Goal: Obtain resource: Download file/media

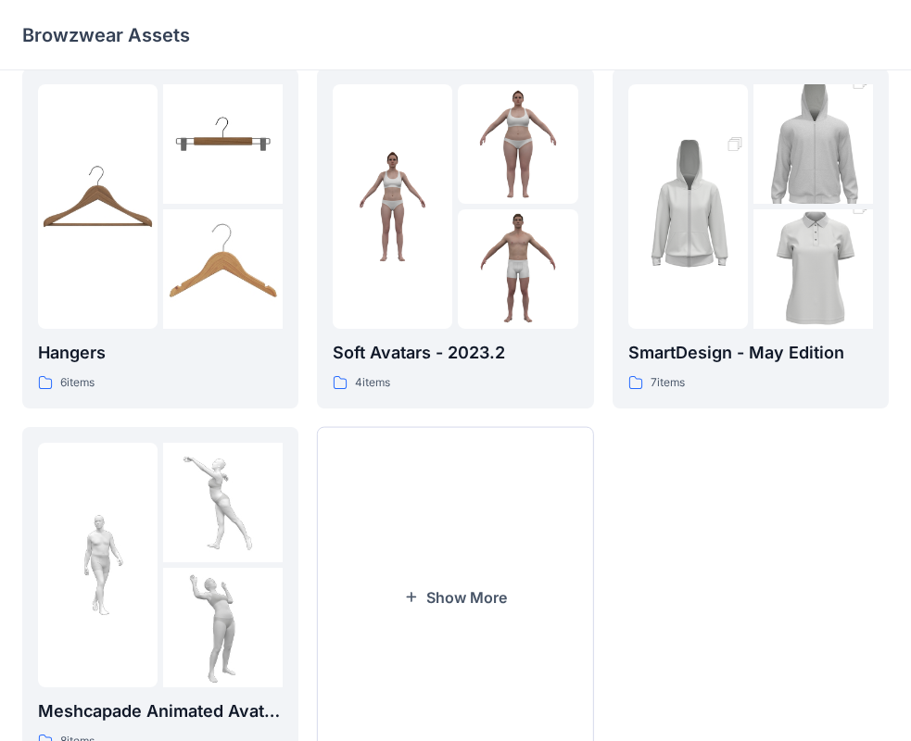
scroll to position [460, 0]
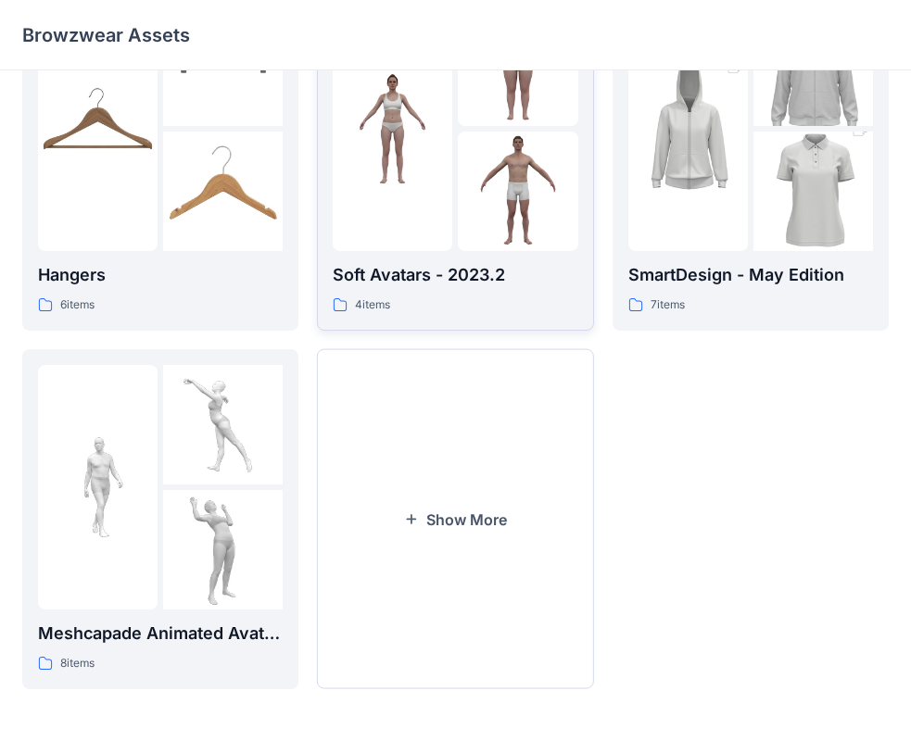
click at [442, 270] on p "Soft Avatars - 2023.2" at bounding box center [455, 275] width 245 height 26
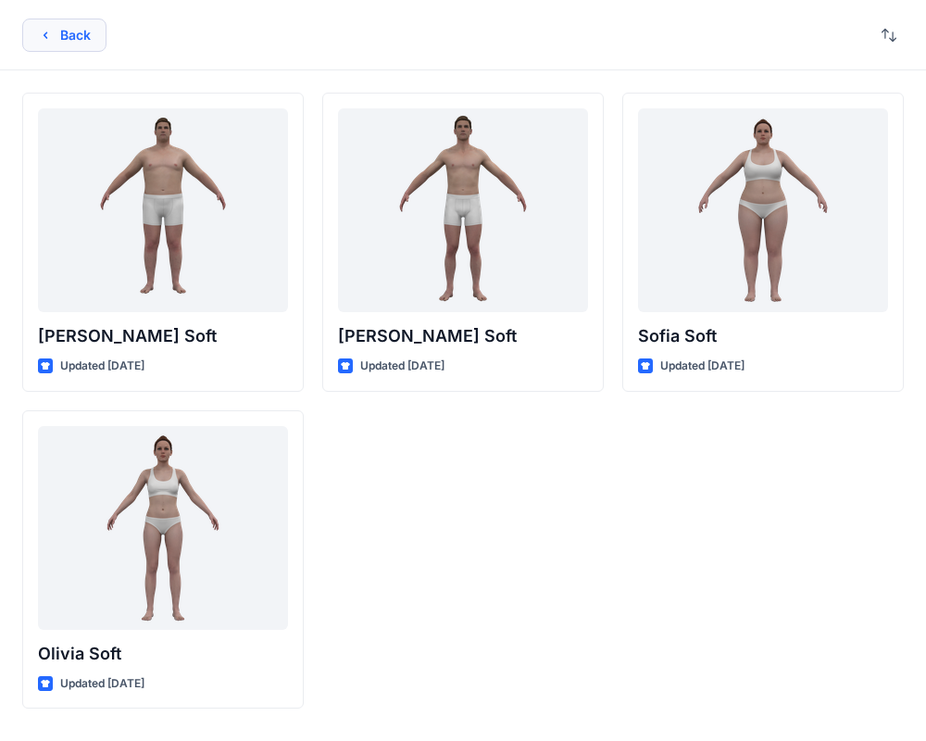
click at [44, 23] on button "Back" at bounding box center [64, 35] width 84 height 33
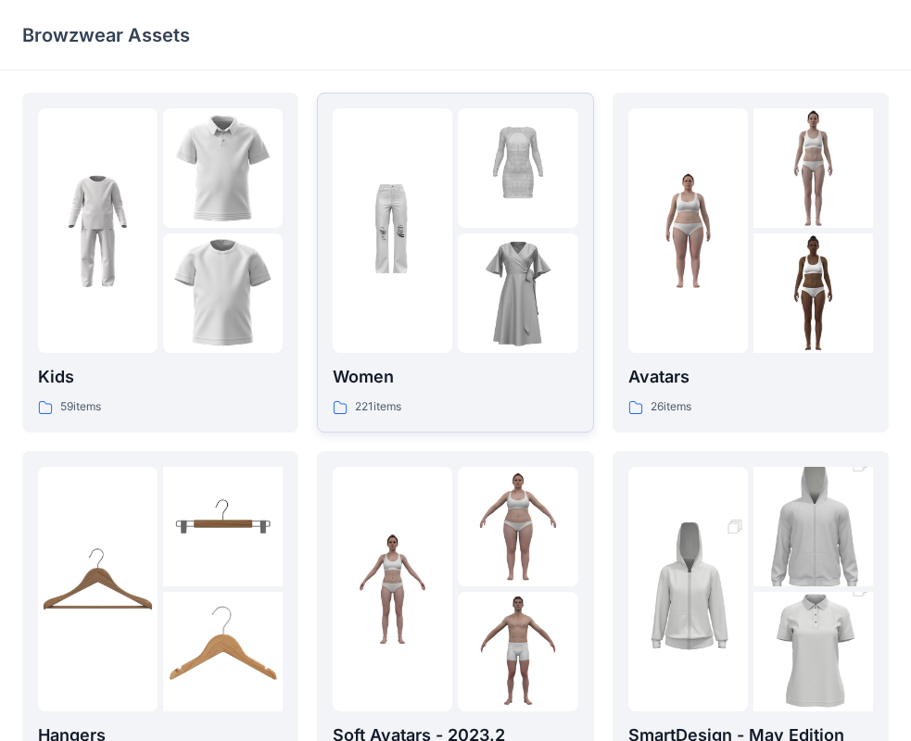
click at [473, 390] on p "Women" at bounding box center [455, 377] width 245 height 26
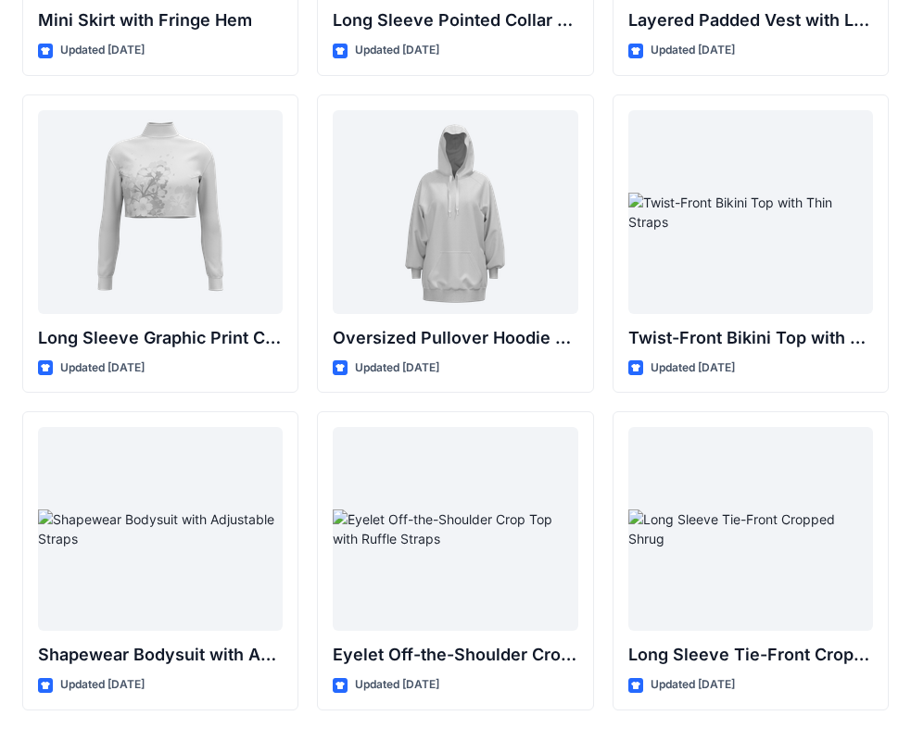
scroll to position [5768, 0]
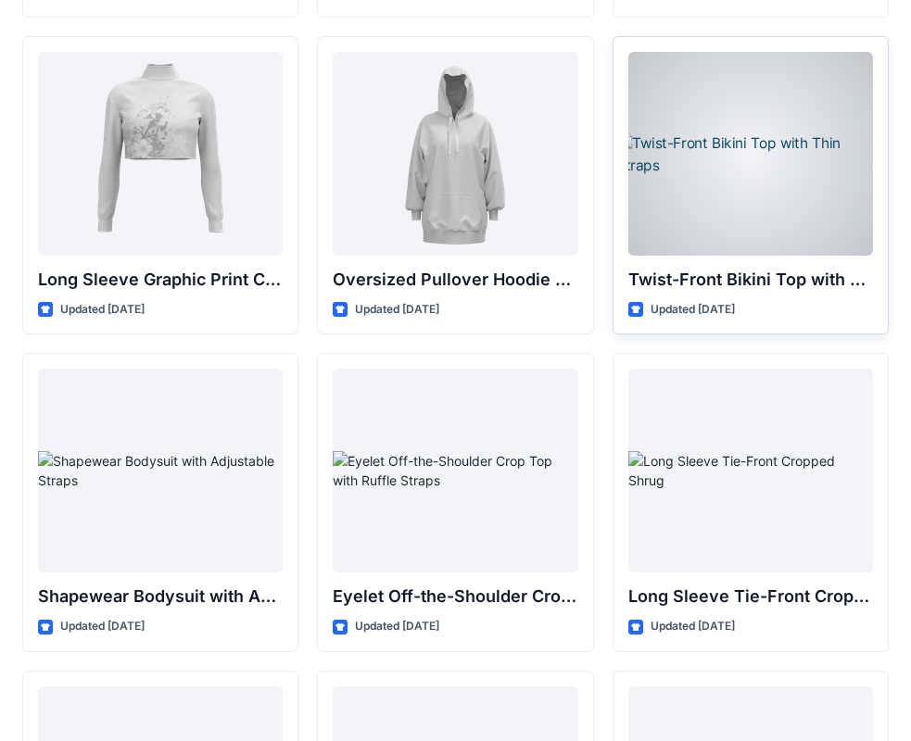
click at [737, 184] on div at bounding box center [750, 154] width 245 height 204
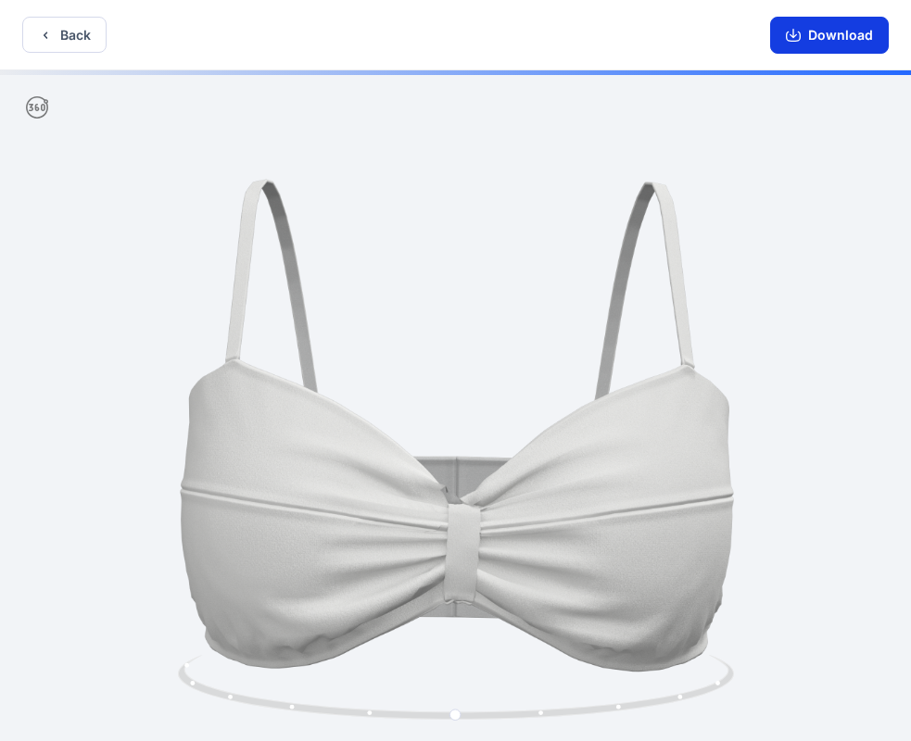
click at [815, 37] on button "Download" at bounding box center [829, 35] width 119 height 37
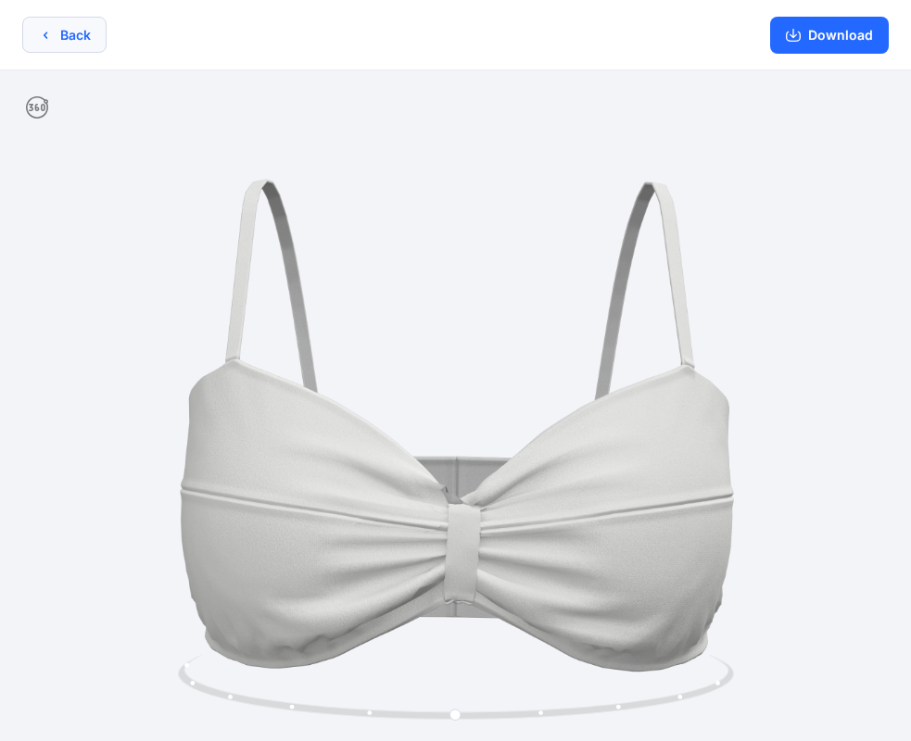
click at [75, 37] on button "Back" at bounding box center [64, 35] width 84 height 36
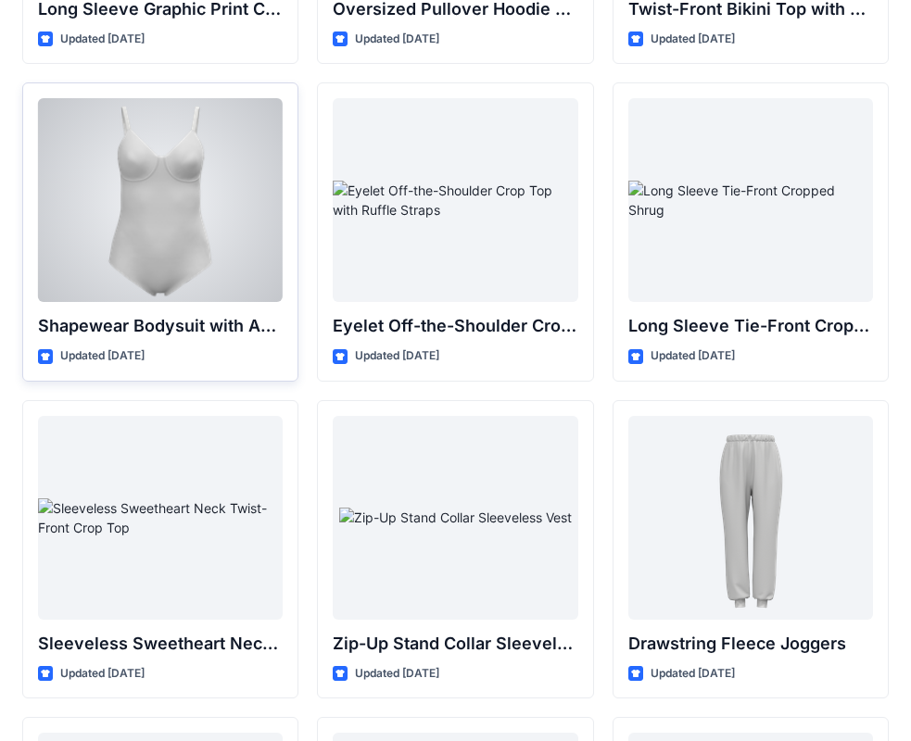
scroll to position [6046, 0]
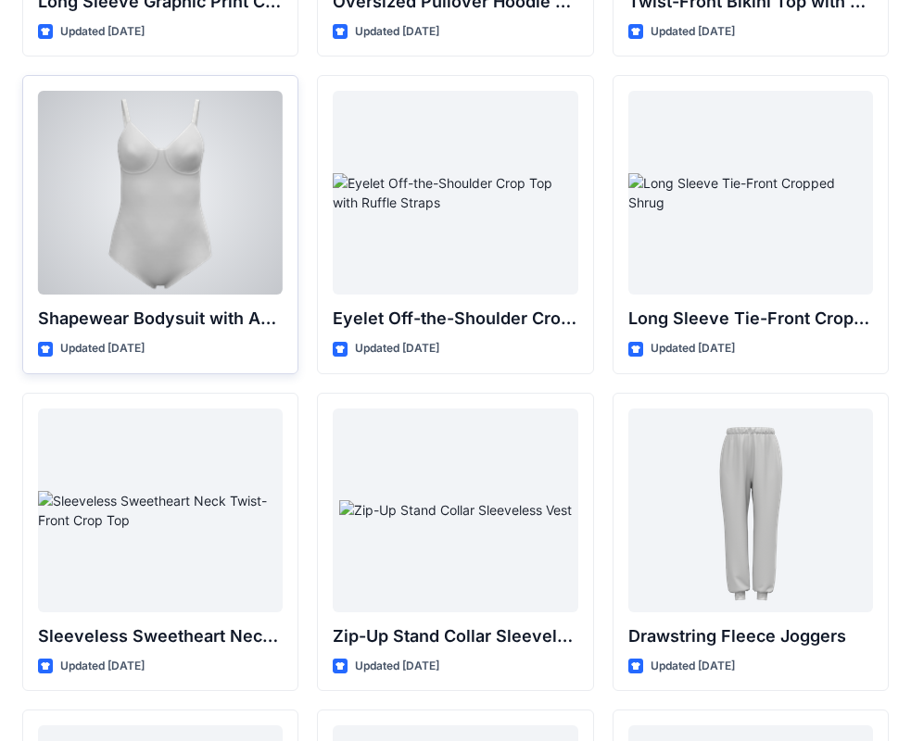
click at [182, 147] on div at bounding box center [160, 193] width 245 height 204
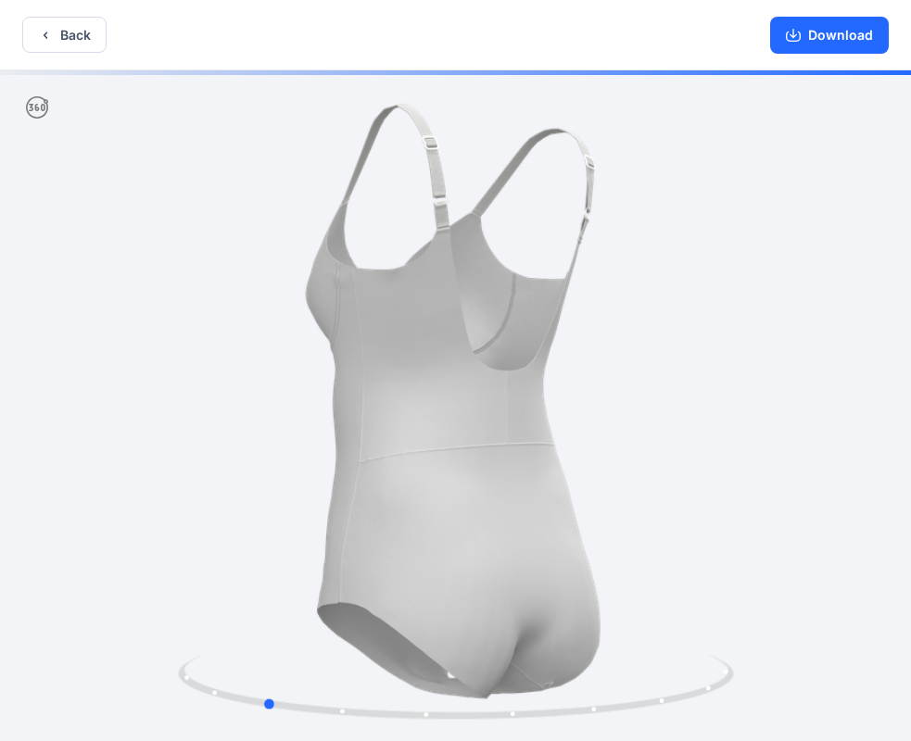
drag, startPoint x: 701, startPoint y: 628, endPoint x: 859, endPoint y: 486, distance: 211.8
click at [550, 631] on div at bounding box center [455, 407] width 911 height 674
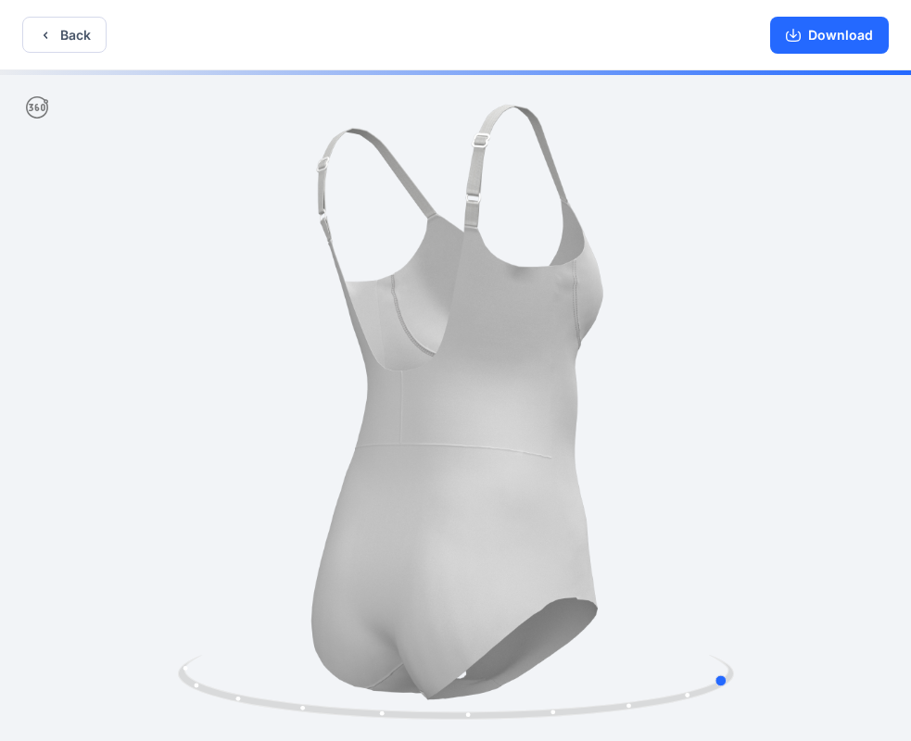
drag, startPoint x: 712, startPoint y: 471, endPoint x: 571, endPoint y: 513, distance: 148.0
click at [571, 513] on div at bounding box center [455, 407] width 911 height 674
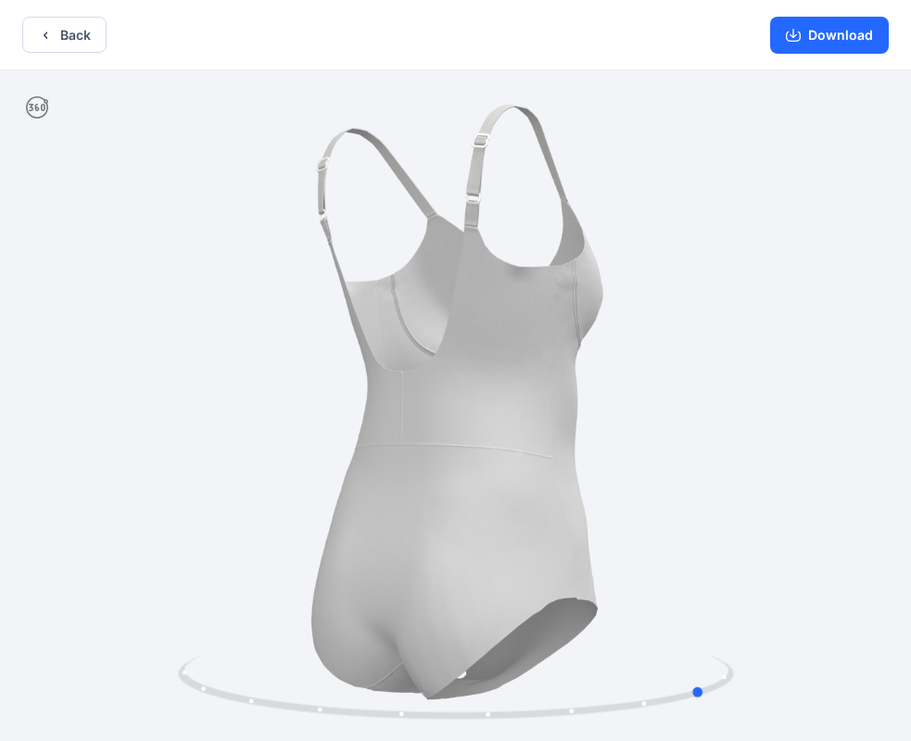
drag, startPoint x: 678, startPoint y: 475, endPoint x: 744, endPoint y: 447, distance: 71.4
click at [743, 447] on div at bounding box center [455, 407] width 911 height 674
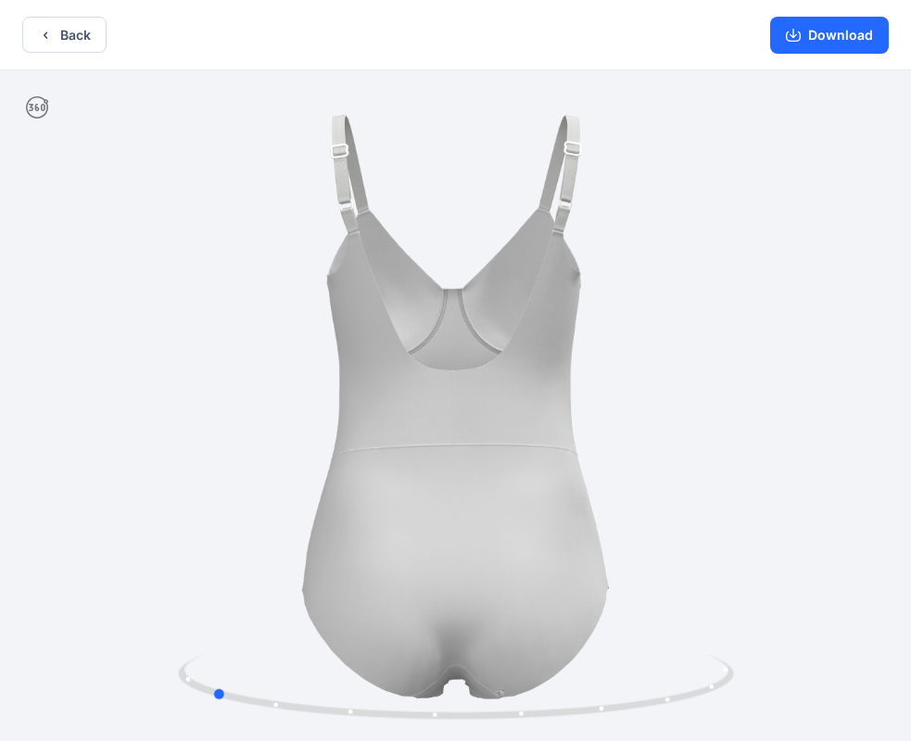
drag, startPoint x: 622, startPoint y: 473, endPoint x: 647, endPoint y: 471, distance: 24.2
click at [647, 471] on div at bounding box center [455, 407] width 911 height 674
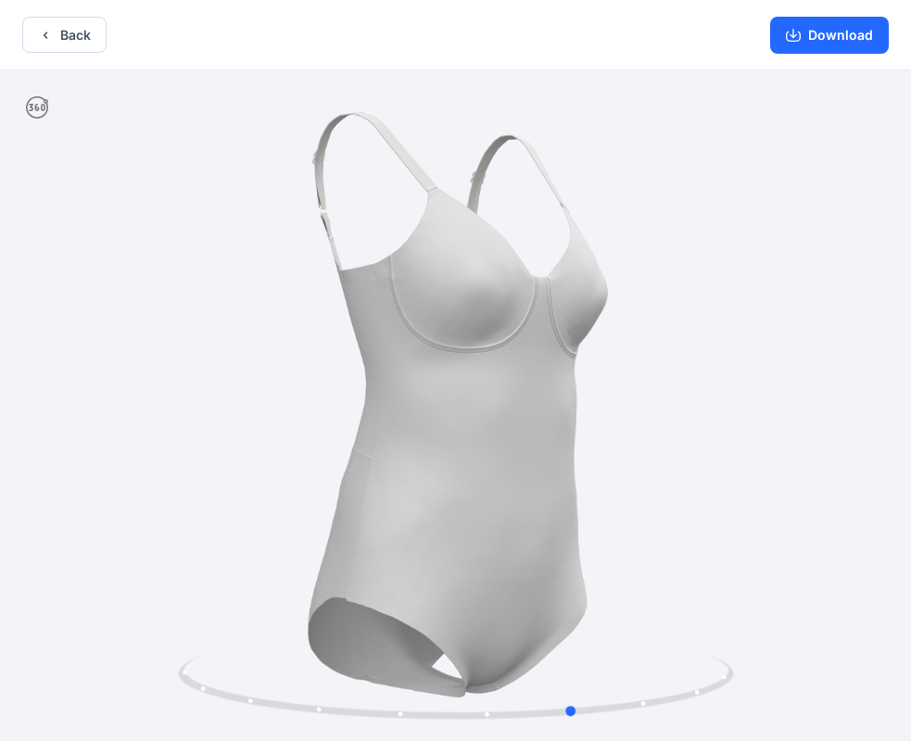
drag, startPoint x: 725, startPoint y: 471, endPoint x: 474, endPoint y: 574, distance: 271.6
click at [474, 574] on div at bounding box center [455, 407] width 911 height 674
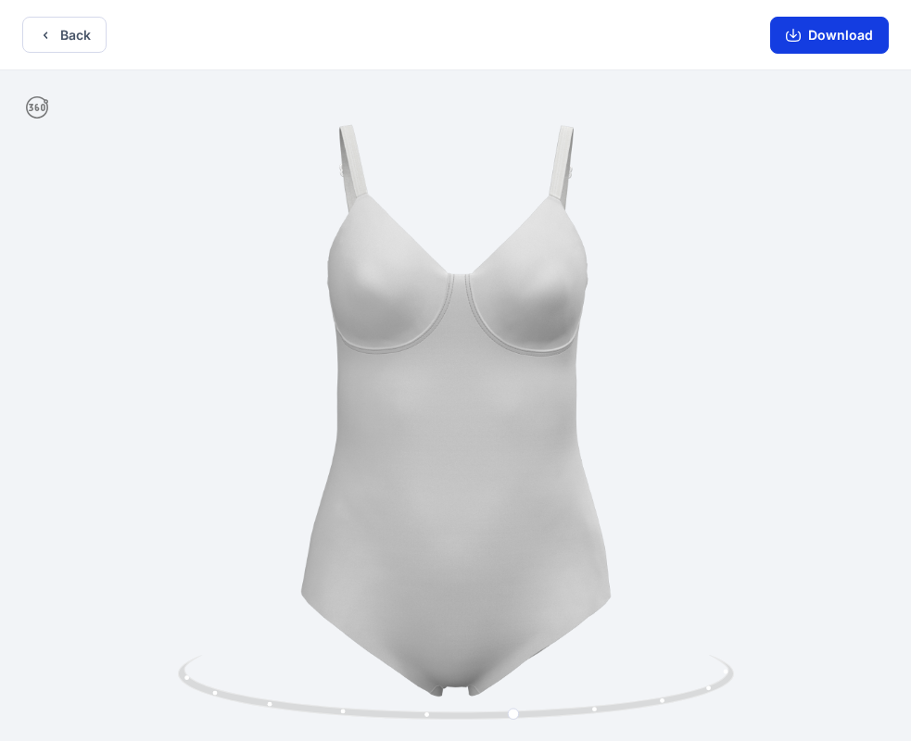
click at [820, 38] on button "Download" at bounding box center [829, 35] width 119 height 37
click at [56, 42] on button "Back" at bounding box center [64, 35] width 84 height 36
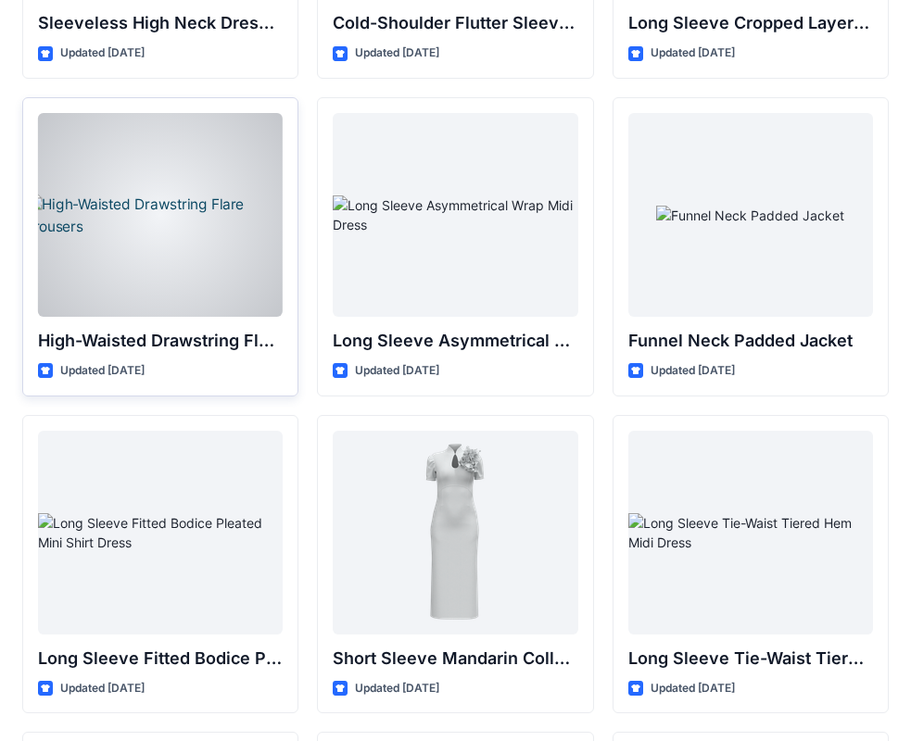
scroll to position [6944, 0]
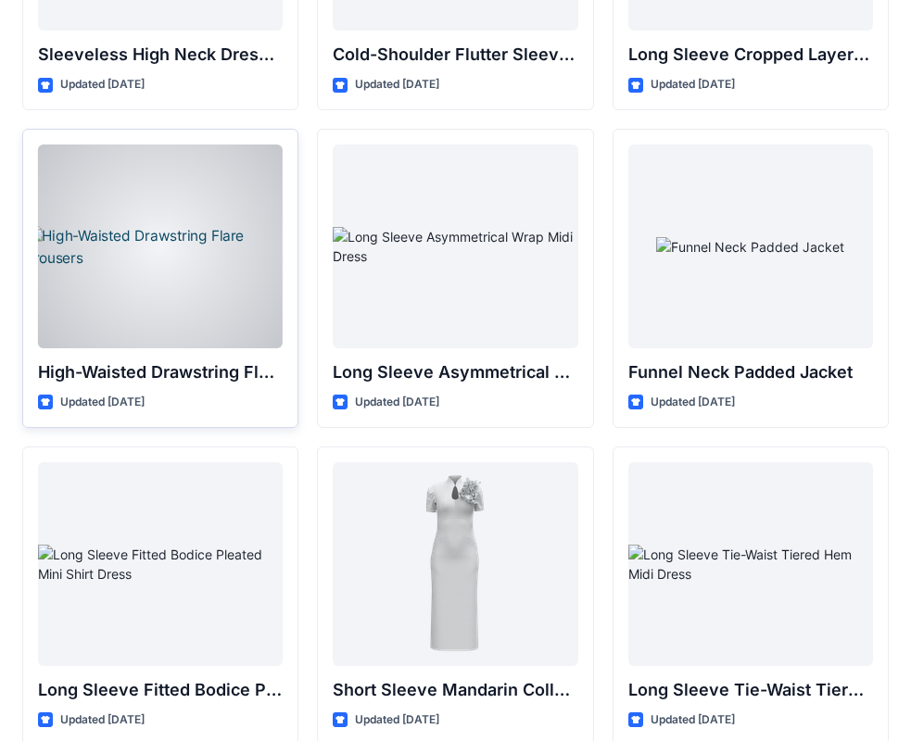
click at [182, 226] on div at bounding box center [160, 246] width 245 height 204
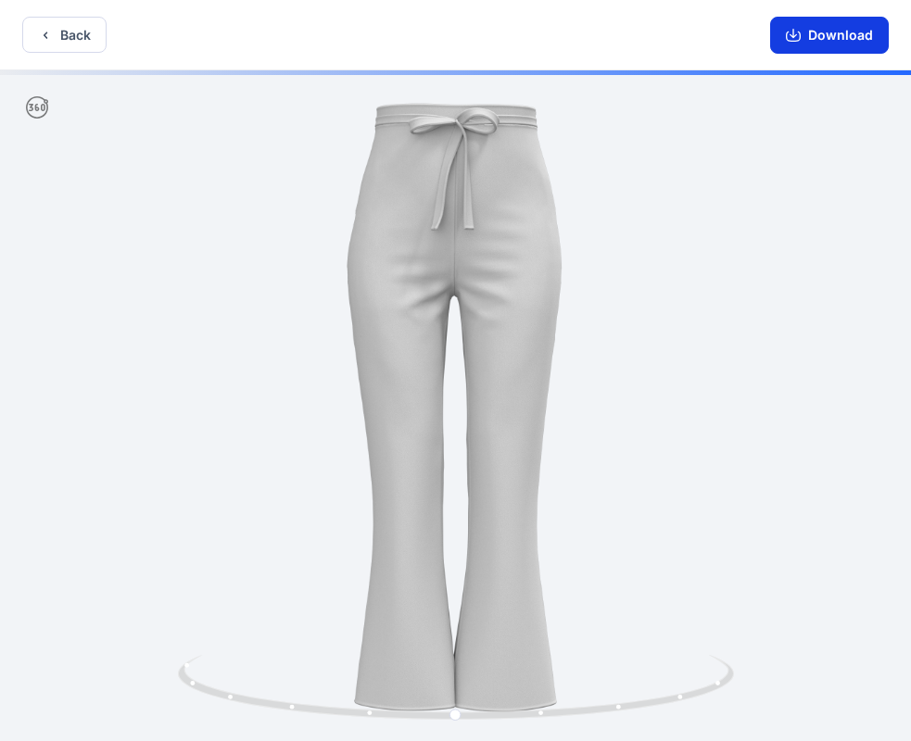
click at [816, 31] on button "Download" at bounding box center [829, 35] width 119 height 37
click at [67, 41] on button "Back" at bounding box center [64, 35] width 84 height 36
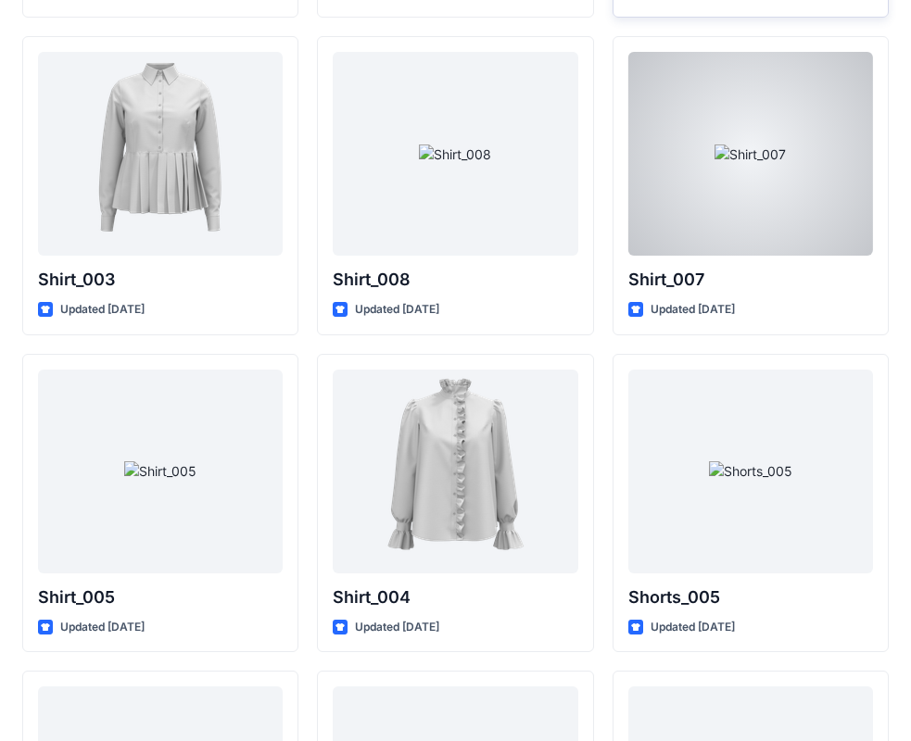
scroll to position [8491, 0]
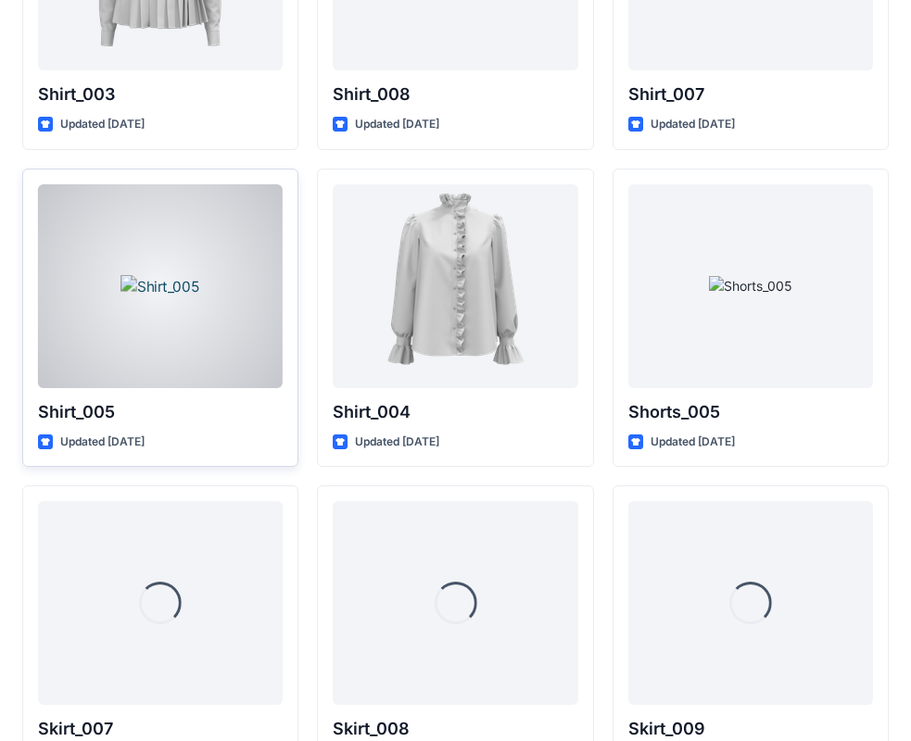
click at [160, 285] on div at bounding box center [160, 286] width 245 height 204
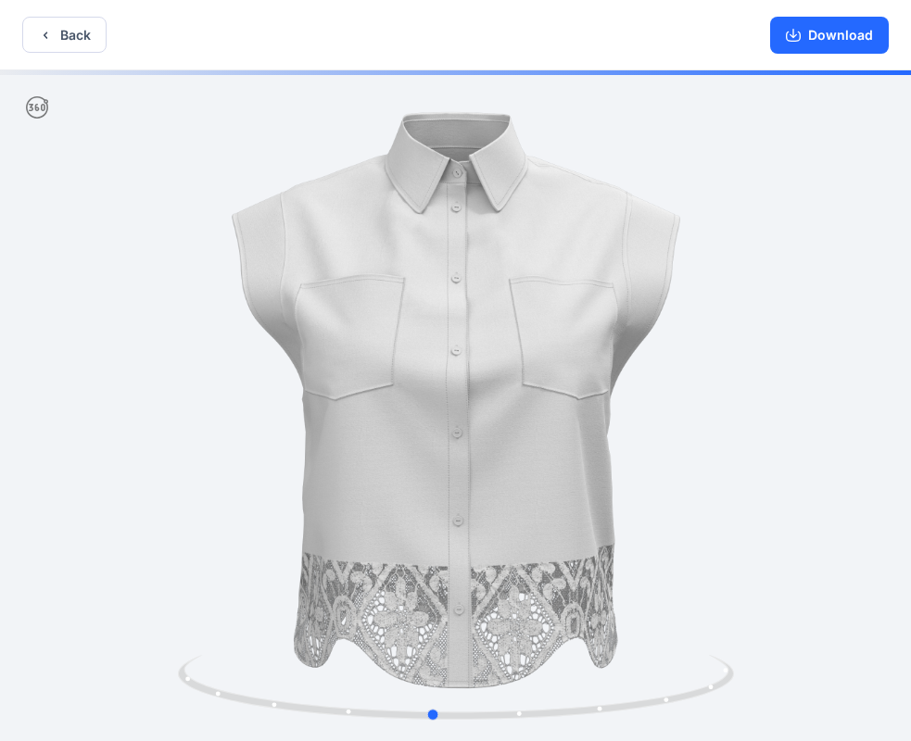
drag, startPoint x: 600, startPoint y: 627, endPoint x: 344, endPoint y: 647, distance: 257.4
click at [344, 647] on div at bounding box center [455, 407] width 911 height 674
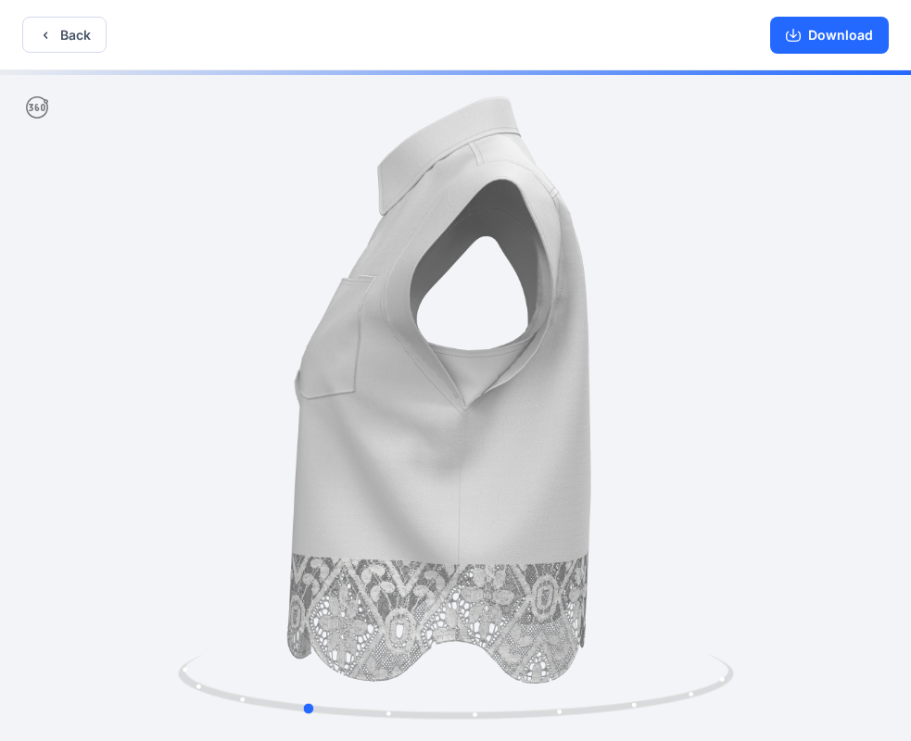
drag, startPoint x: 316, startPoint y: 609, endPoint x: 541, endPoint y: 603, distance: 225.2
click at [541, 603] on div at bounding box center [455, 407] width 911 height 674
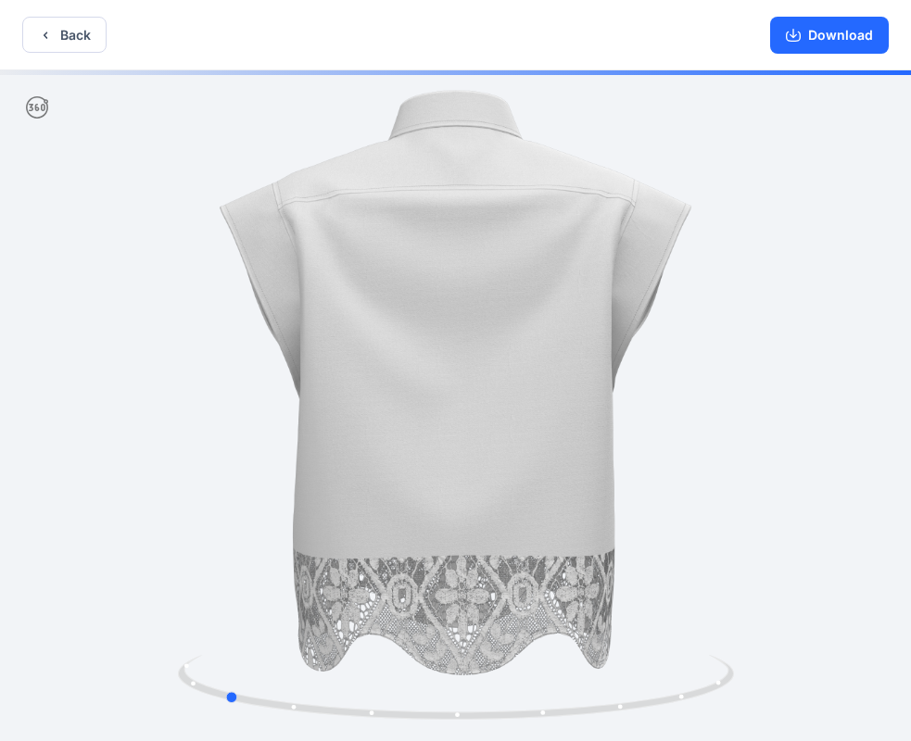
drag, startPoint x: 634, startPoint y: 547, endPoint x: 351, endPoint y: 577, distance: 284.2
click at [353, 577] on div at bounding box center [455, 407] width 911 height 674
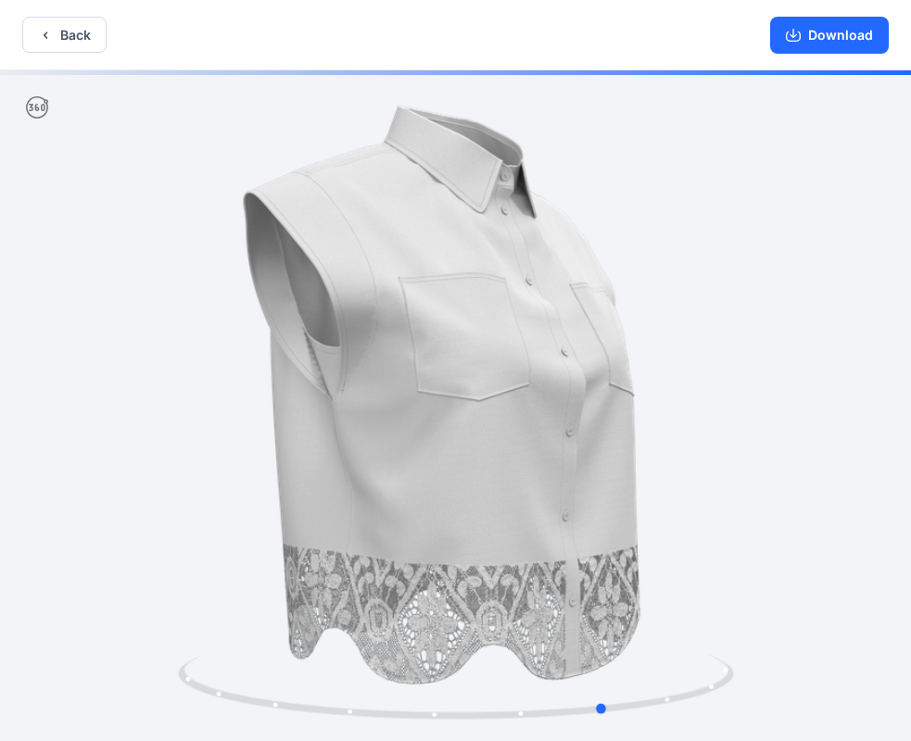
drag, startPoint x: 622, startPoint y: 557, endPoint x: 448, endPoint y: 578, distance: 175.4
click at [449, 578] on div at bounding box center [455, 407] width 911 height 674
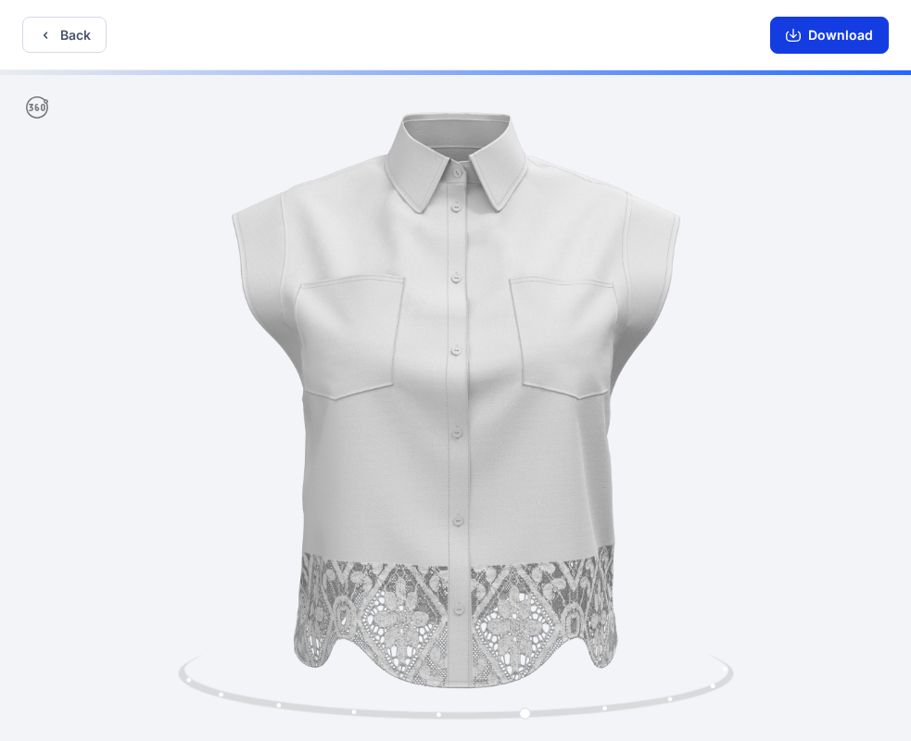
click at [828, 38] on button "Download" at bounding box center [829, 35] width 119 height 37
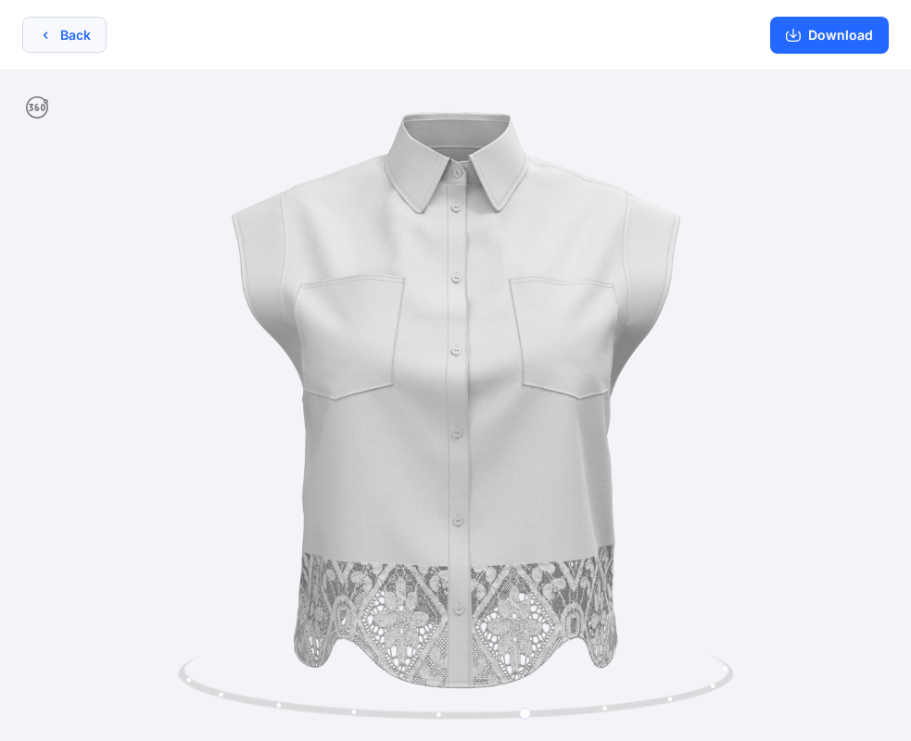
click at [71, 29] on button "Back" at bounding box center [64, 35] width 84 height 36
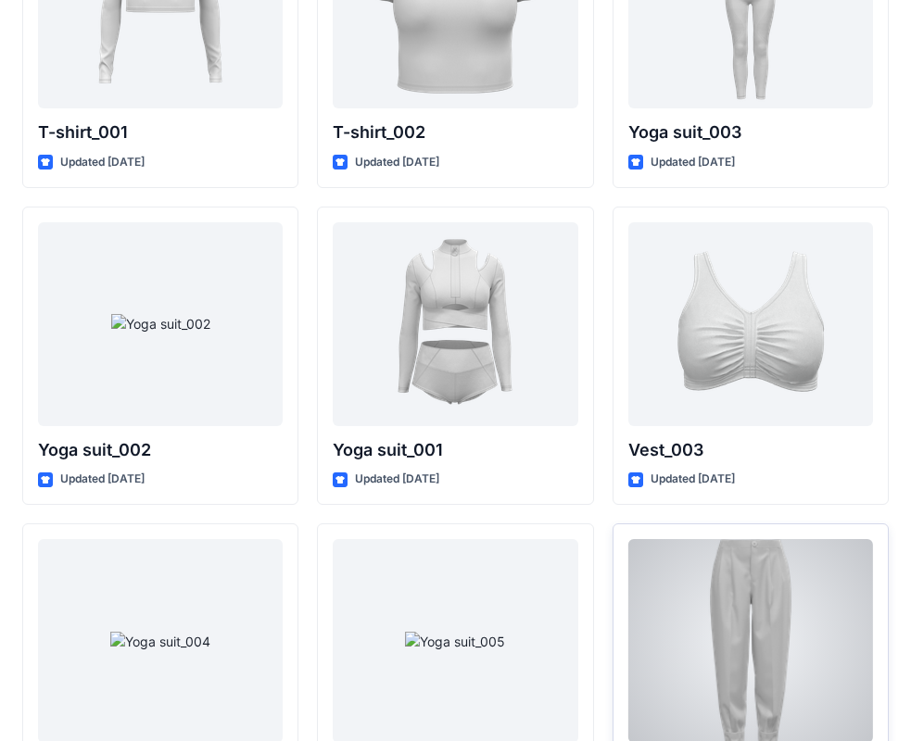
scroll to position [9798, 0]
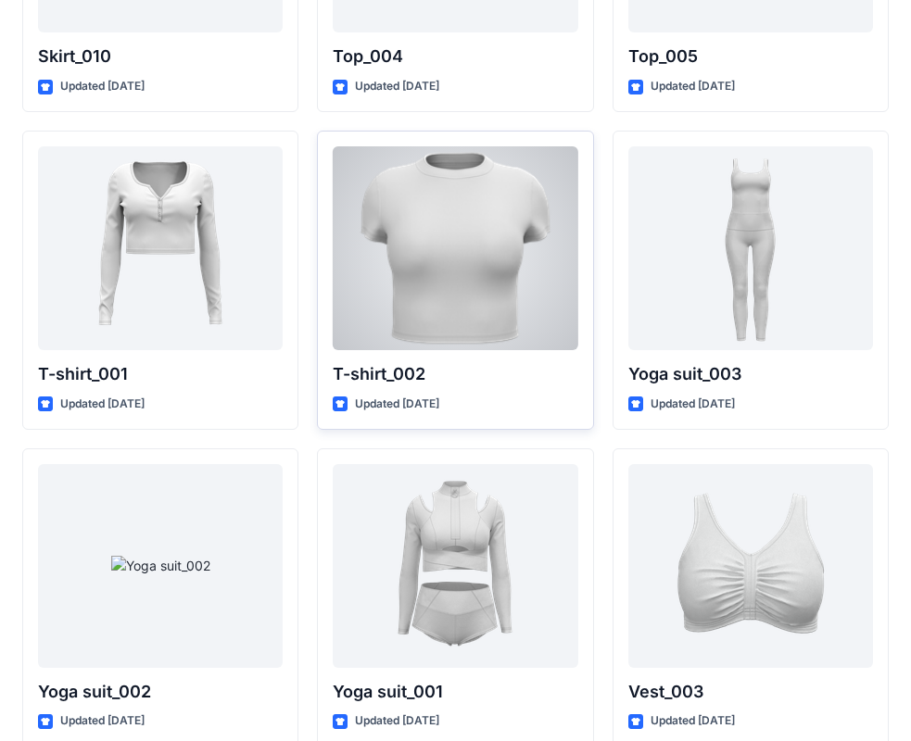
click at [462, 246] on div at bounding box center [455, 248] width 245 height 204
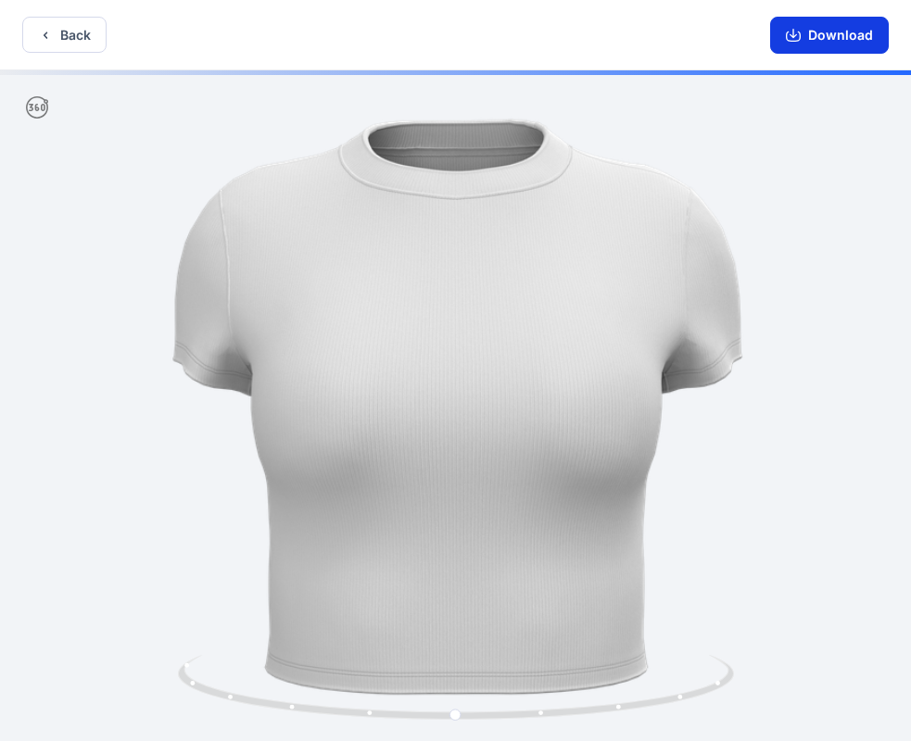
click at [834, 29] on button "Download" at bounding box center [829, 35] width 119 height 37
click at [49, 26] on button "Back" at bounding box center [64, 35] width 84 height 36
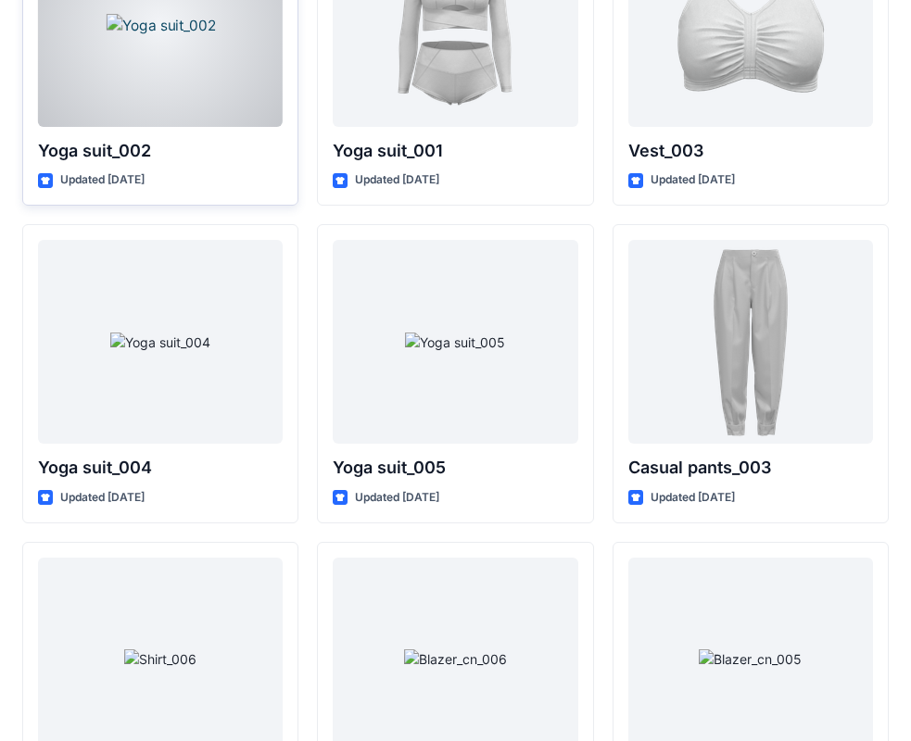
scroll to position [10354, 0]
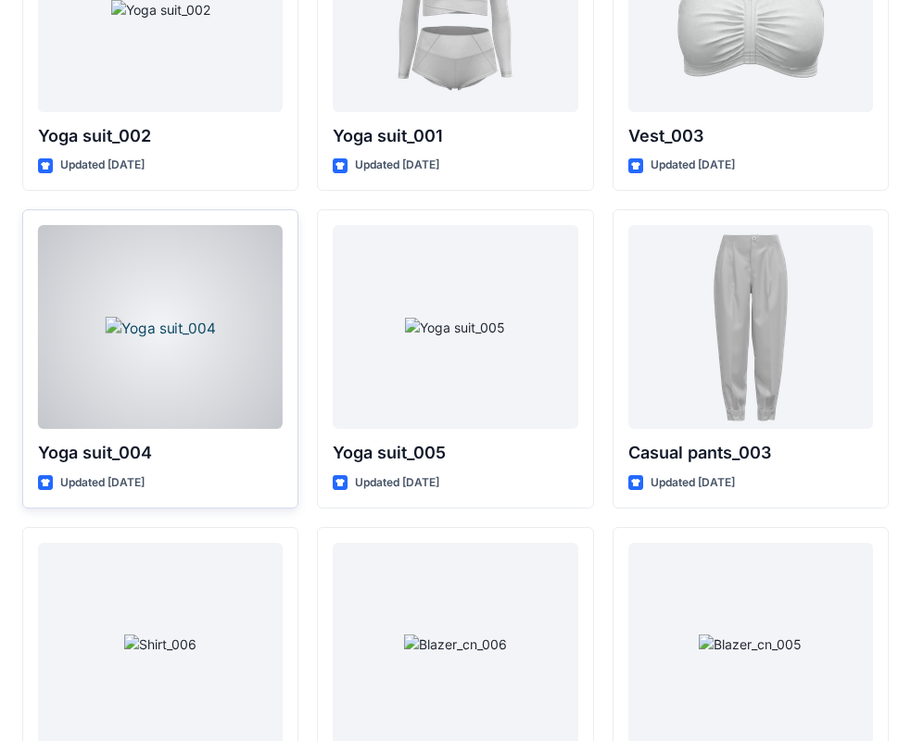
click at [184, 307] on div at bounding box center [160, 327] width 245 height 204
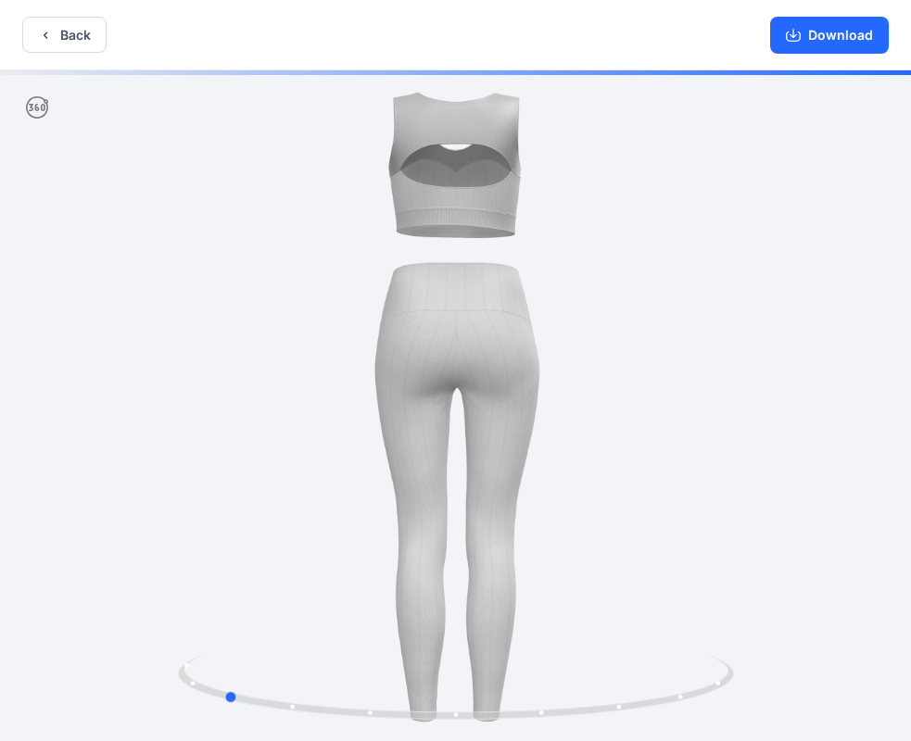
drag, startPoint x: 324, startPoint y: 506, endPoint x: 281, endPoint y: 510, distance: 43.8
click at [281, 510] on div at bounding box center [455, 407] width 911 height 674
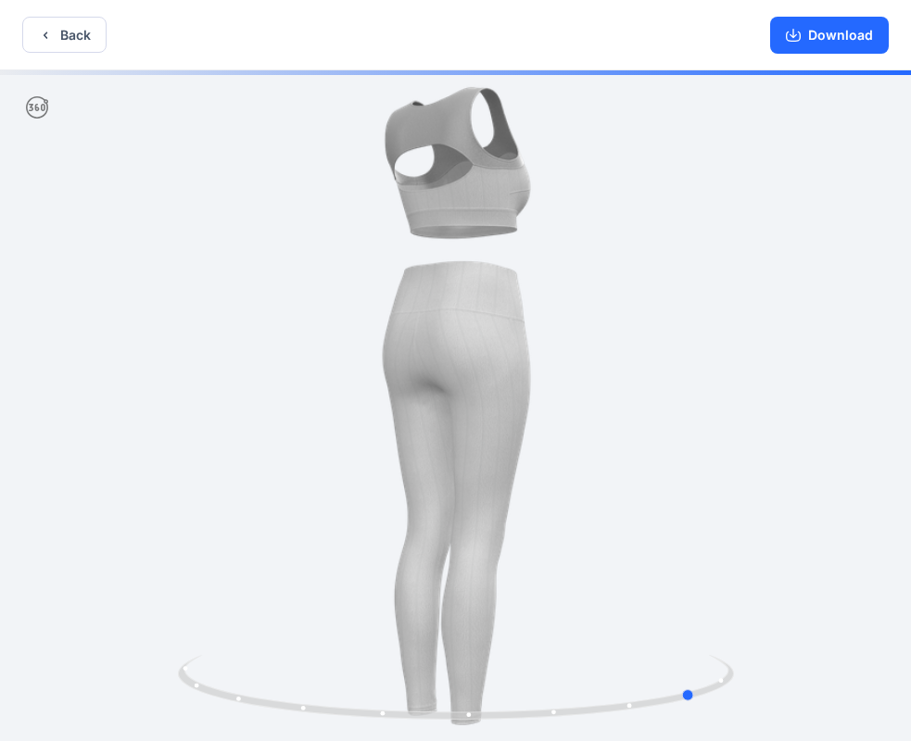
drag, startPoint x: 596, startPoint y: 510, endPoint x: 483, endPoint y: 530, distance: 114.7
click at [483, 530] on div at bounding box center [455, 407] width 911 height 674
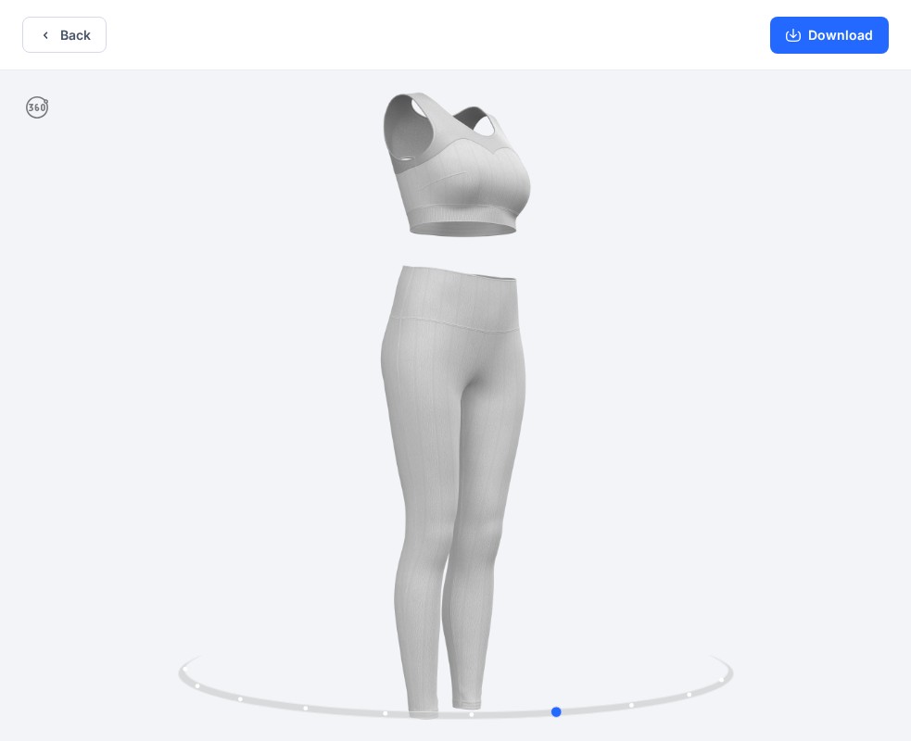
drag, startPoint x: 597, startPoint y: 513, endPoint x: 499, endPoint y: 520, distance: 97.5
click at [499, 520] on div at bounding box center [455, 407] width 911 height 674
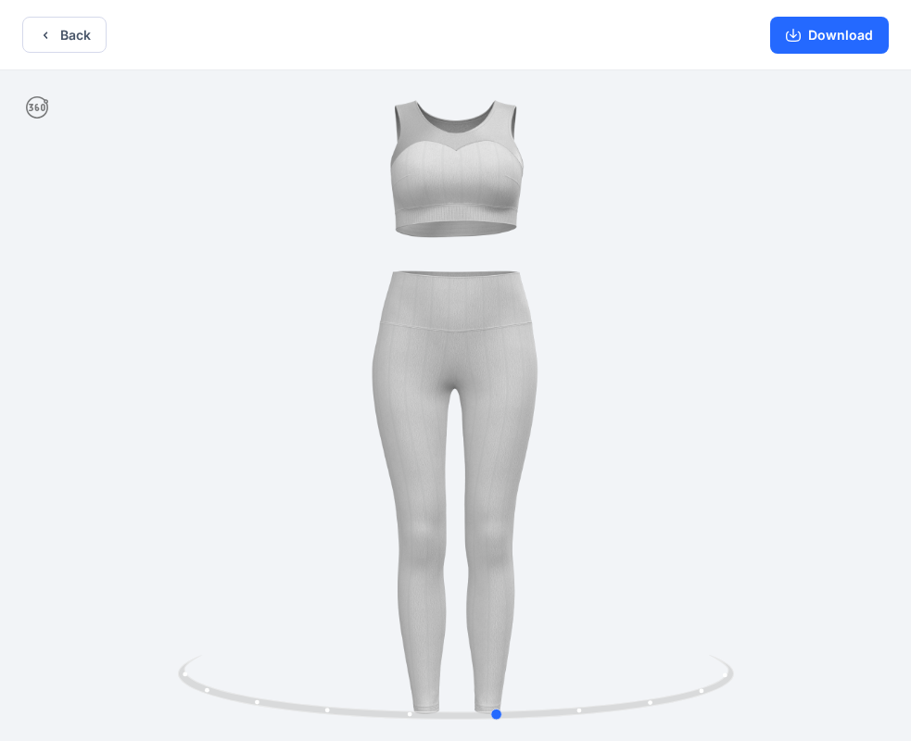
drag, startPoint x: 579, startPoint y: 510, endPoint x: 526, endPoint y: 514, distance: 52.9
click at [526, 514] on div at bounding box center [455, 407] width 911 height 674
click at [819, 40] on button "Download" at bounding box center [829, 35] width 119 height 37
click at [52, 37] on icon "button" at bounding box center [45, 35] width 15 height 15
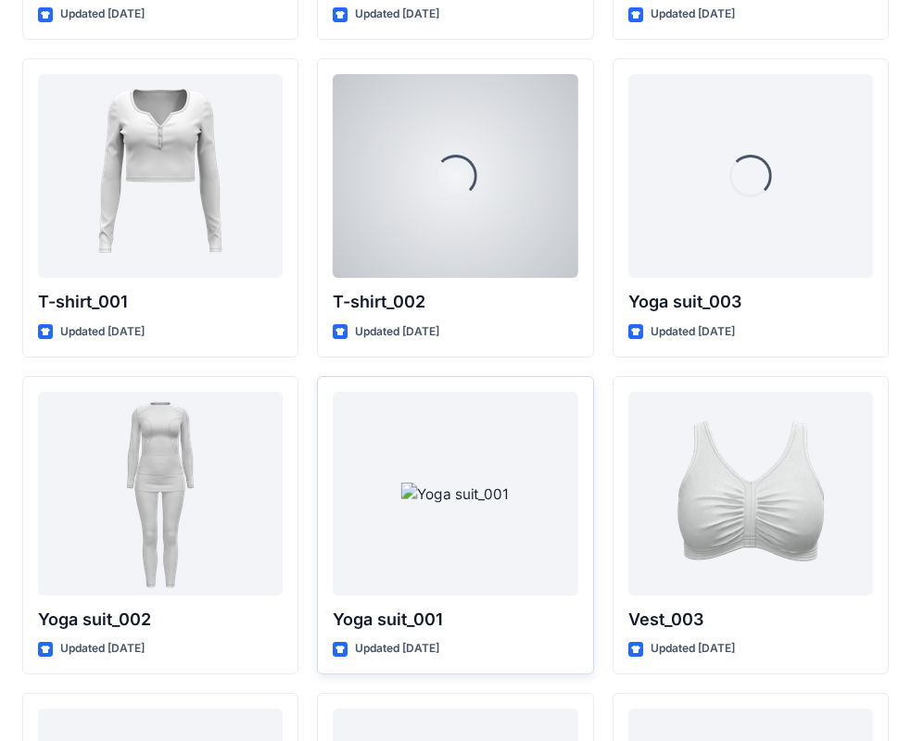
scroll to position [9891, 0]
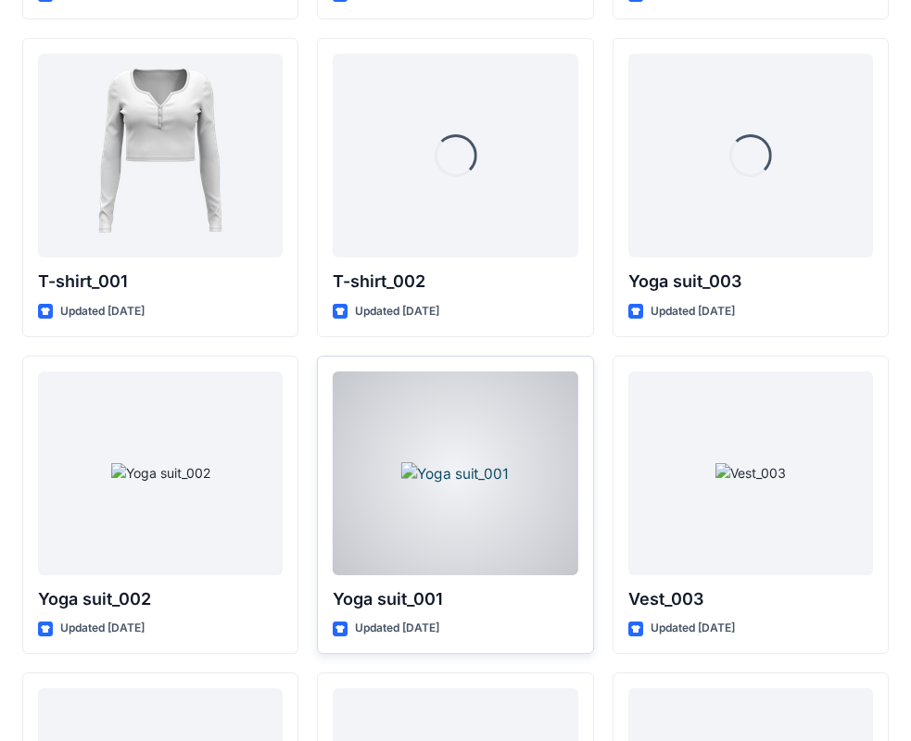
click at [476, 501] on div at bounding box center [455, 473] width 245 height 204
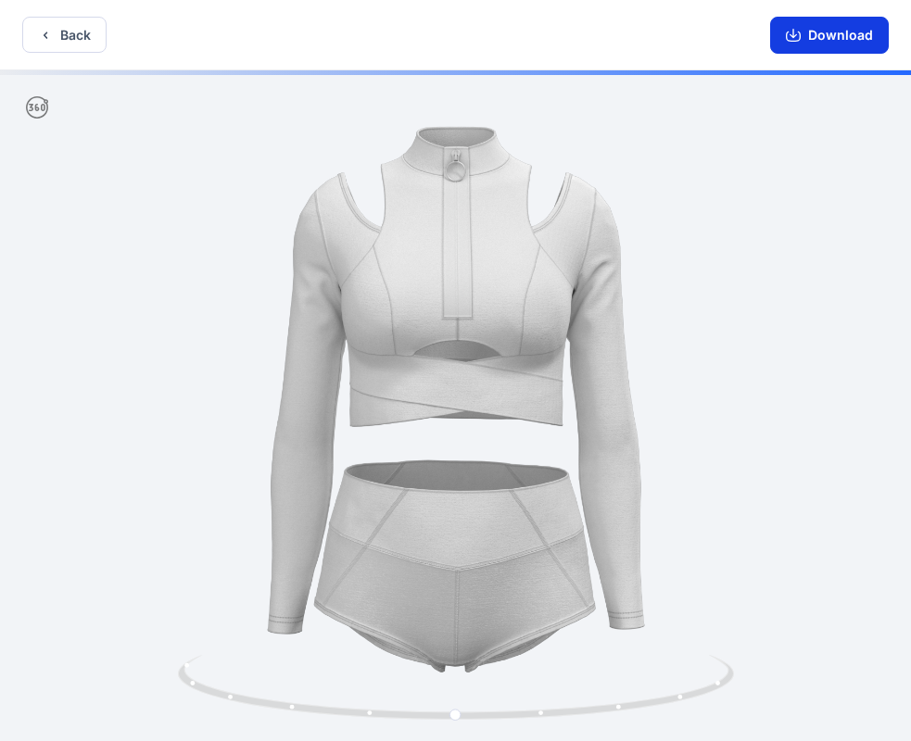
click at [790, 42] on icon "button" at bounding box center [792, 35] width 15 height 15
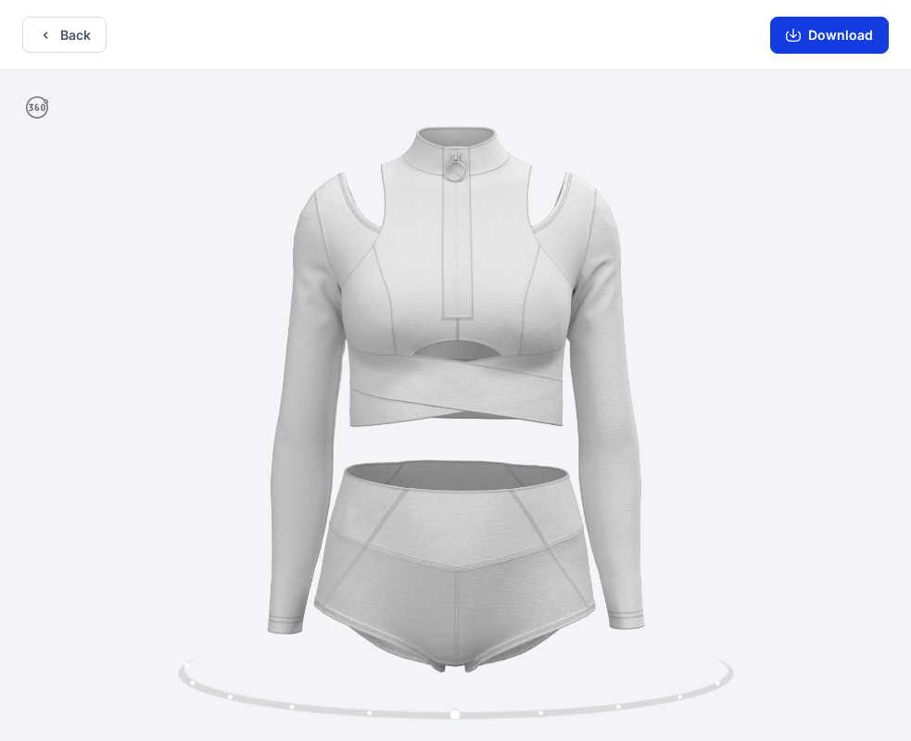
click at [797, 33] on icon "button" at bounding box center [792, 35] width 15 height 15
click at [60, 34] on button "Back" at bounding box center [64, 35] width 84 height 36
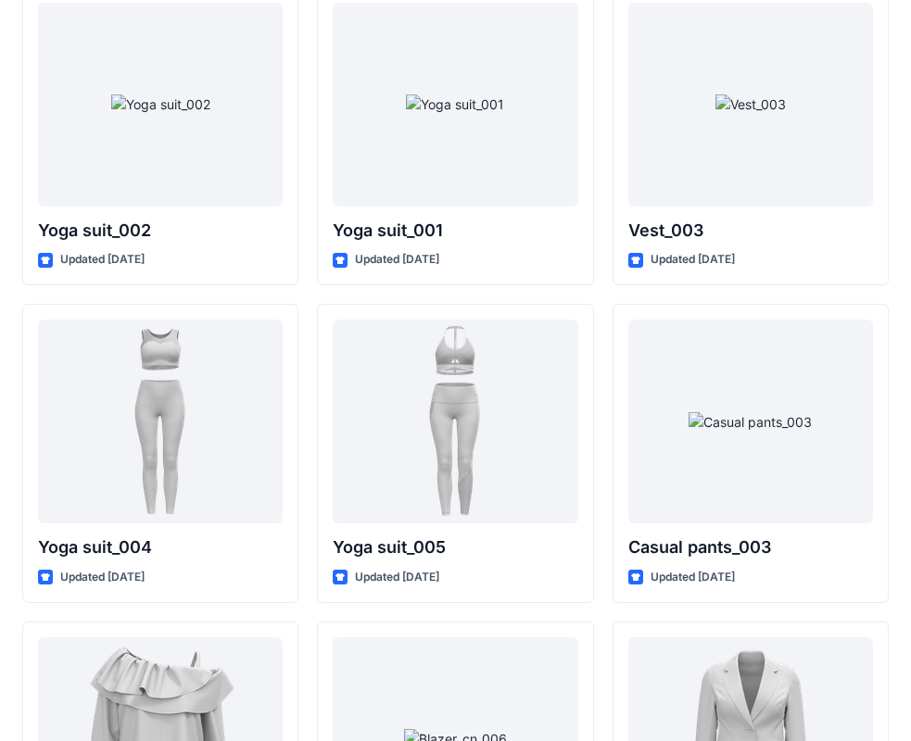
scroll to position [10261, 0]
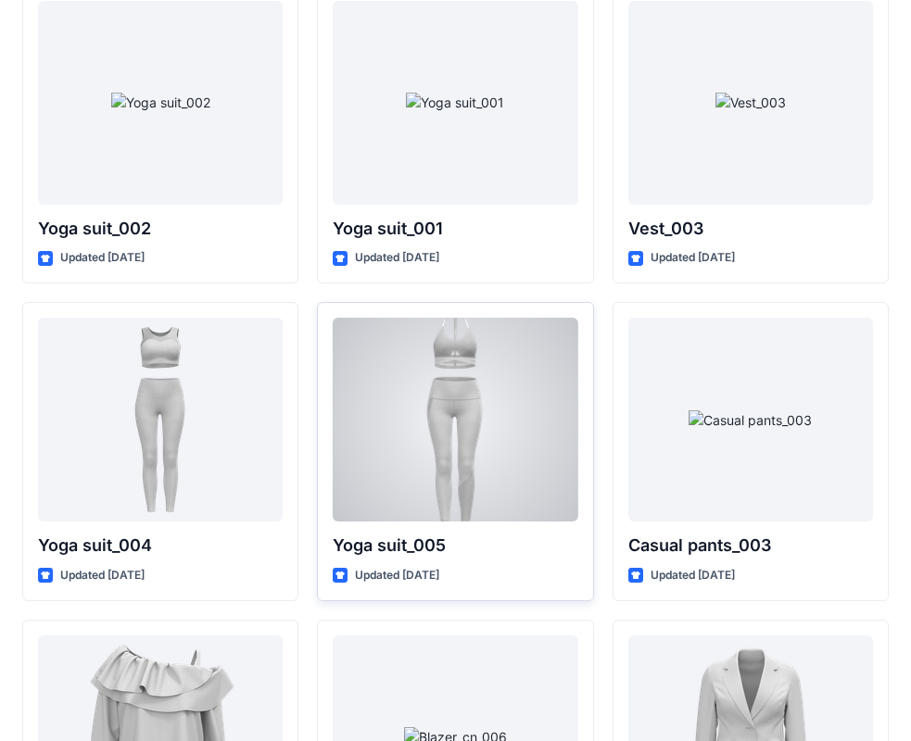
click at [424, 396] on div at bounding box center [455, 420] width 245 height 204
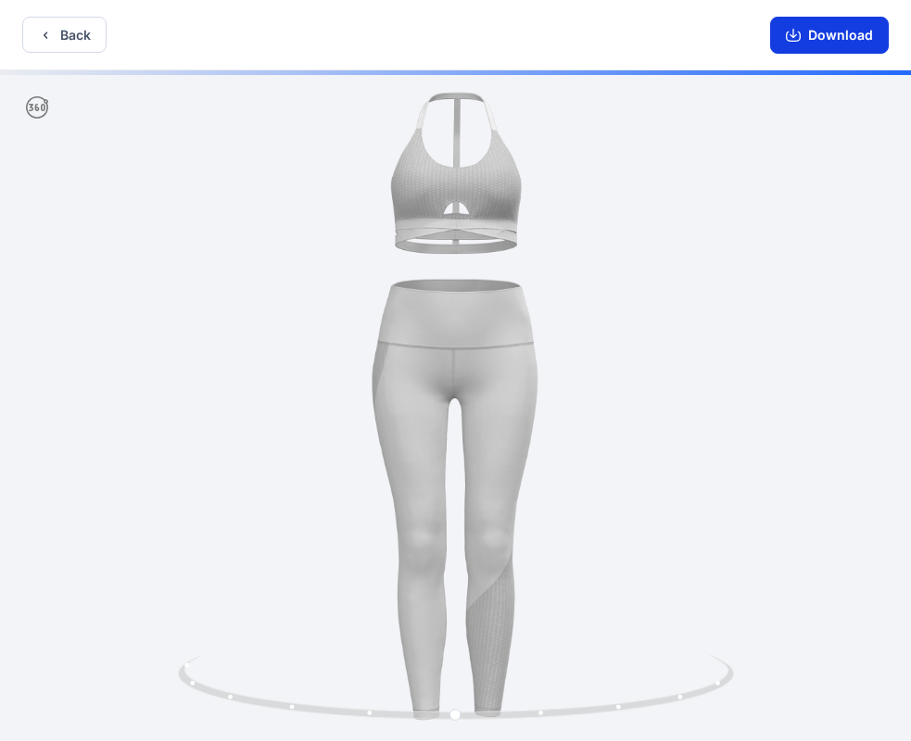
click at [803, 38] on button "Download" at bounding box center [829, 35] width 119 height 37
click at [85, 42] on button "Back" at bounding box center [64, 35] width 84 height 36
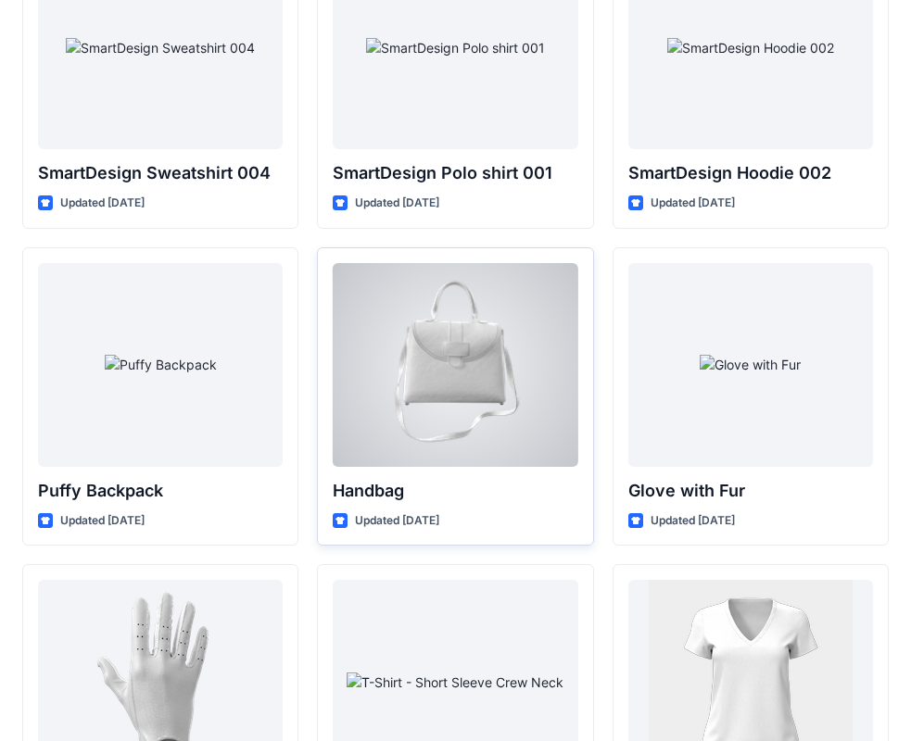
scroll to position [14309, 0]
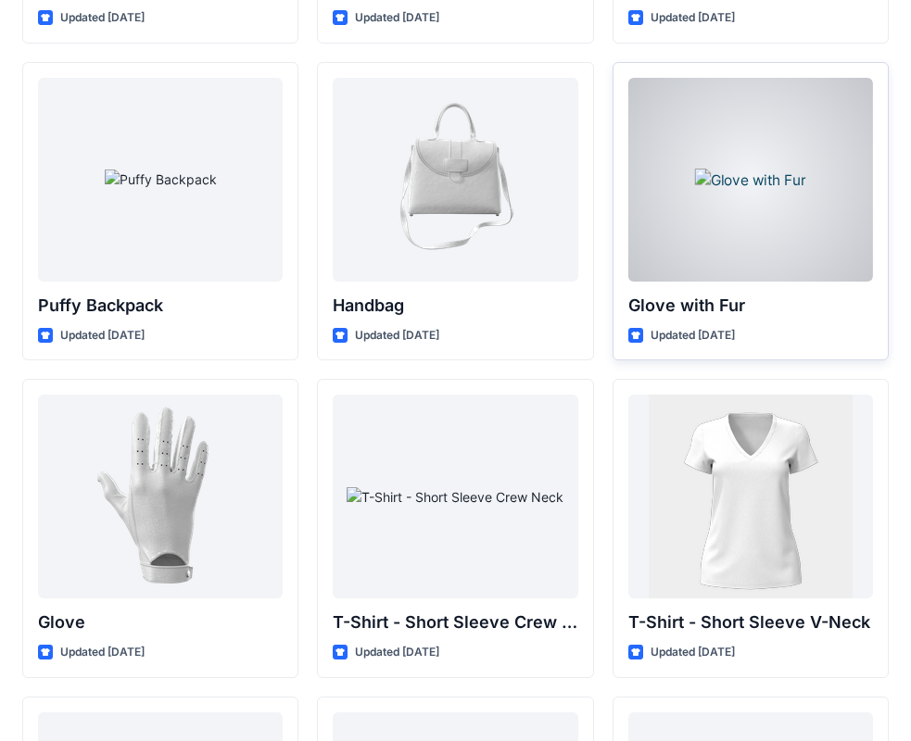
click at [729, 197] on div at bounding box center [750, 180] width 245 height 204
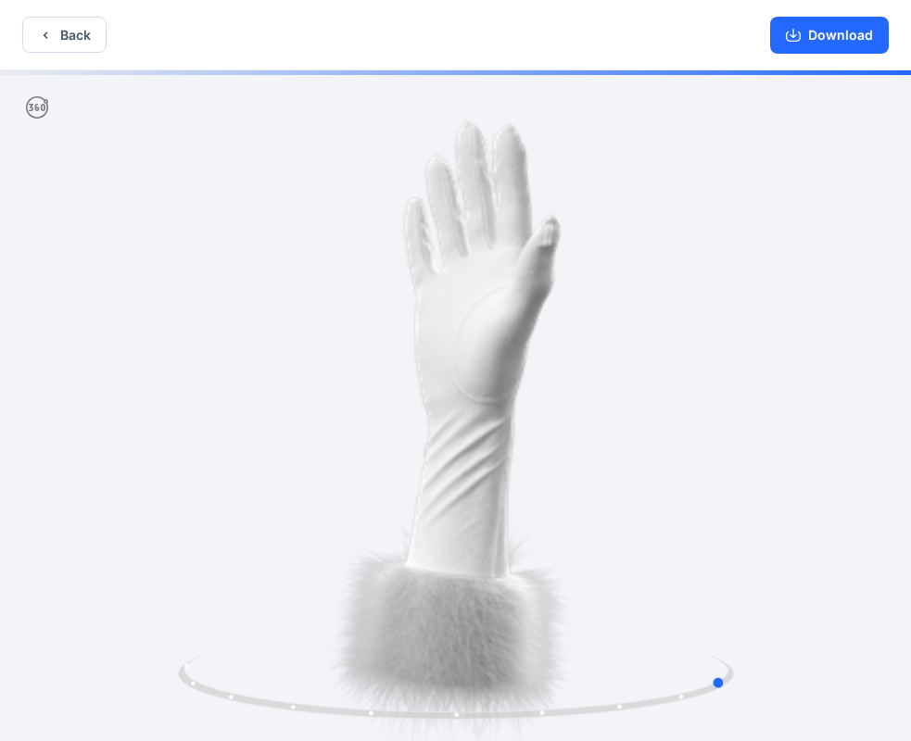
drag, startPoint x: 657, startPoint y: 540, endPoint x: 373, endPoint y: 575, distance: 285.6
click at [373, 575] on div at bounding box center [455, 407] width 911 height 674
click at [842, 37] on button "Download" at bounding box center [829, 35] width 119 height 37
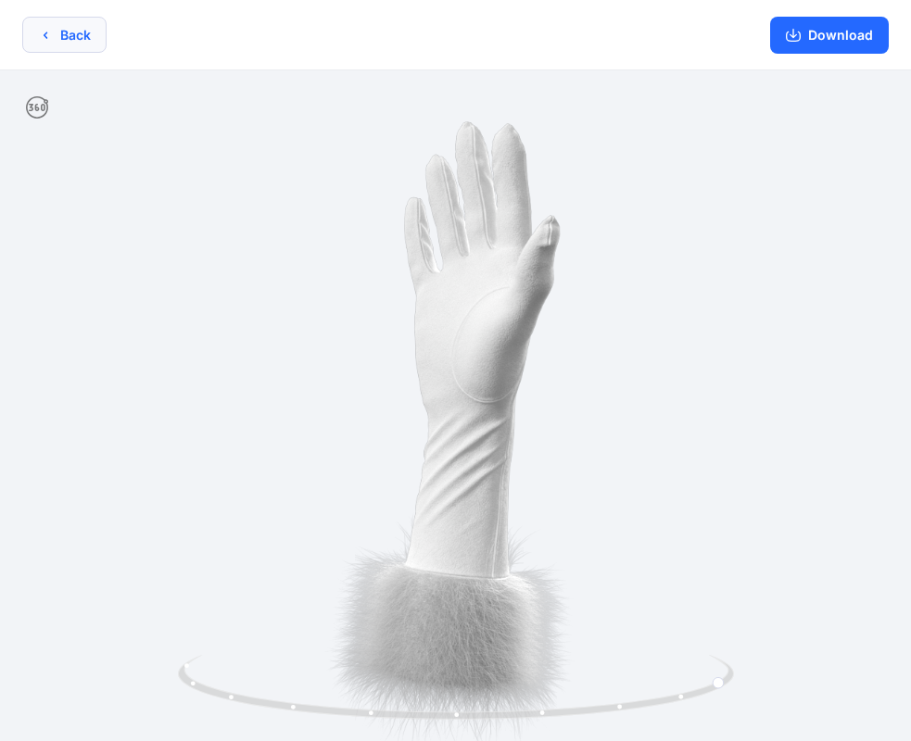
click at [72, 37] on button "Back" at bounding box center [64, 35] width 84 height 36
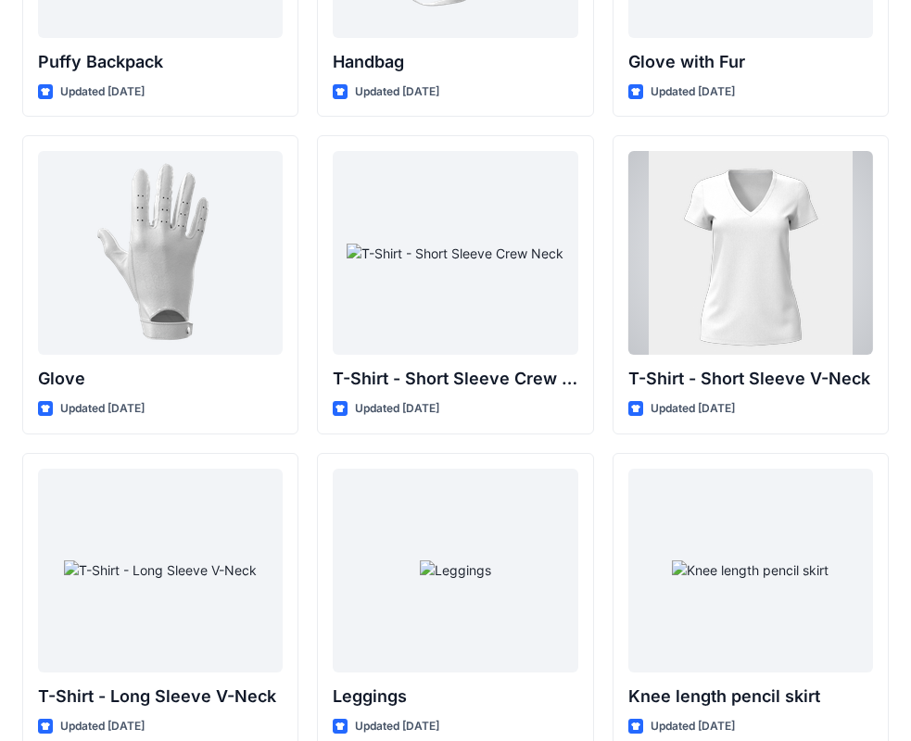
scroll to position [14587, 0]
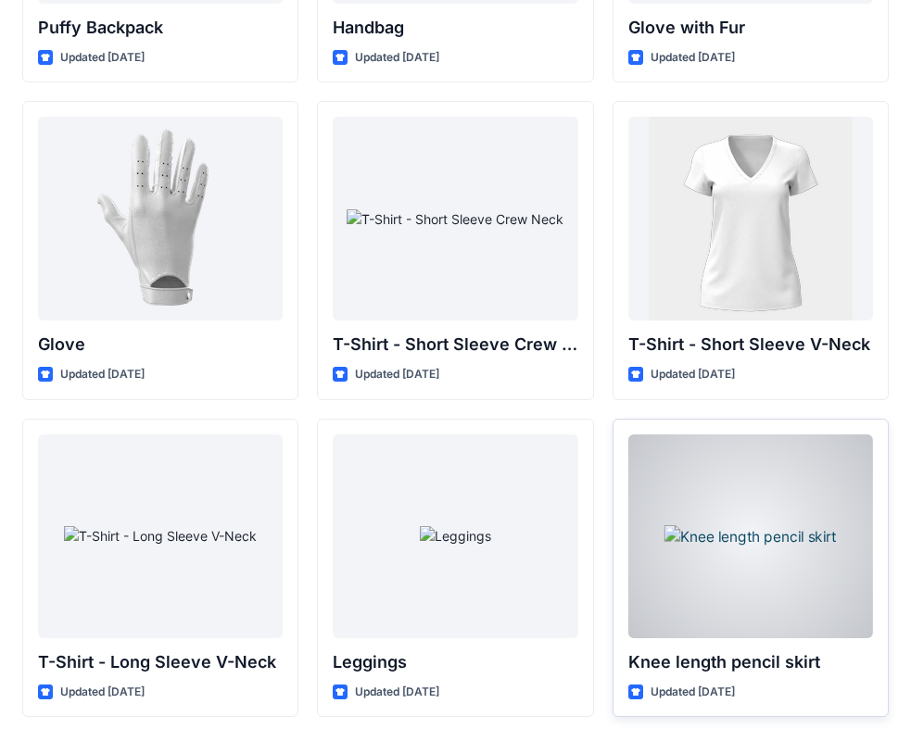
click at [729, 540] on div at bounding box center [750, 536] width 245 height 204
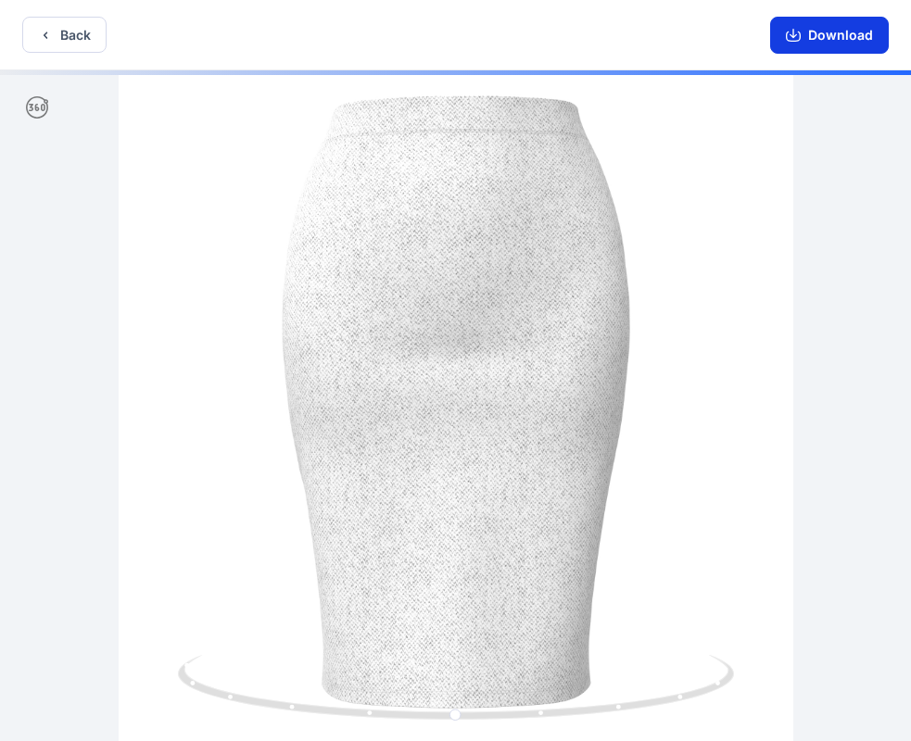
click at [793, 39] on icon "button" at bounding box center [792, 35] width 15 height 15
click at [58, 41] on button "Back" at bounding box center [64, 35] width 84 height 36
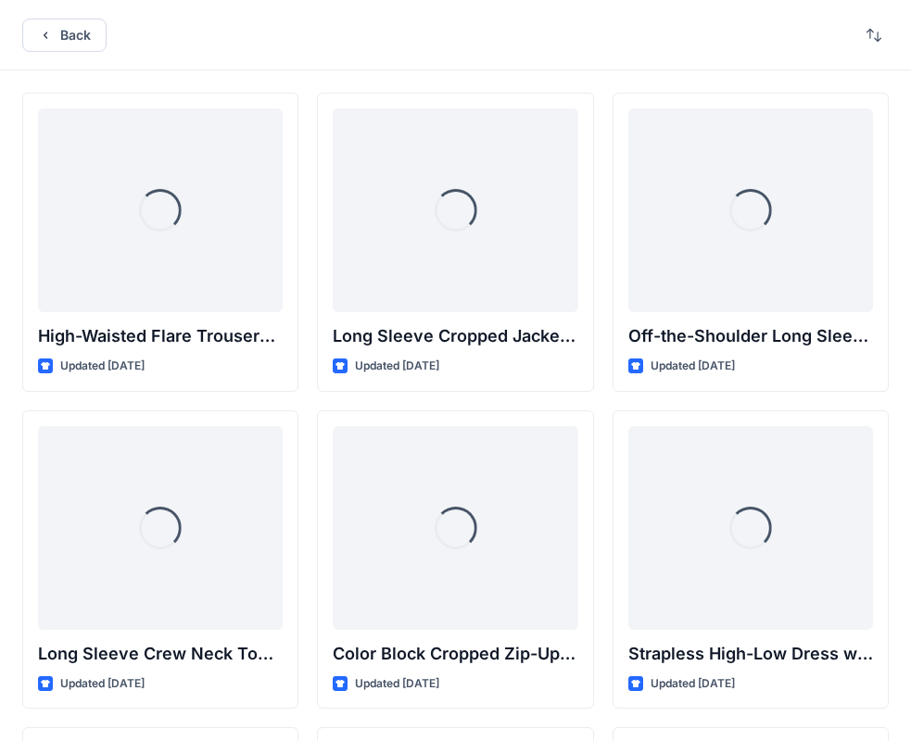
scroll to position [14587, 0]
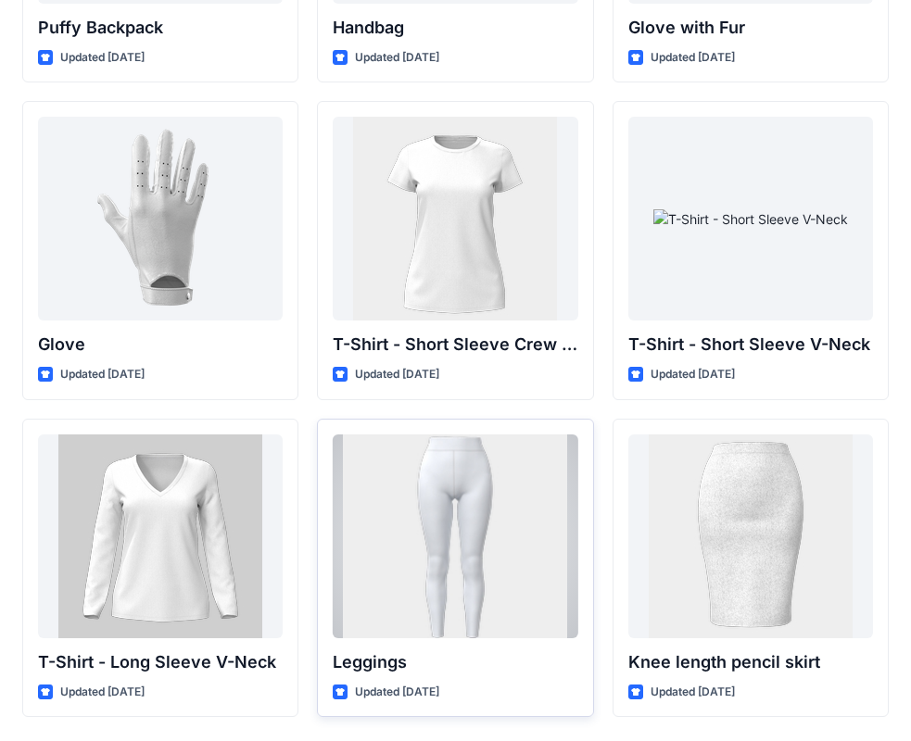
click at [465, 521] on div at bounding box center [455, 536] width 245 height 204
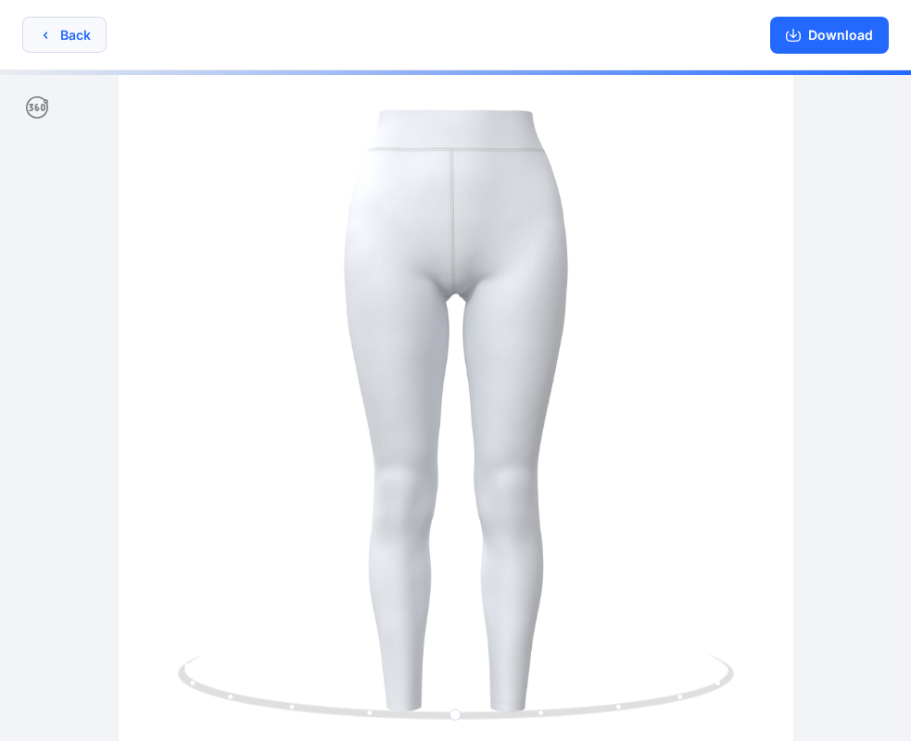
click at [61, 35] on button "Back" at bounding box center [64, 35] width 84 height 36
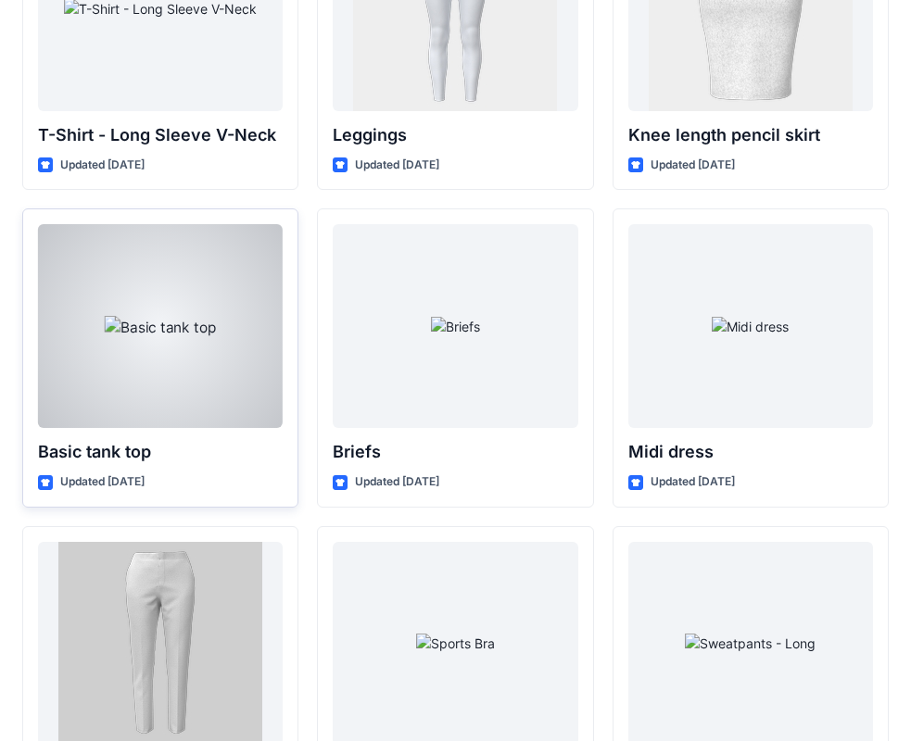
scroll to position [15115, 0]
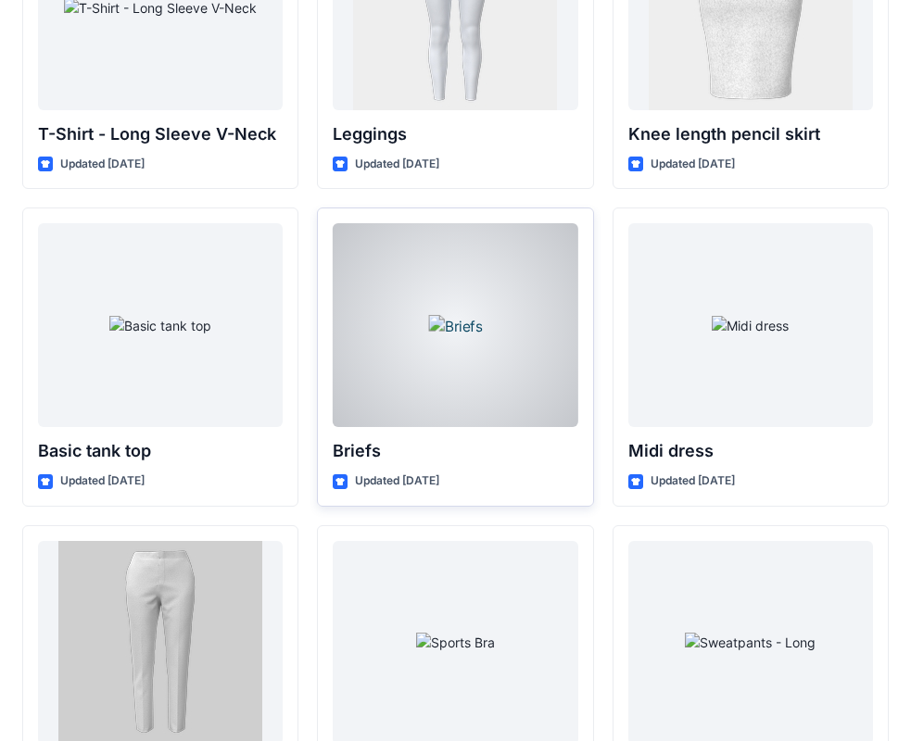
click at [496, 313] on div at bounding box center [455, 325] width 245 height 204
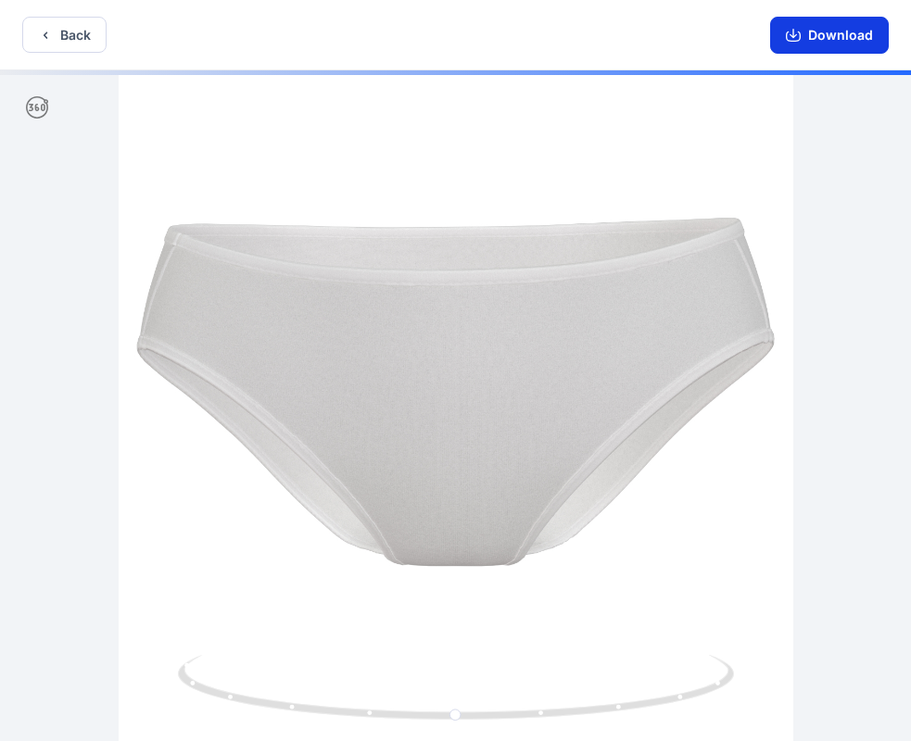
click at [810, 36] on button "Download" at bounding box center [829, 35] width 119 height 37
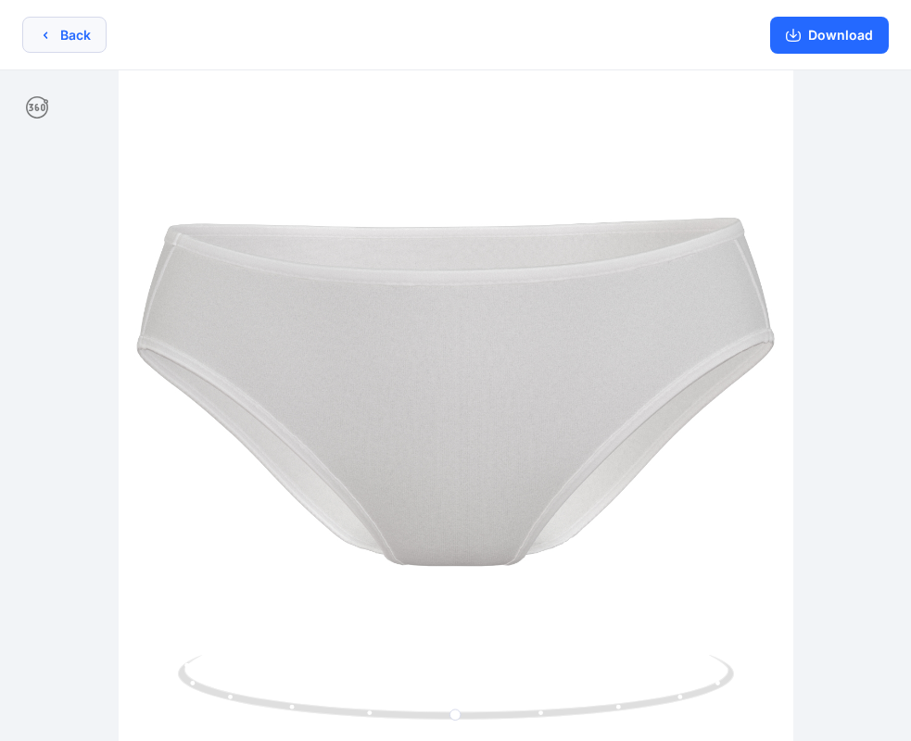
click at [45, 35] on icon "button" at bounding box center [46, 34] width 4 height 6
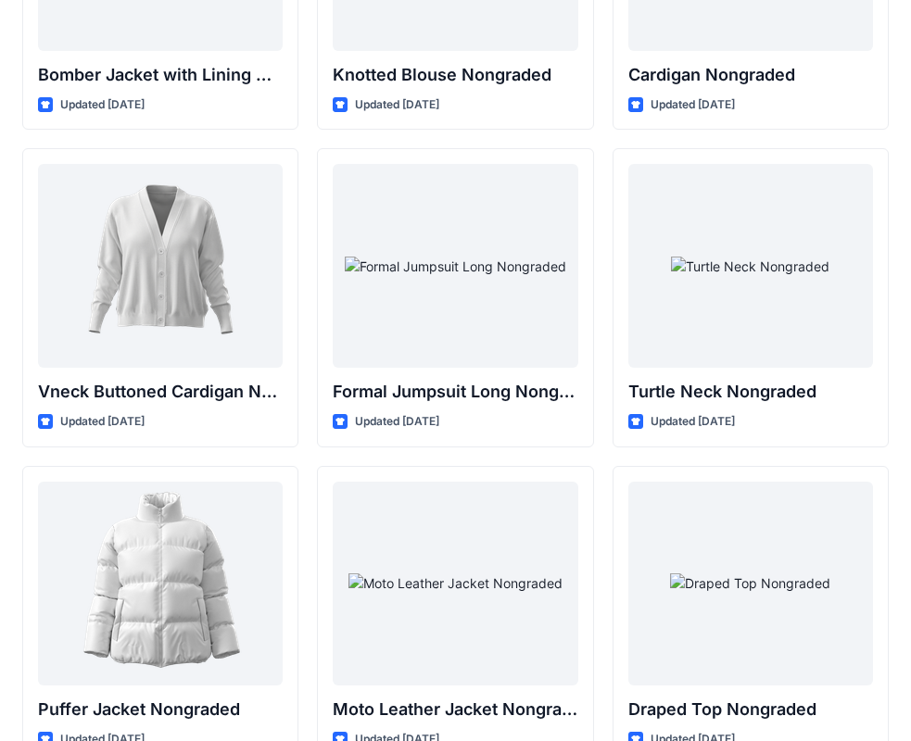
scroll to position [17376, 0]
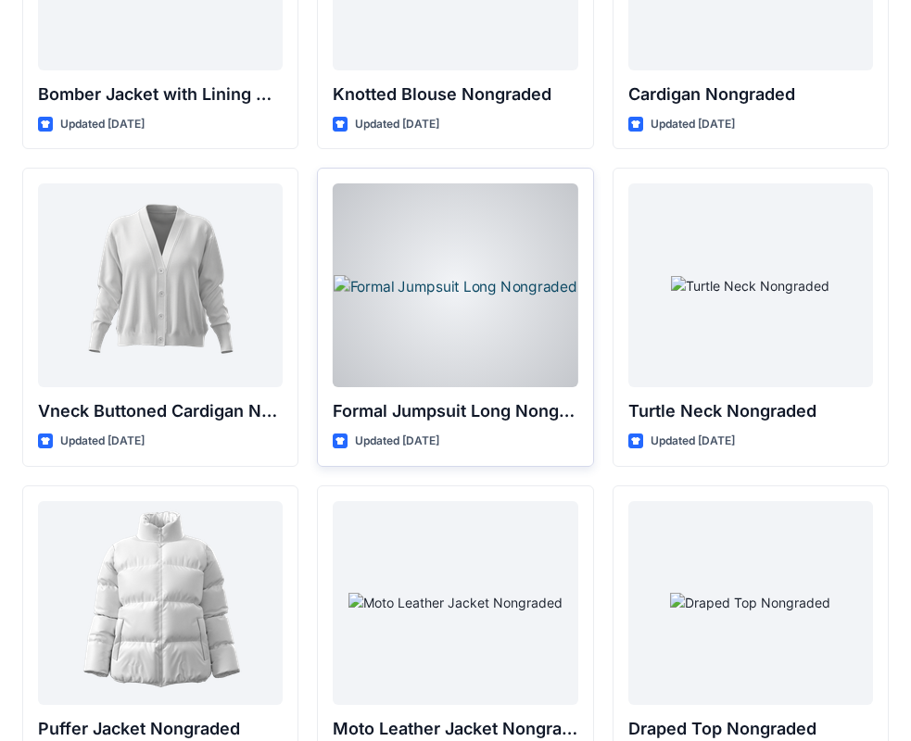
click at [487, 307] on div at bounding box center [455, 285] width 245 height 204
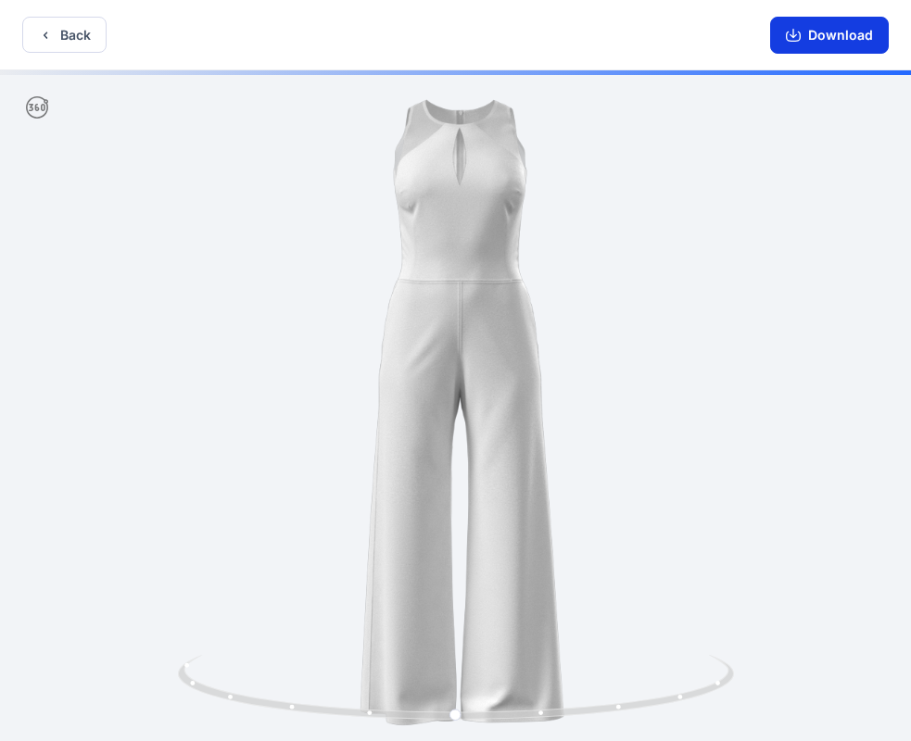
click at [785, 34] on button "Download" at bounding box center [829, 35] width 119 height 37
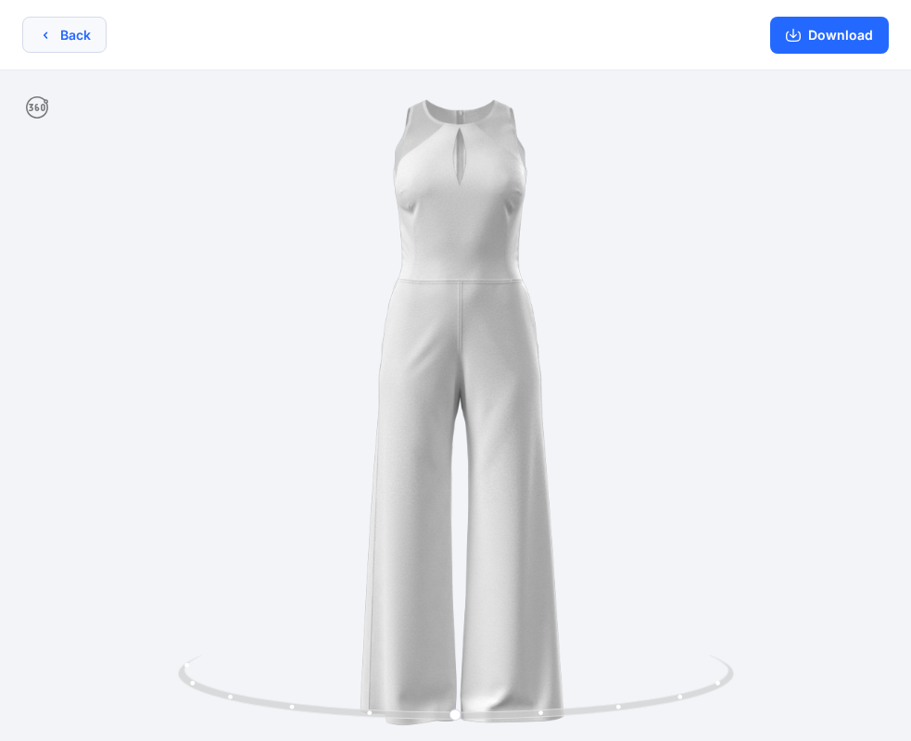
click at [48, 35] on icon "button" at bounding box center [45, 35] width 15 height 15
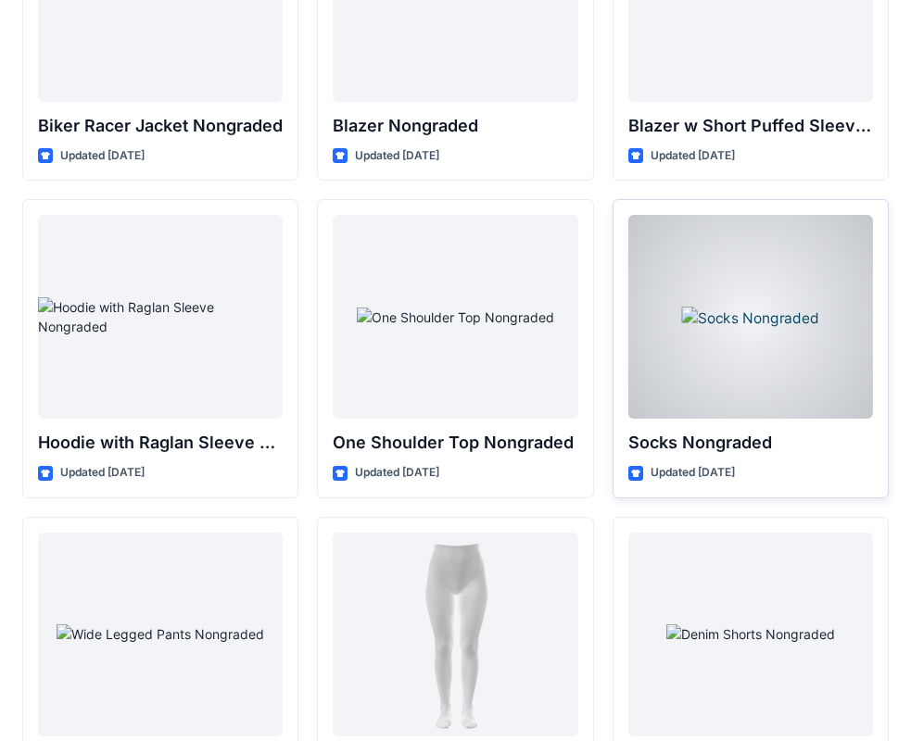
scroll to position [19201, 0]
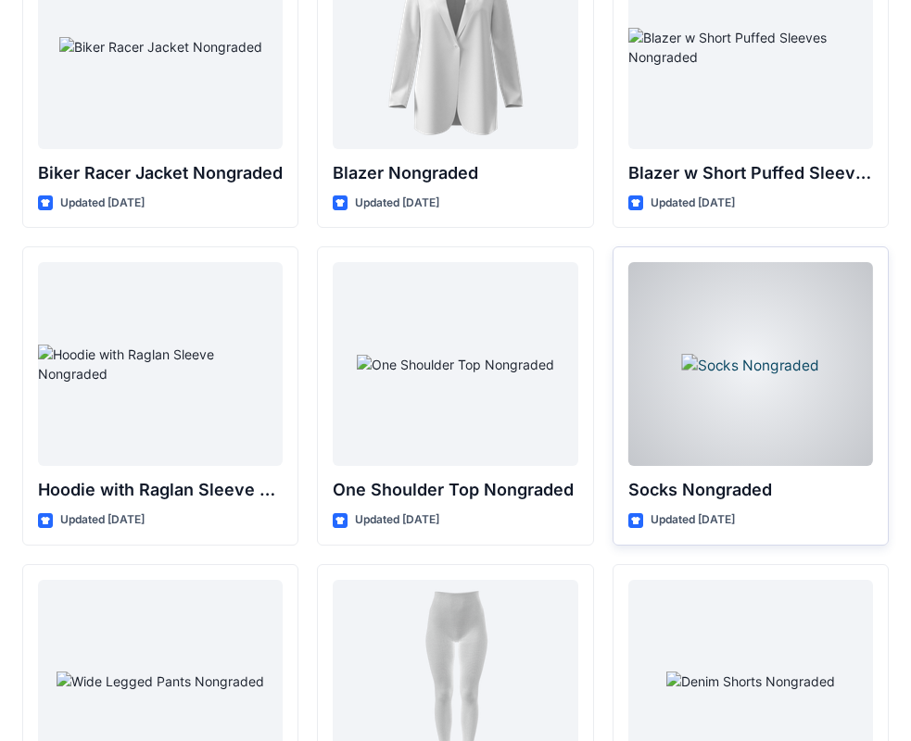
click at [742, 332] on div at bounding box center [750, 364] width 245 height 204
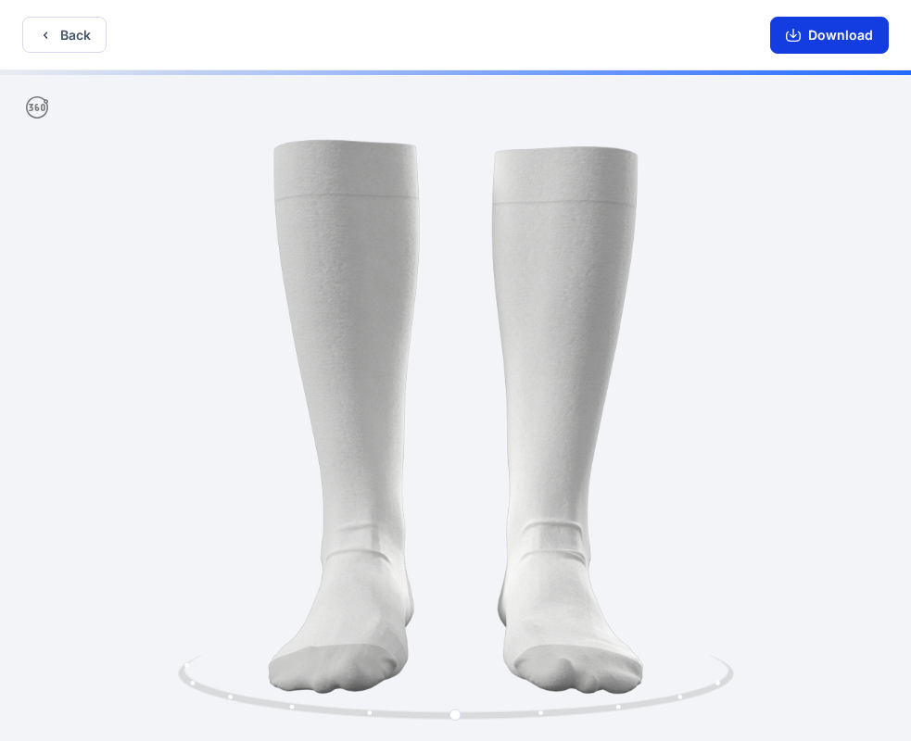
click at [822, 28] on button "Download" at bounding box center [829, 35] width 119 height 37
click at [59, 40] on button "Back" at bounding box center [64, 35] width 84 height 36
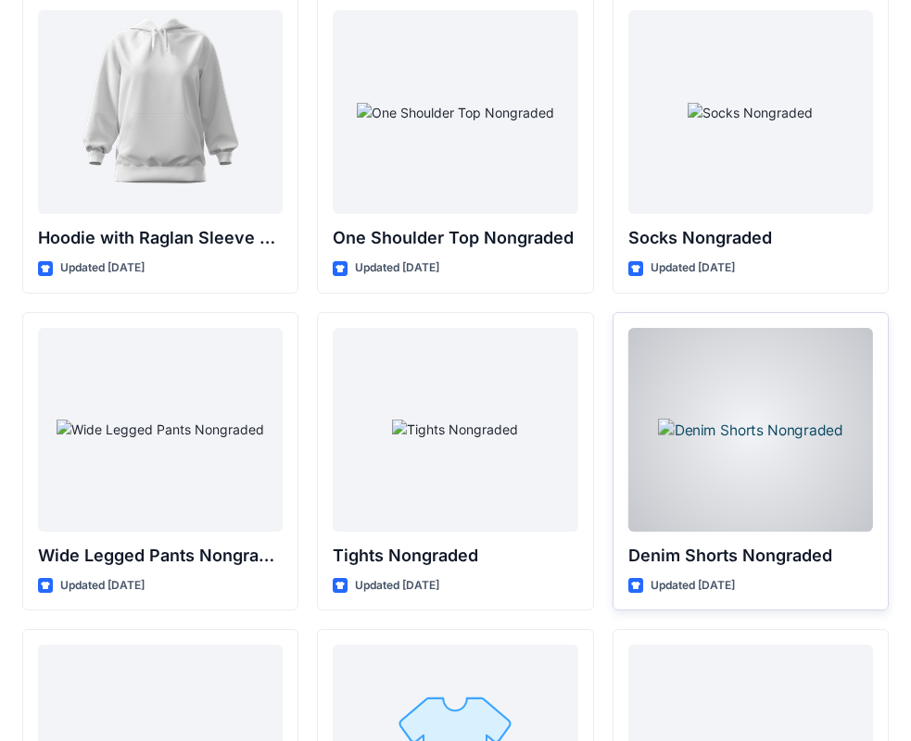
scroll to position [19451, 0]
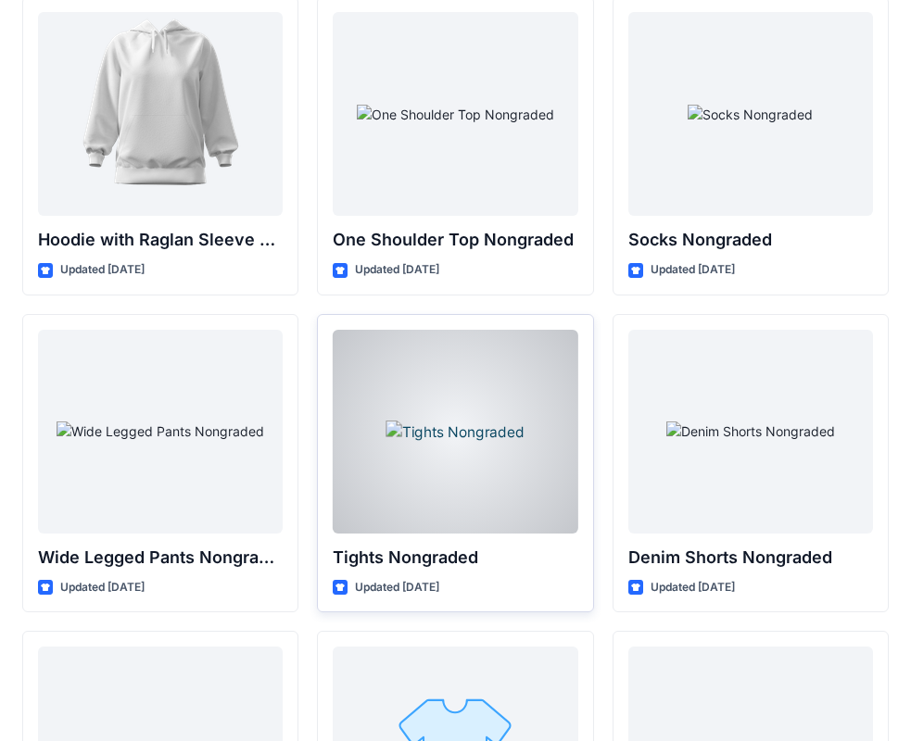
click at [514, 447] on div at bounding box center [455, 432] width 245 height 204
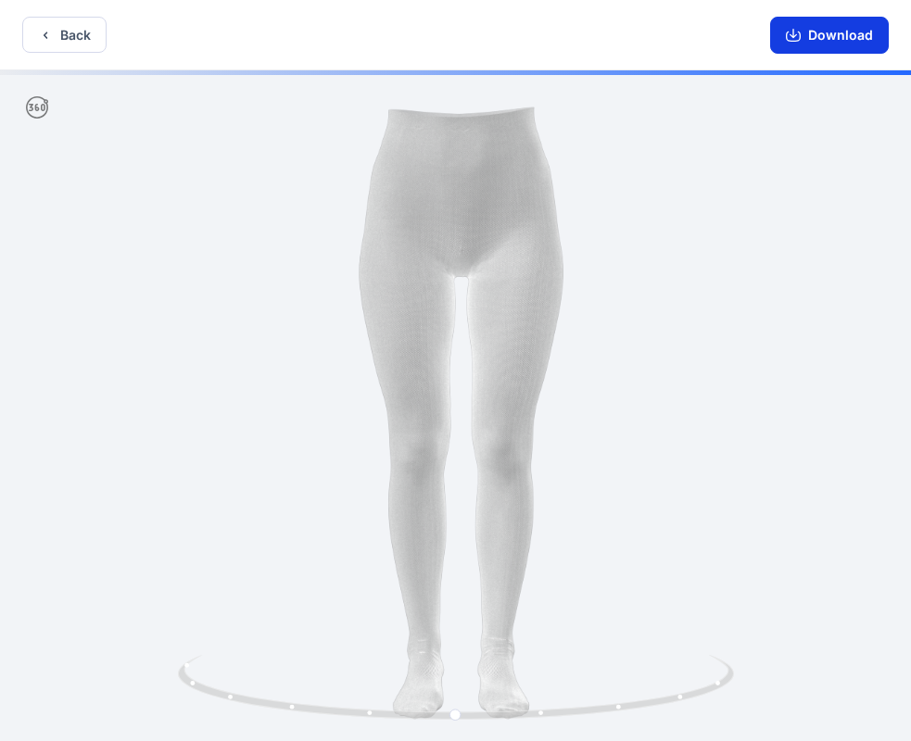
click at [800, 28] on icon "button" at bounding box center [792, 35] width 15 height 15
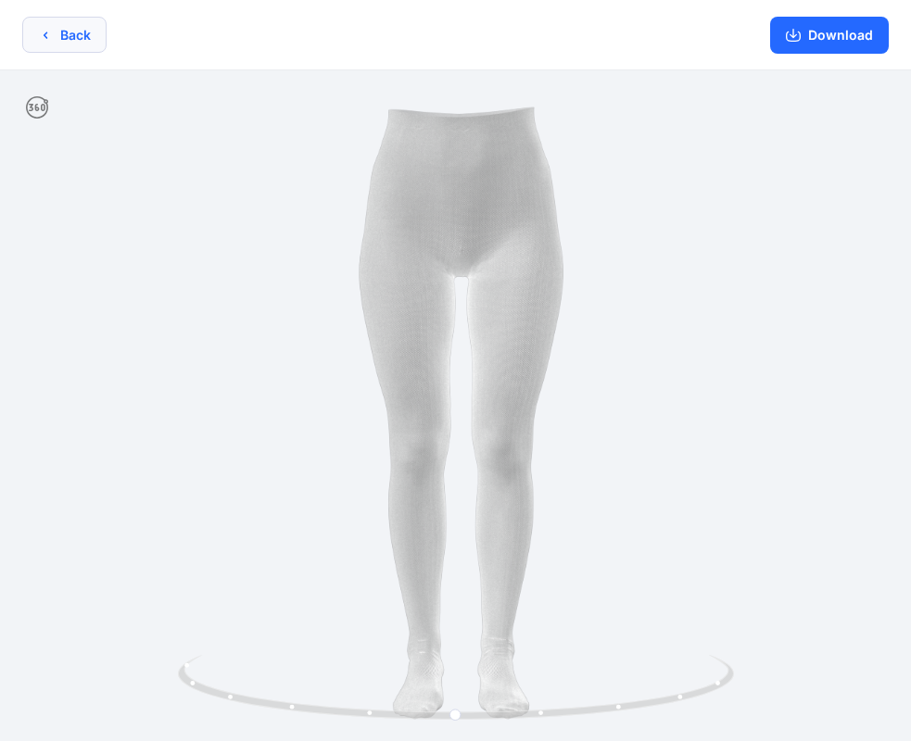
click at [64, 34] on button "Back" at bounding box center [64, 35] width 84 height 36
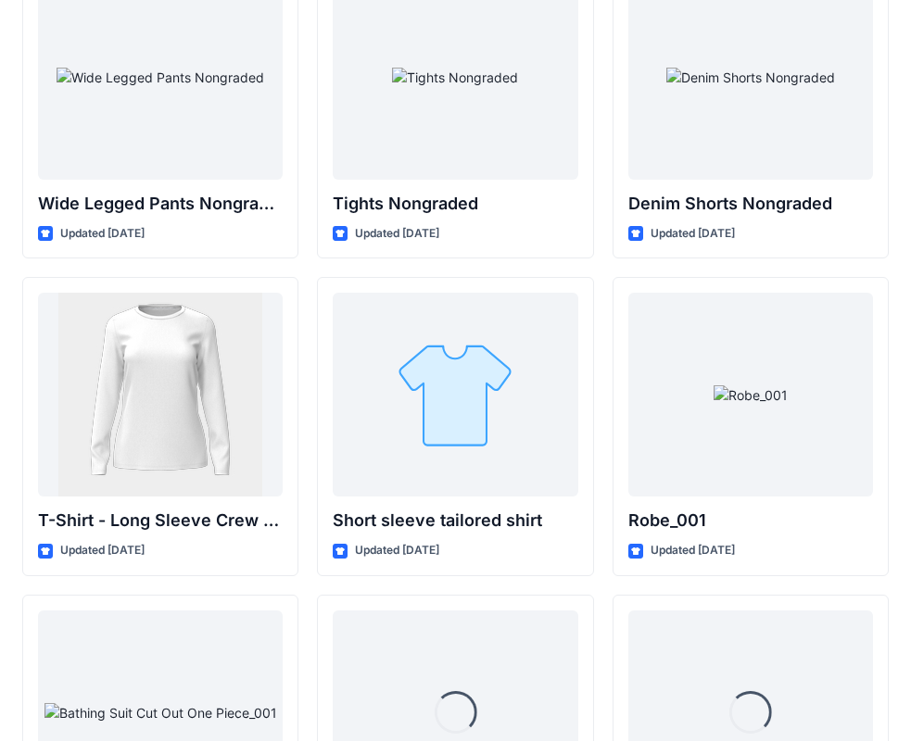
scroll to position [20192, 0]
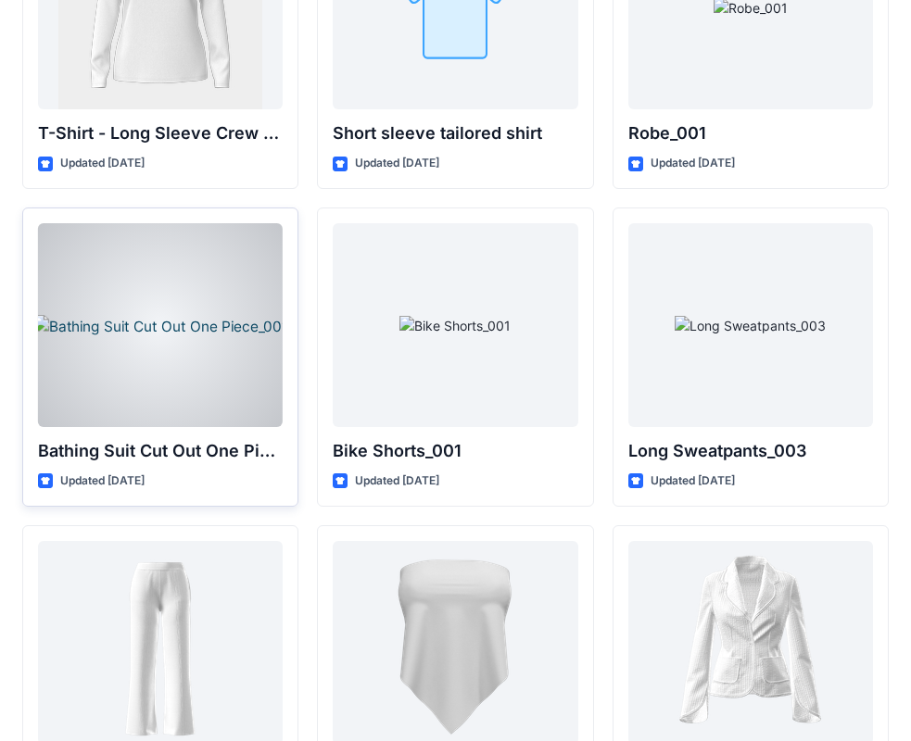
click at [144, 349] on div at bounding box center [160, 325] width 245 height 204
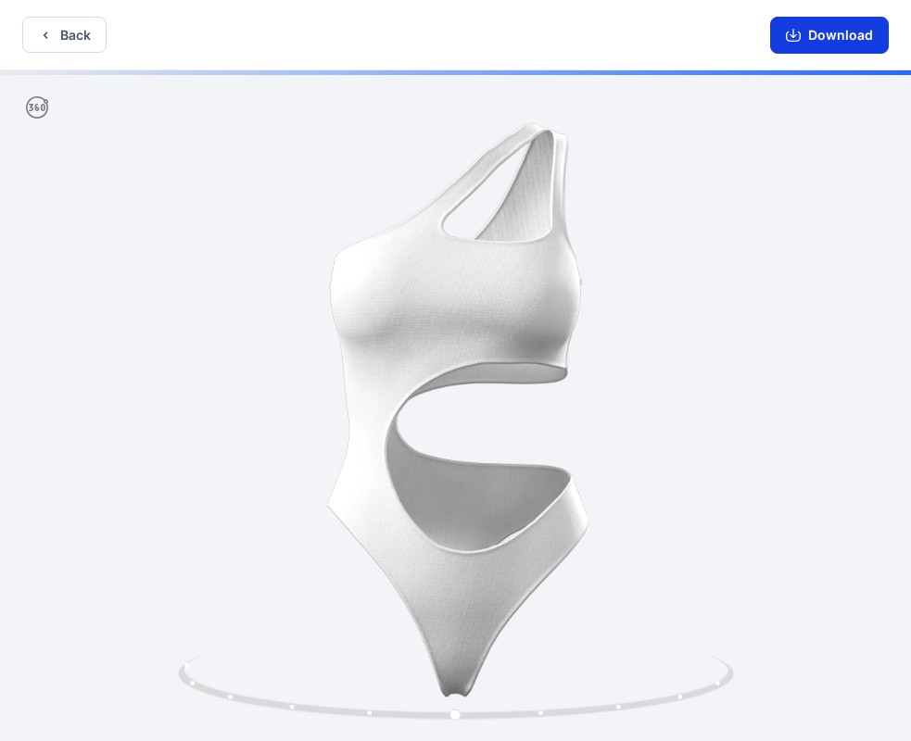
click at [795, 31] on icon "button" at bounding box center [792, 33] width 7 height 9
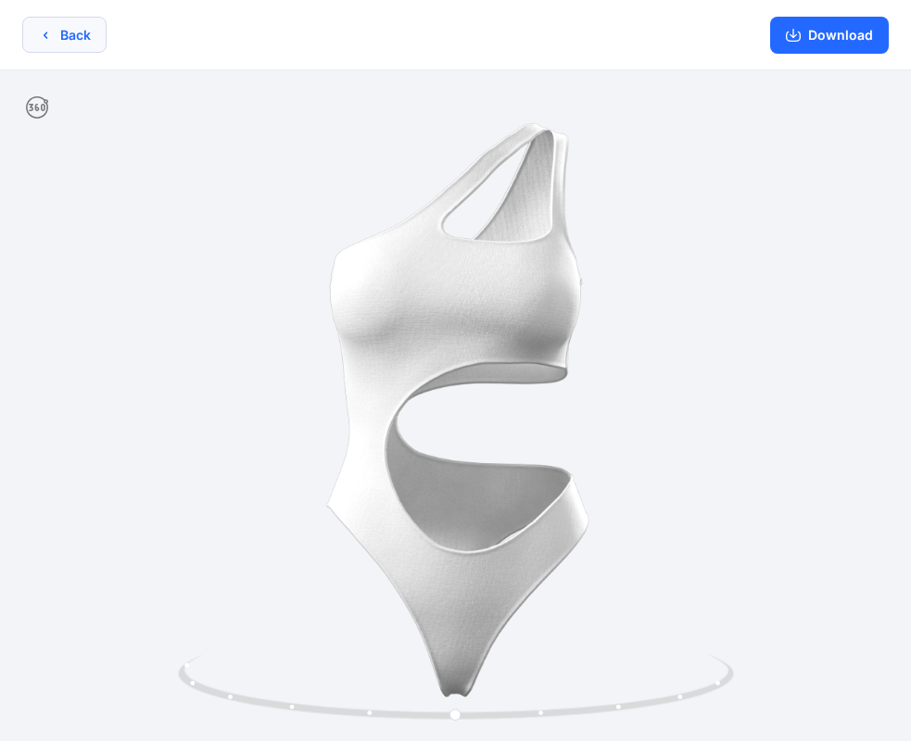
click at [59, 34] on button "Back" at bounding box center [64, 35] width 84 height 36
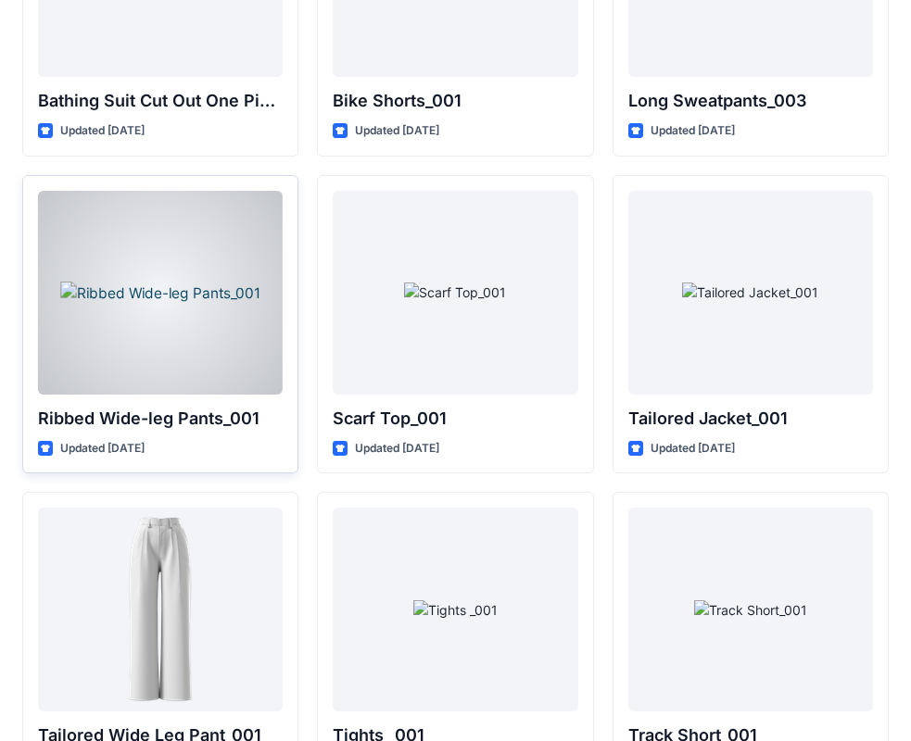
scroll to position [20655, 0]
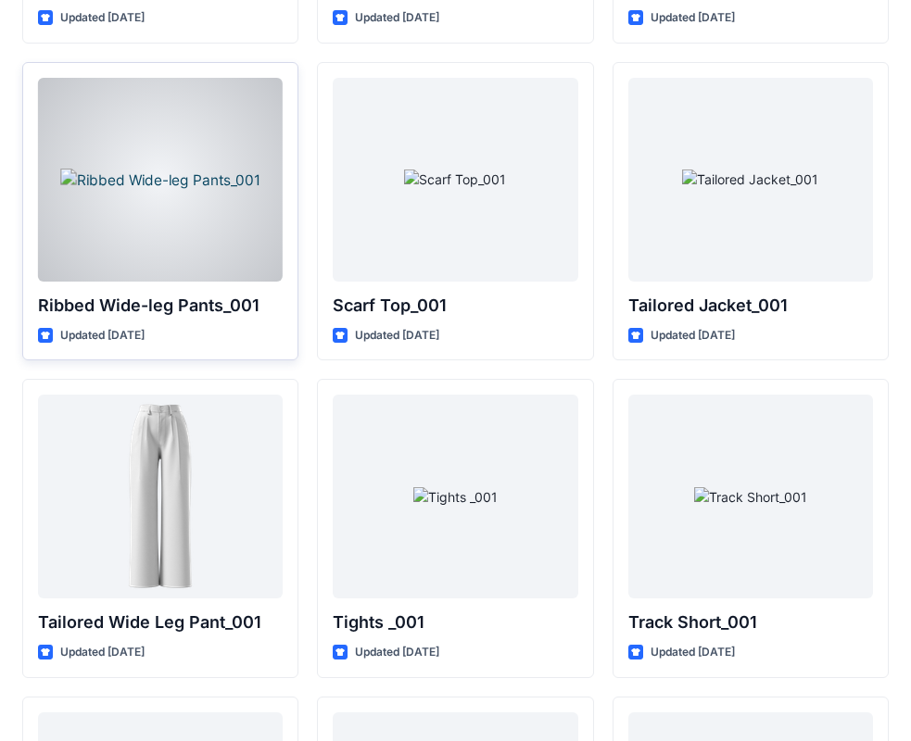
click at [170, 159] on div at bounding box center [160, 180] width 245 height 204
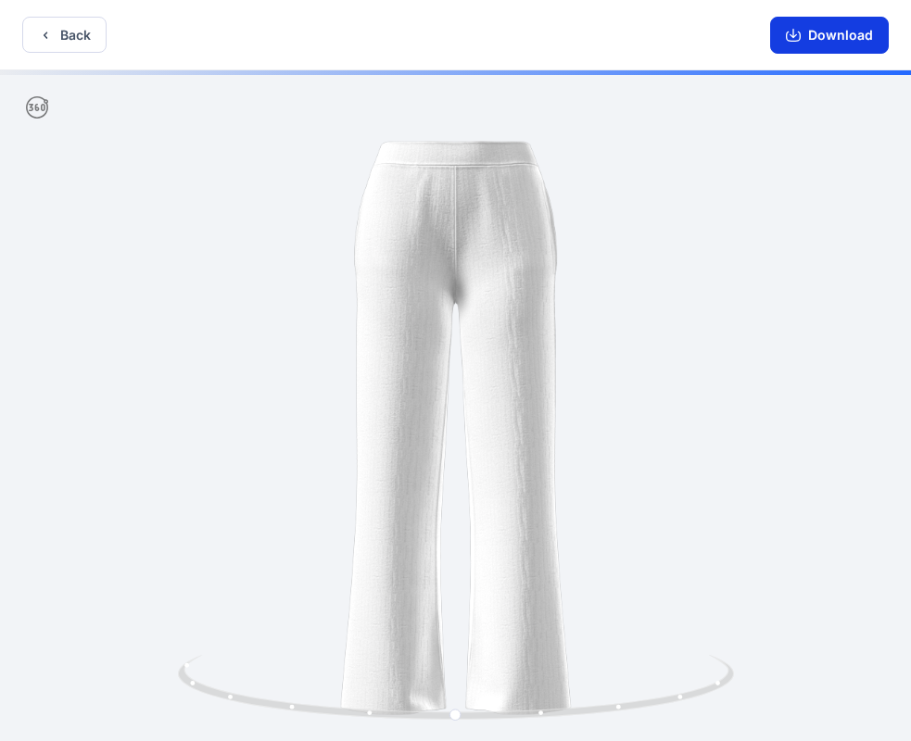
click at [788, 32] on icon "button" at bounding box center [792, 36] width 15 height 10
click at [40, 35] on icon "button" at bounding box center [45, 35] width 15 height 15
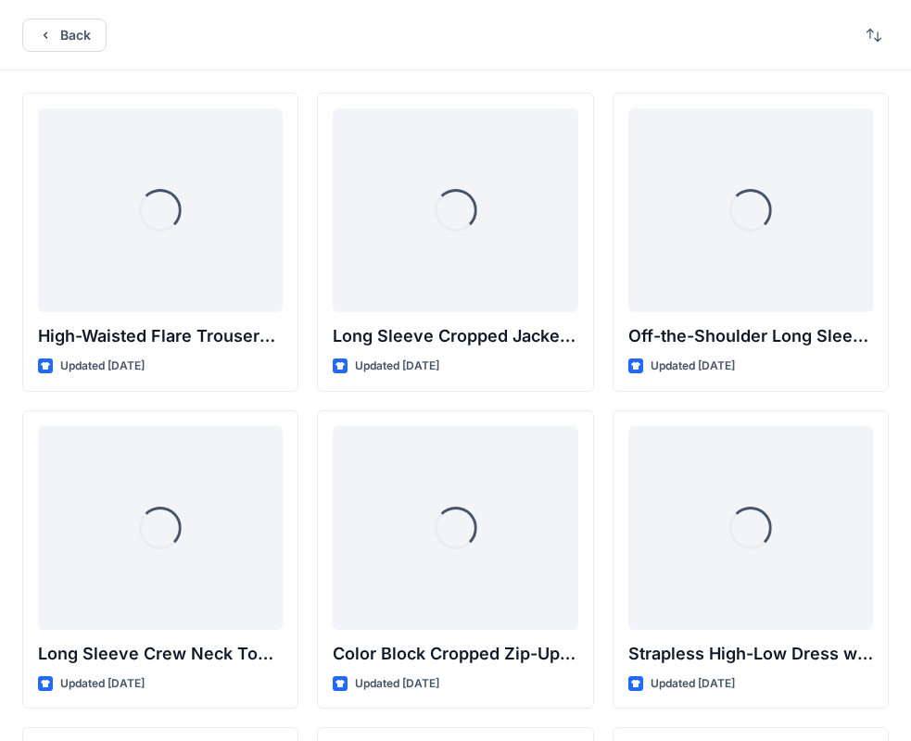
scroll to position [20655, 0]
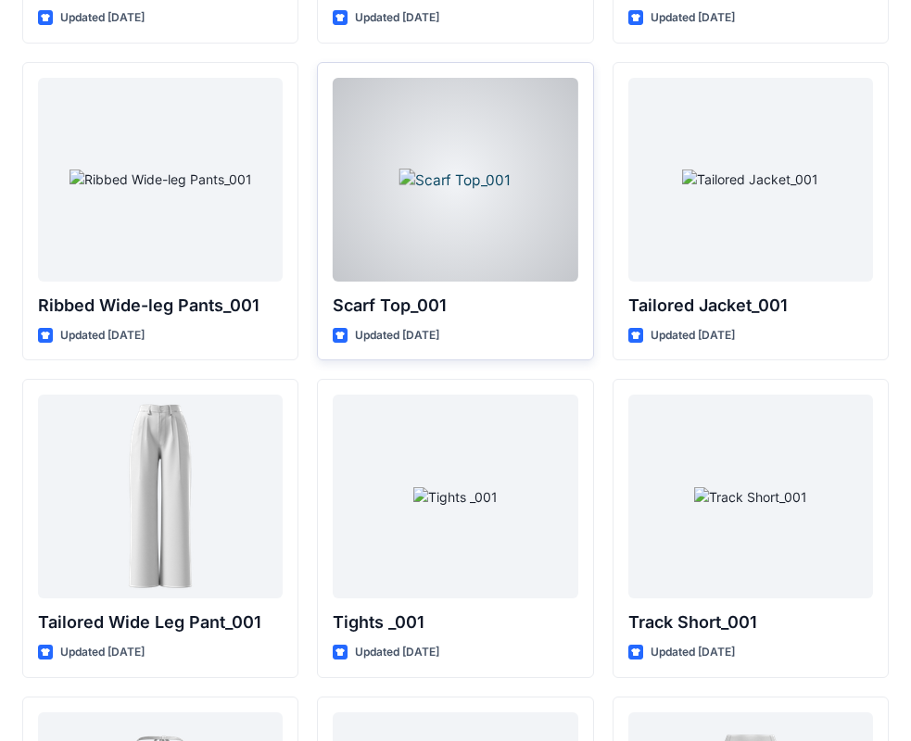
click at [420, 145] on div at bounding box center [455, 180] width 245 height 204
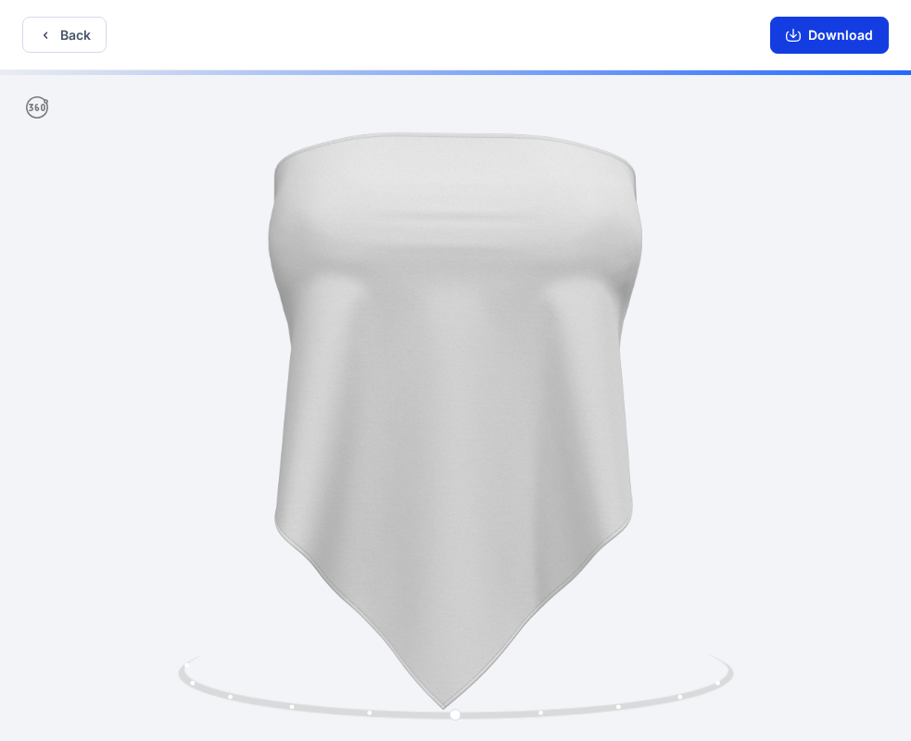
click at [843, 26] on button "Download" at bounding box center [829, 35] width 119 height 37
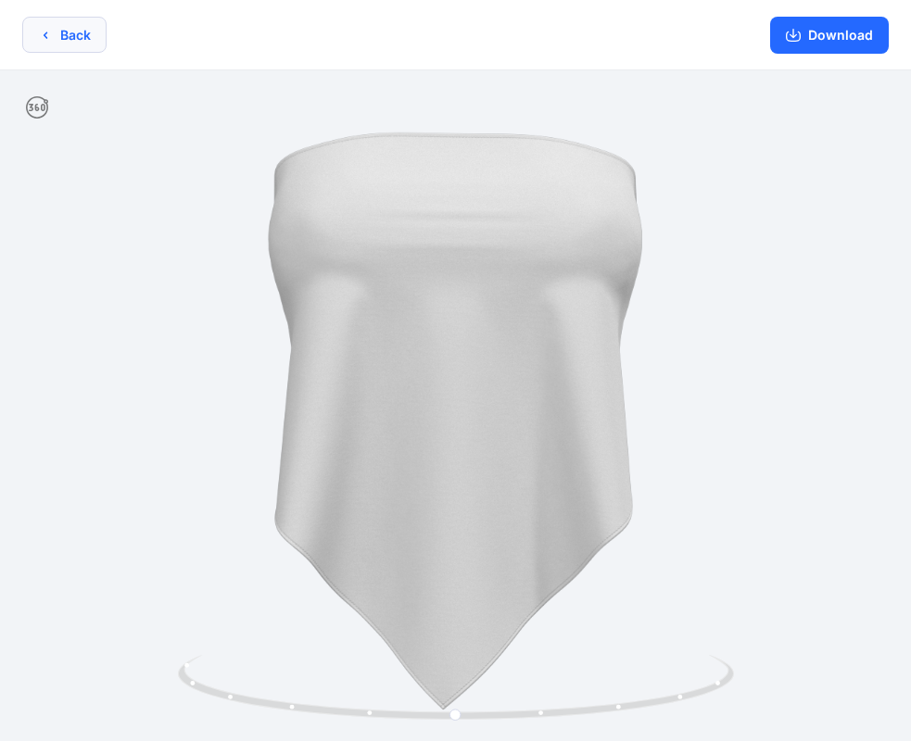
click at [71, 34] on button "Back" at bounding box center [64, 35] width 84 height 36
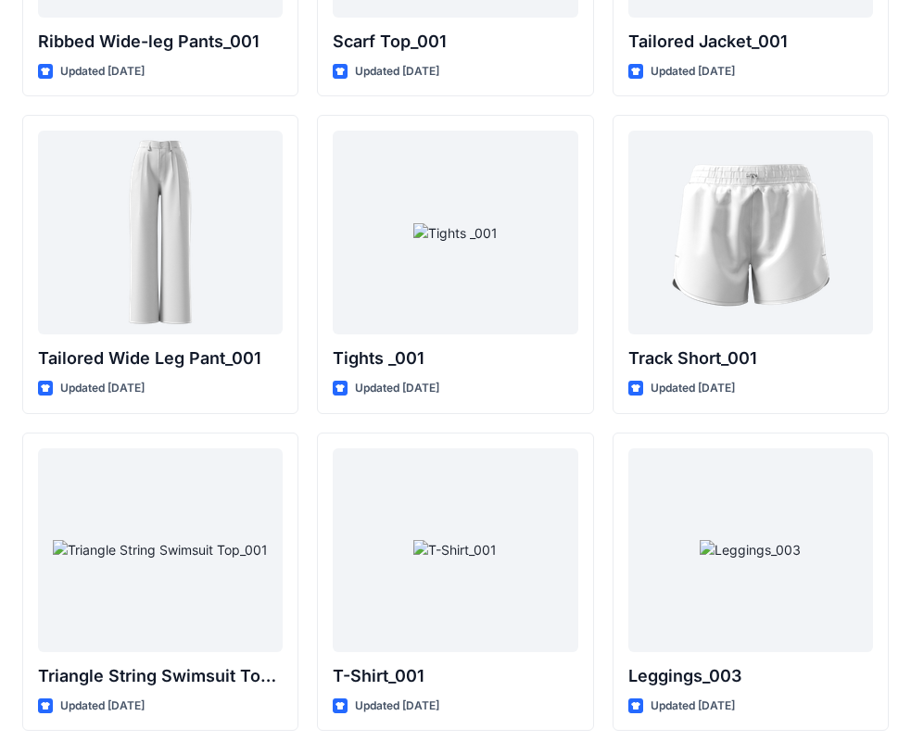
scroll to position [20998, 0]
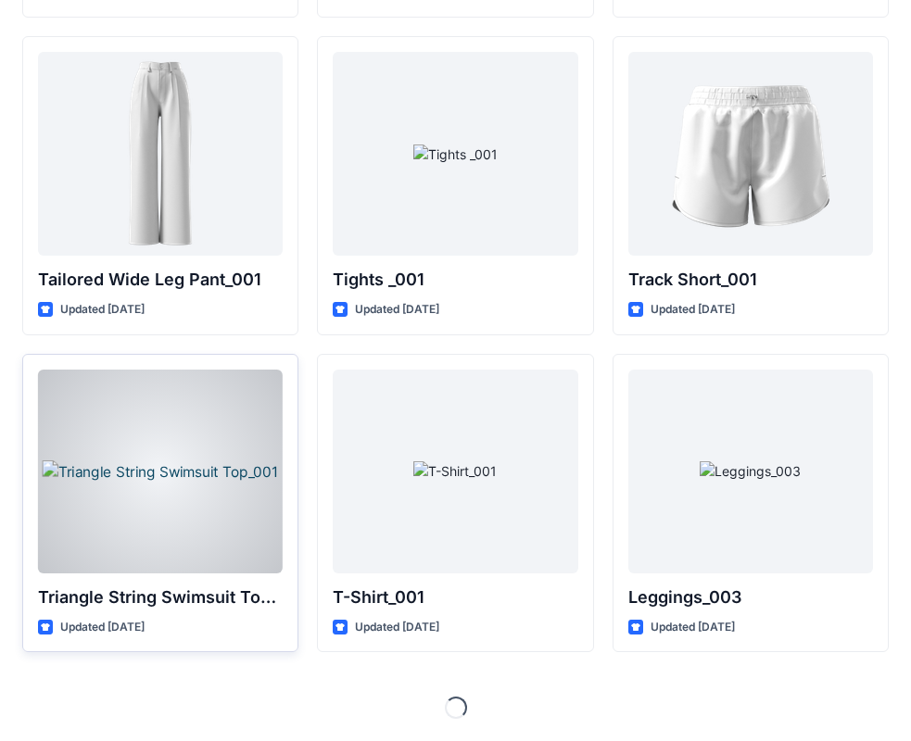
click at [189, 488] on div at bounding box center [160, 472] width 245 height 204
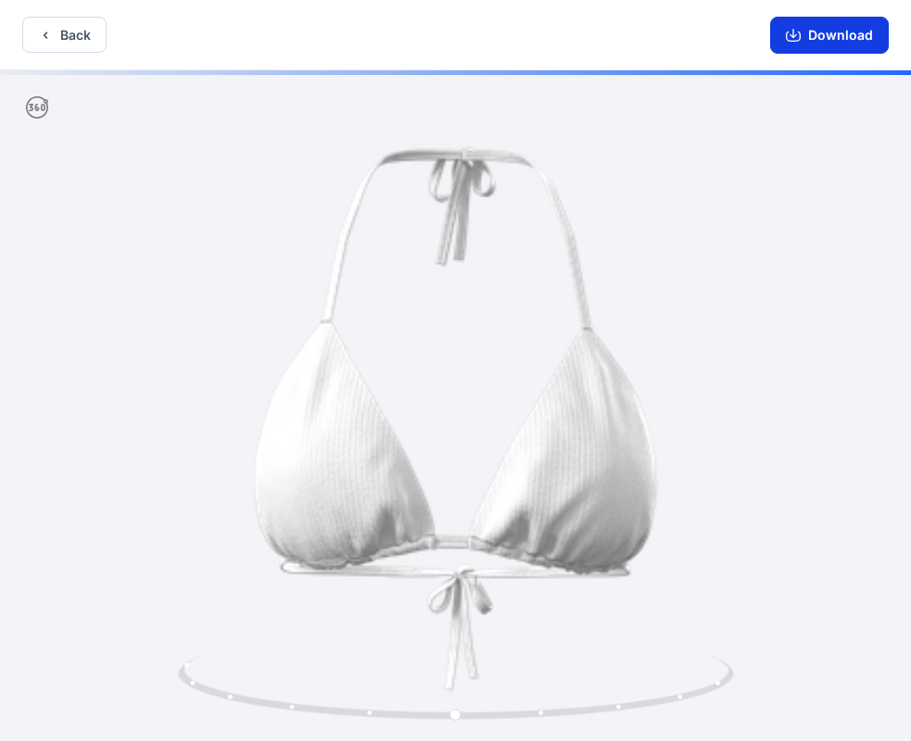
click at [810, 45] on button "Download" at bounding box center [829, 35] width 119 height 37
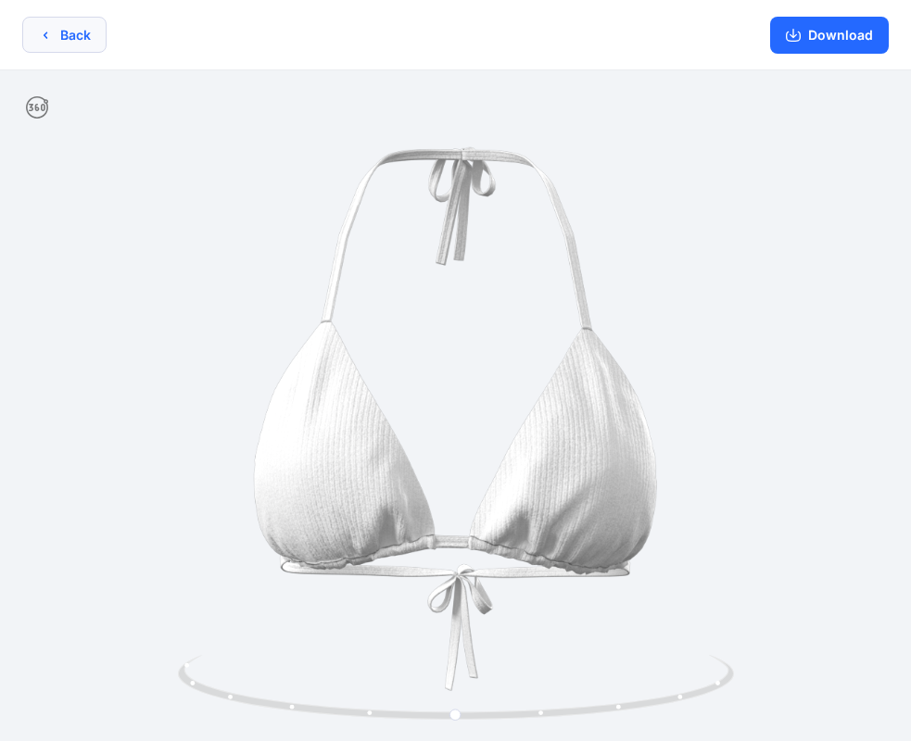
click at [51, 34] on icon "button" at bounding box center [45, 35] width 15 height 15
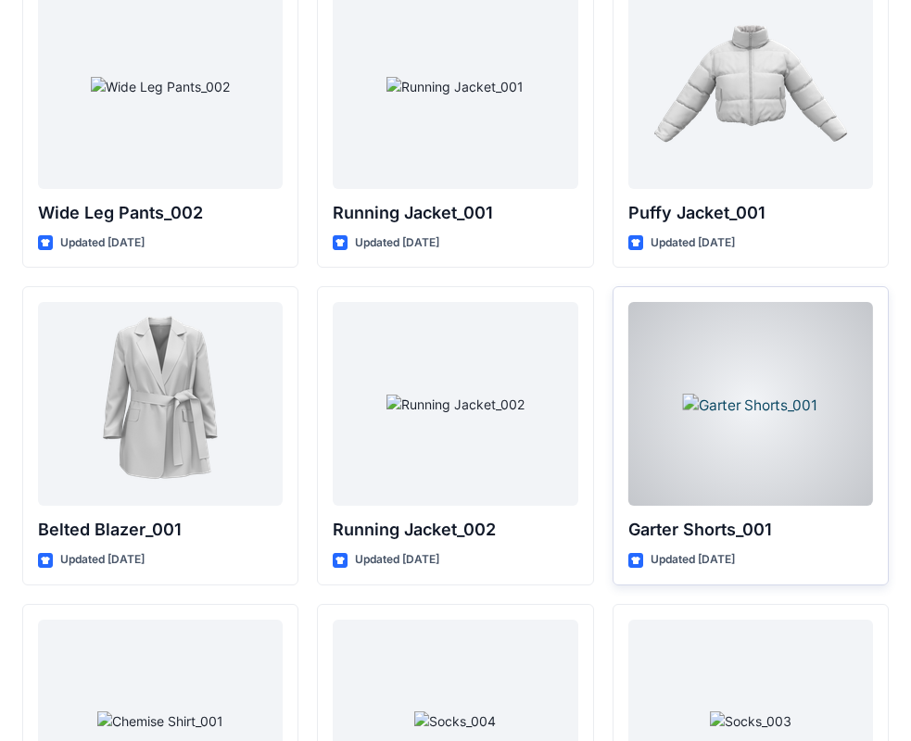
scroll to position [22109, 0]
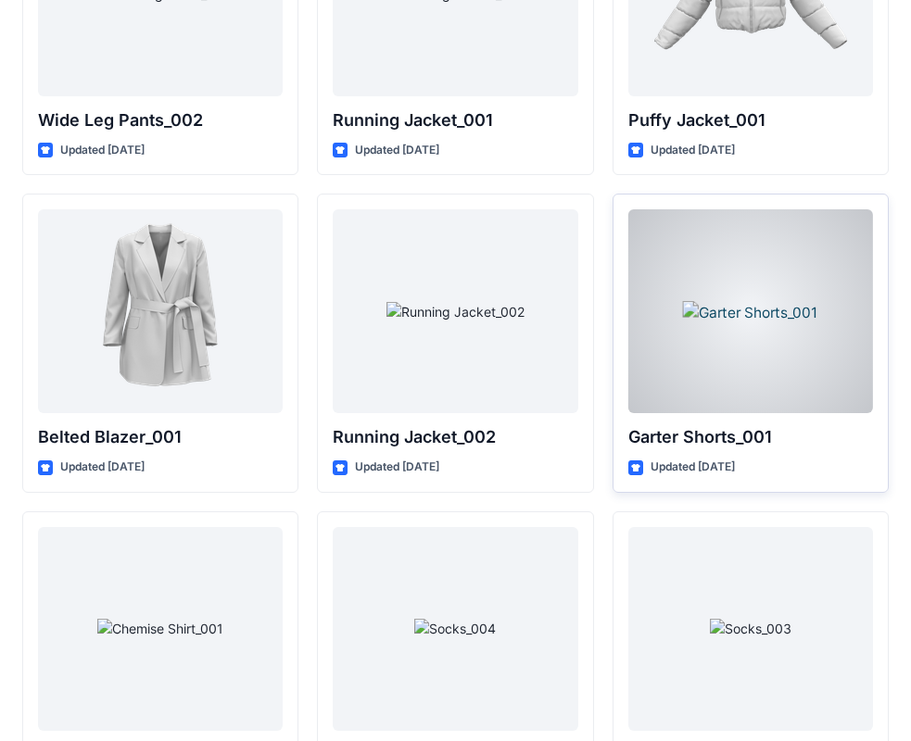
click at [767, 294] on div at bounding box center [750, 311] width 245 height 204
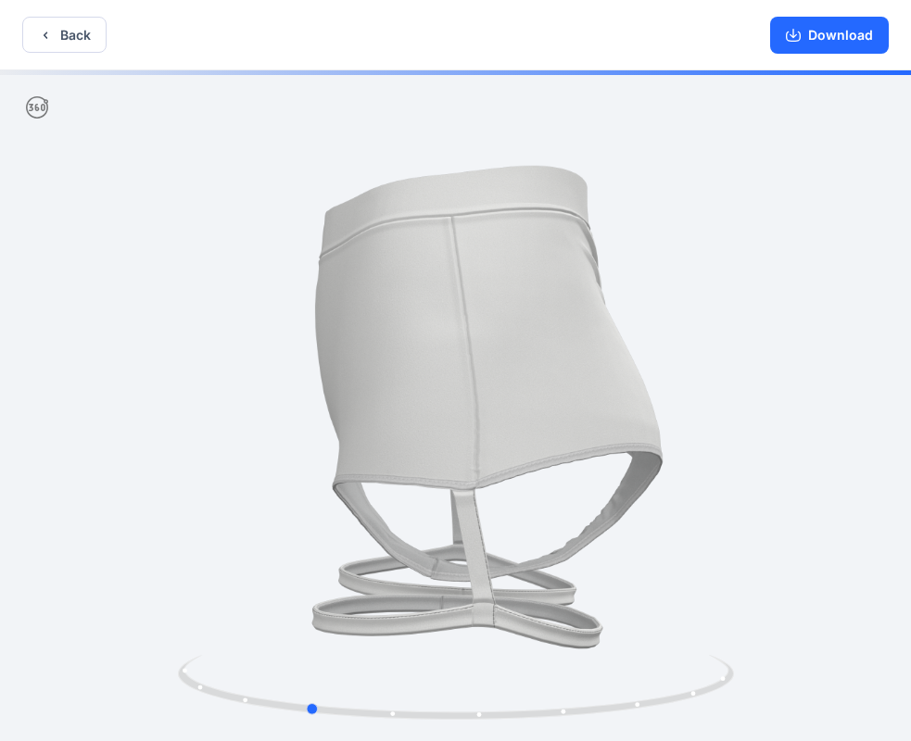
drag, startPoint x: 749, startPoint y: 412, endPoint x: 601, endPoint y: 462, distance: 156.4
click at [601, 462] on div at bounding box center [455, 407] width 911 height 674
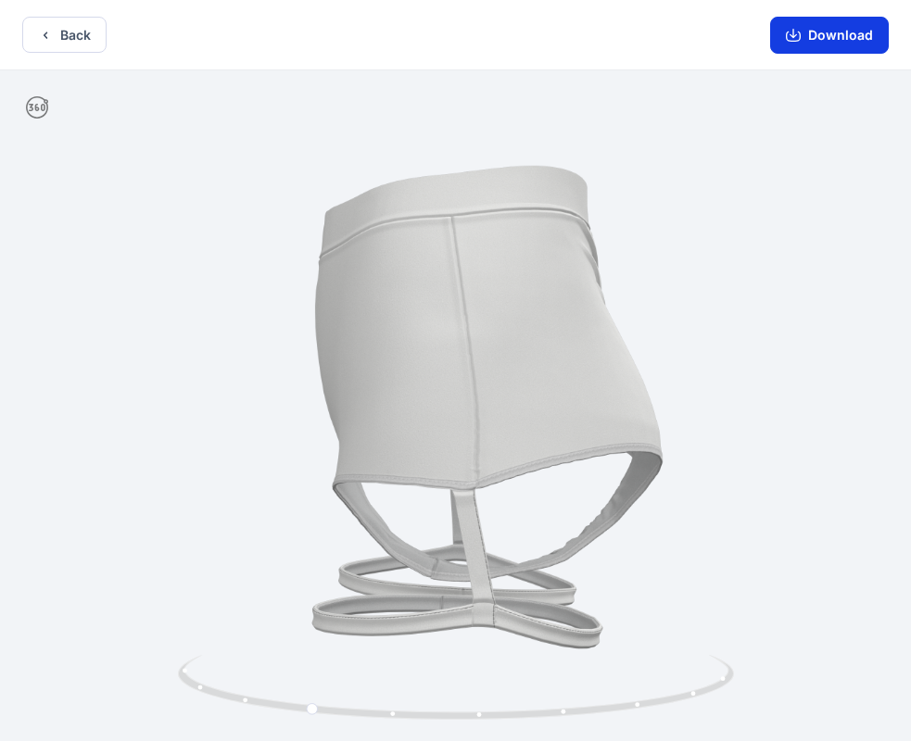
click at [796, 31] on icon "button" at bounding box center [792, 35] width 15 height 15
click at [61, 29] on button "Back" at bounding box center [64, 35] width 84 height 36
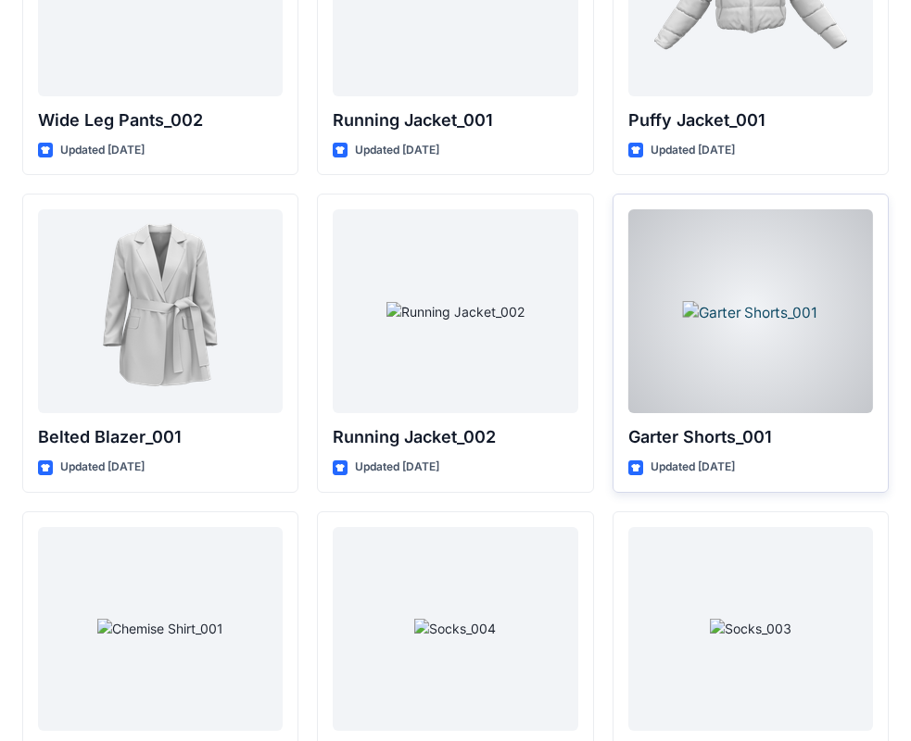
scroll to position [22267, 0]
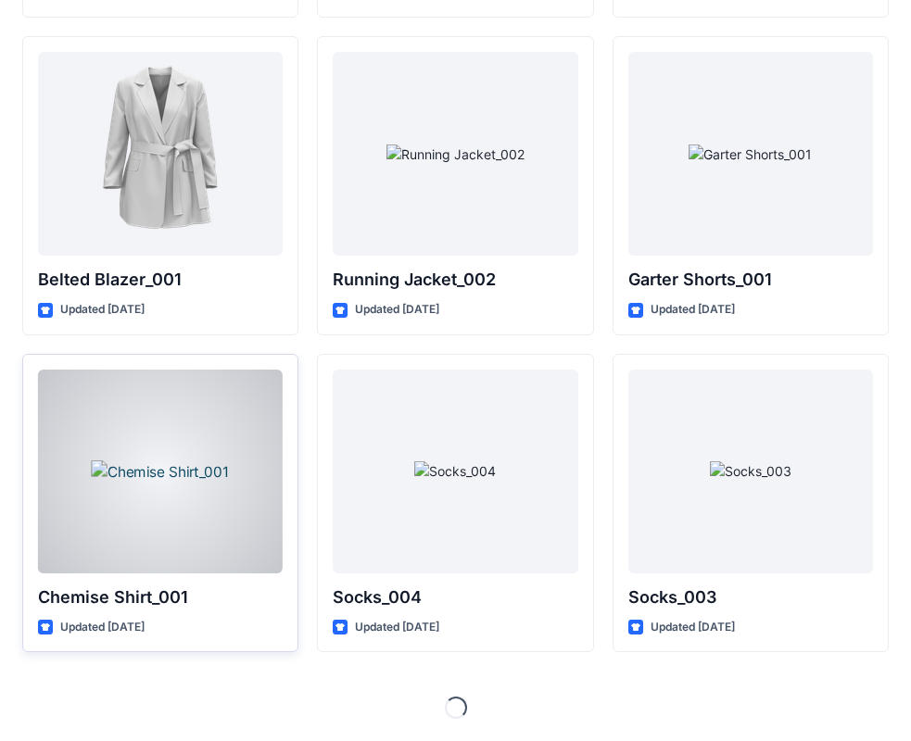
click at [187, 474] on div at bounding box center [160, 472] width 245 height 204
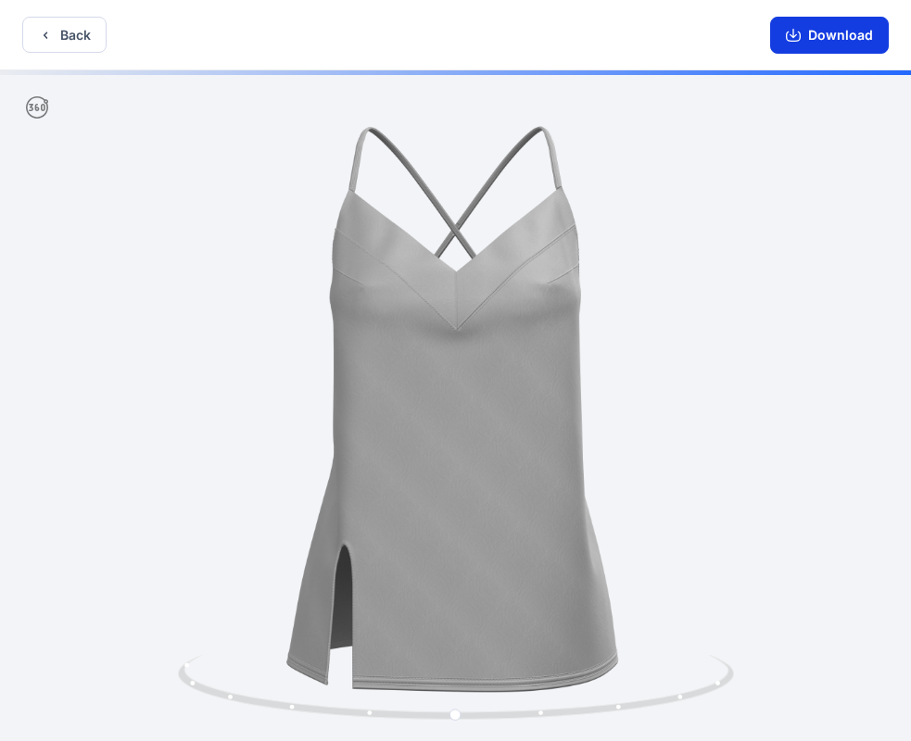
click at [825, 37] on button "Download" at bounding box center [829, 35] width 119 height 37
click at [72, 27] on button "Back" at bounding box center [64, 35] width 84 height 36
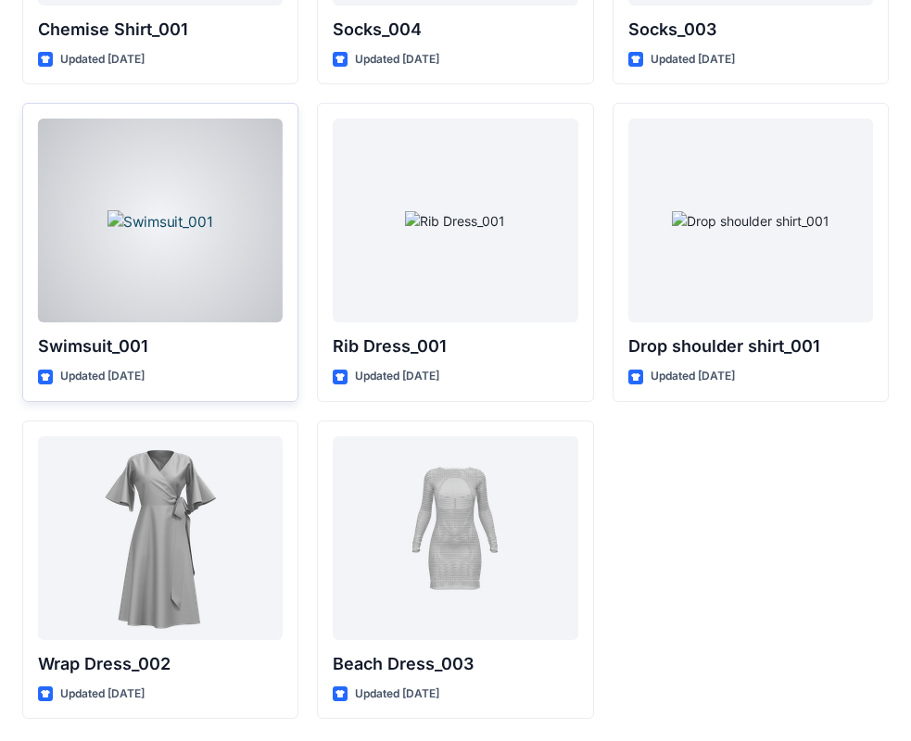
scroll to position [22742, 0]
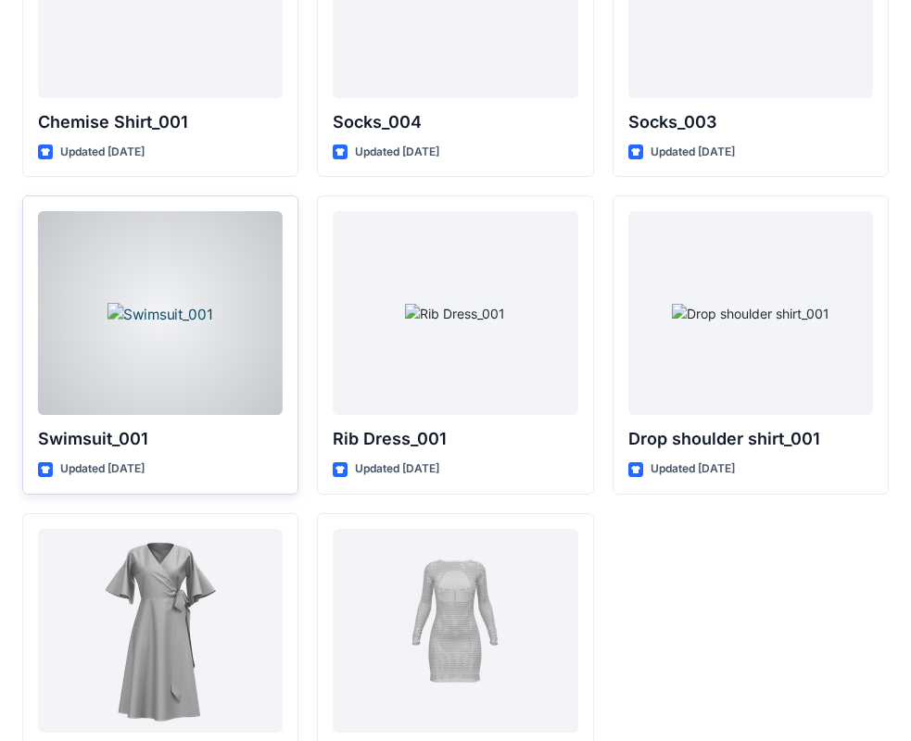
click at [163, 294] on div at bounding box center [160, 313] width 245 height 204
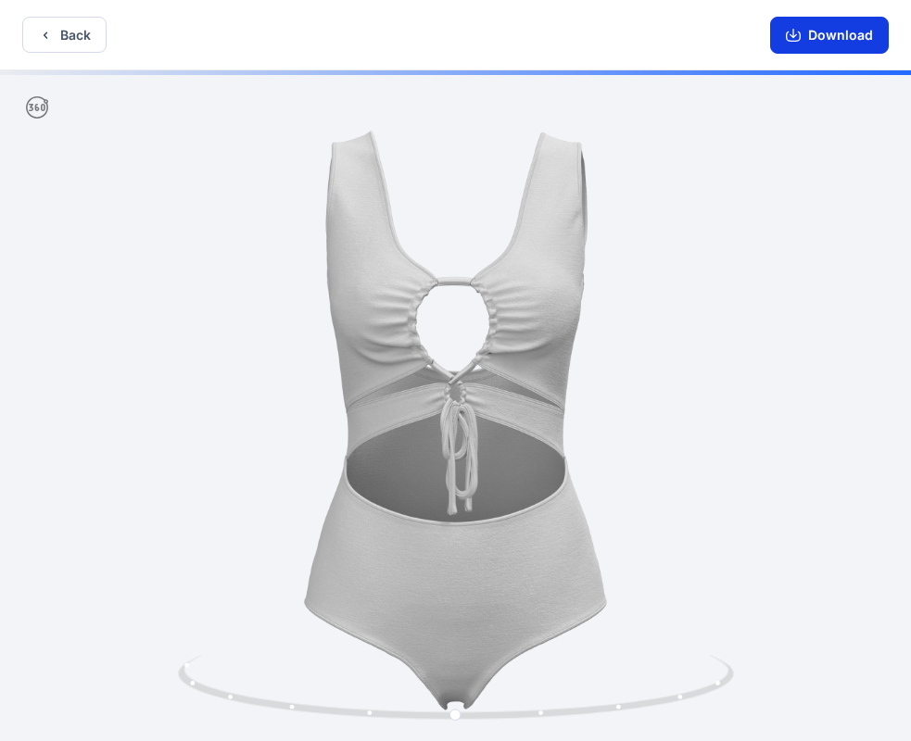
click at [810, 39] on button "Download" at bounding box center [829, 35] width 119 height 37
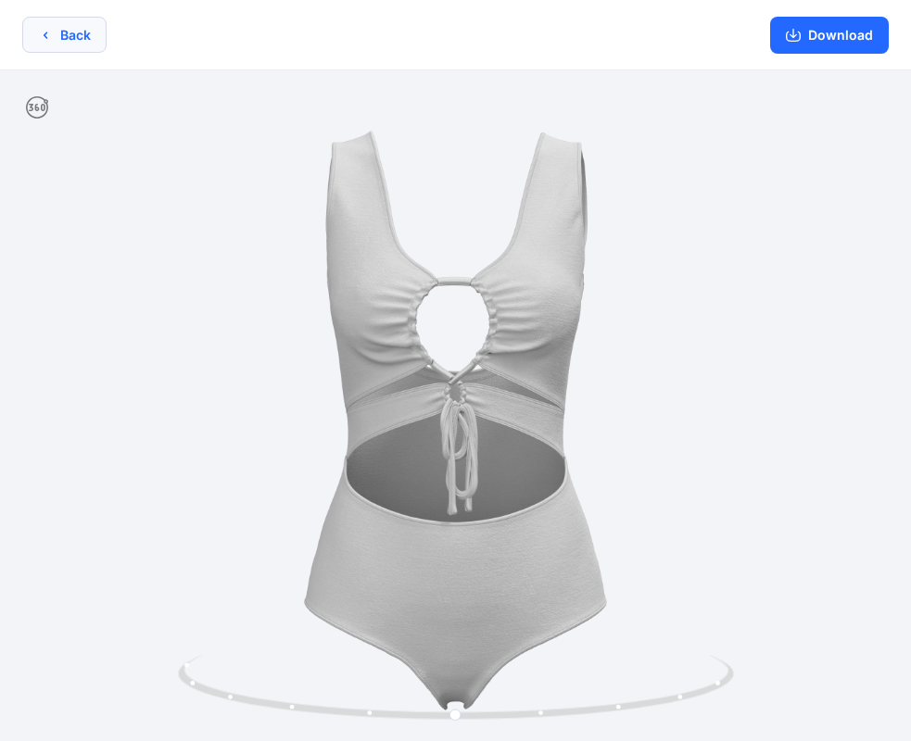
click at [71, 29] on button "Back" at bounding box center [64, 35] width 84 height 36
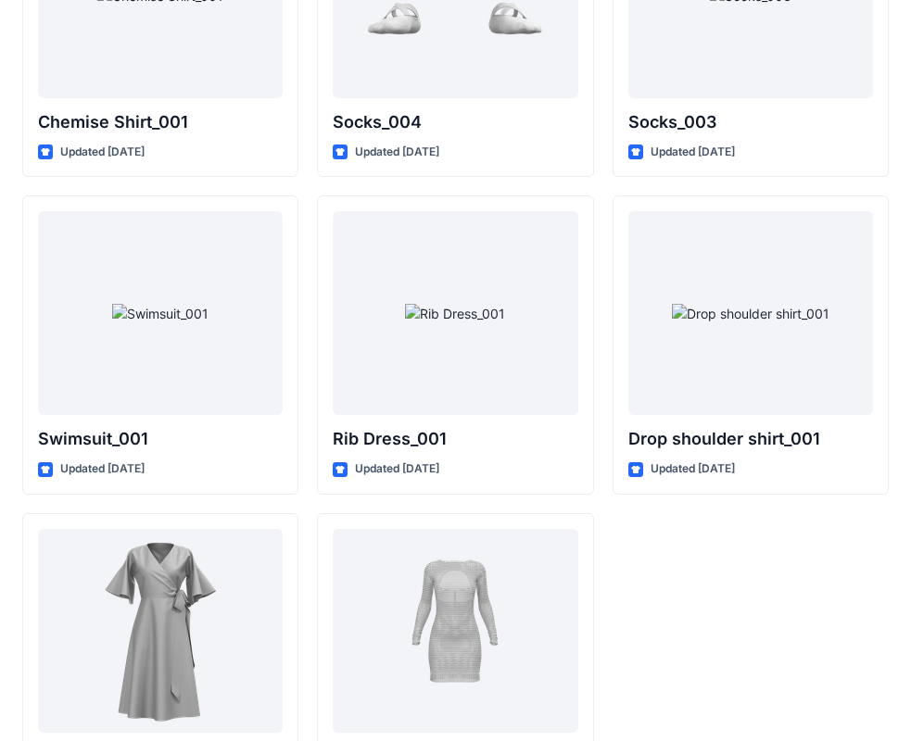
scroll to position [22834, 0]
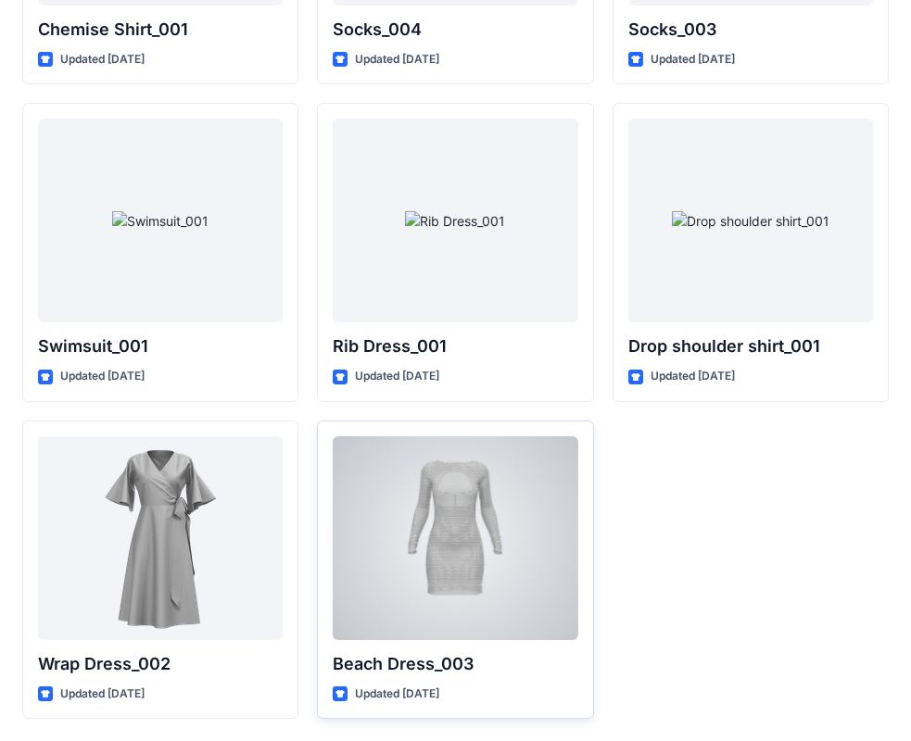
click at [458, 554] on div at bounding box center [455, 538] width 245 height 204
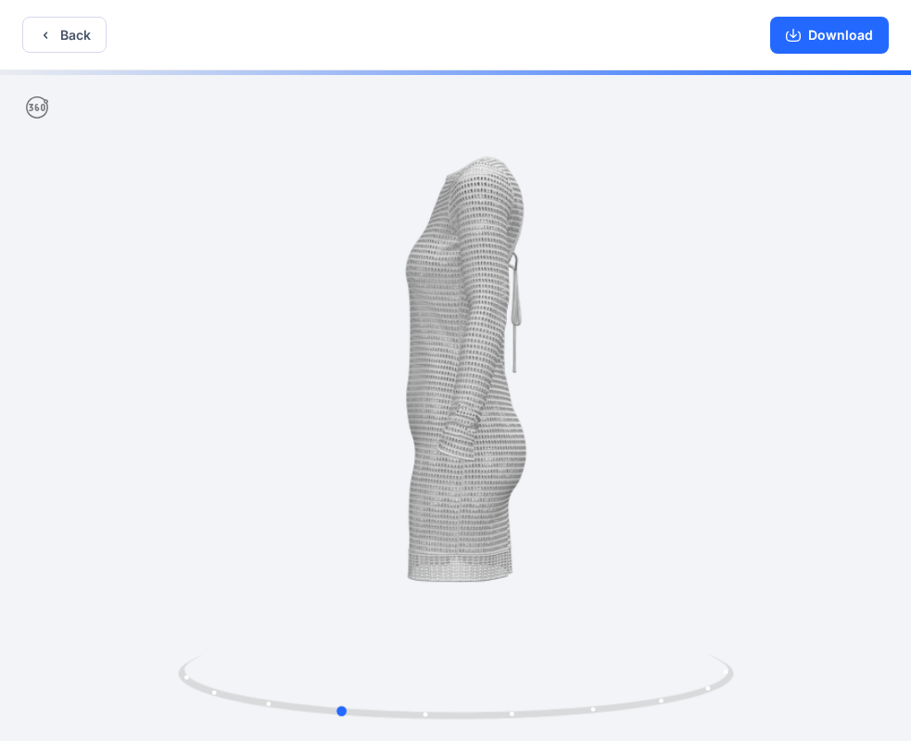
drag, startPoint x: 490, startPoint y: 373, endPoint x: 372, endPoint y: 396, distance: 119.7
click at [372, 396] on div at bounding box center [455, 407] width 911 height 674
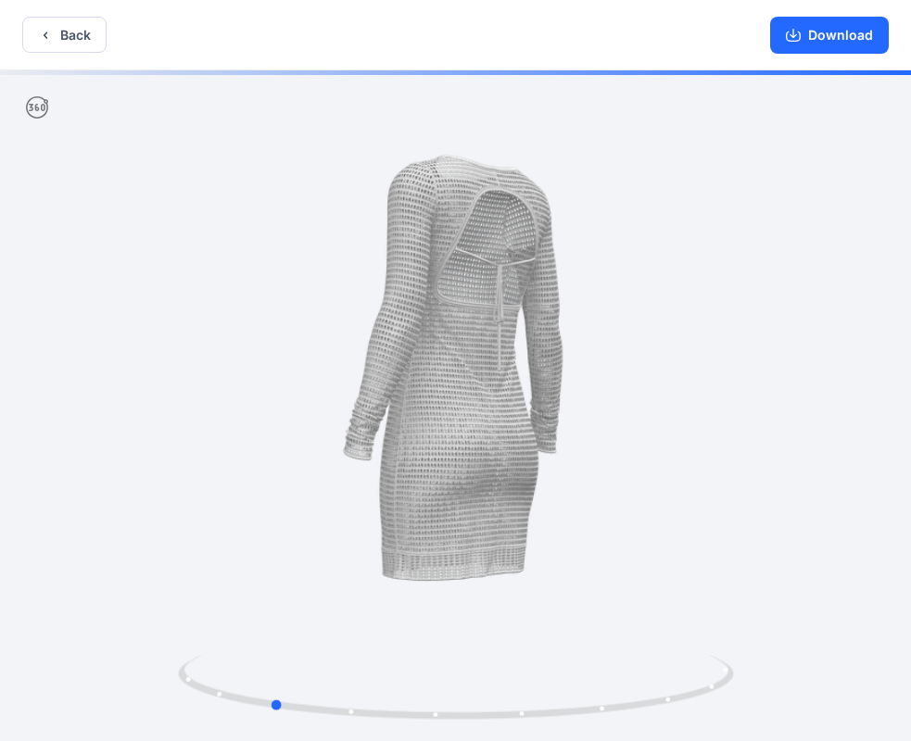
drag, startPoint x: 513, startPoint y: 390, endPoint x: 446, endPoint y: 399, distance: 68.2
click at [446, 399] on div at bounding box center [455, 407] width 911 height 674
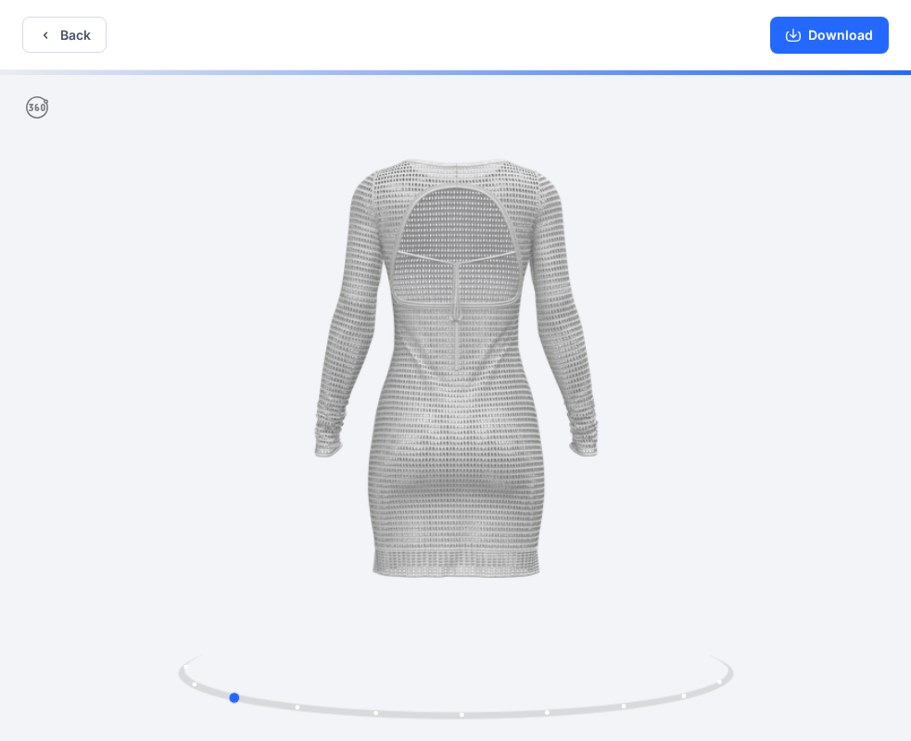
drag, startPoint x: 513, startPoint y: 396, endPoint x: 470, endPoint y: 401, distance: 43.9
click at [470, 401] on div at bounding box center [455, 407] width 911 height 674
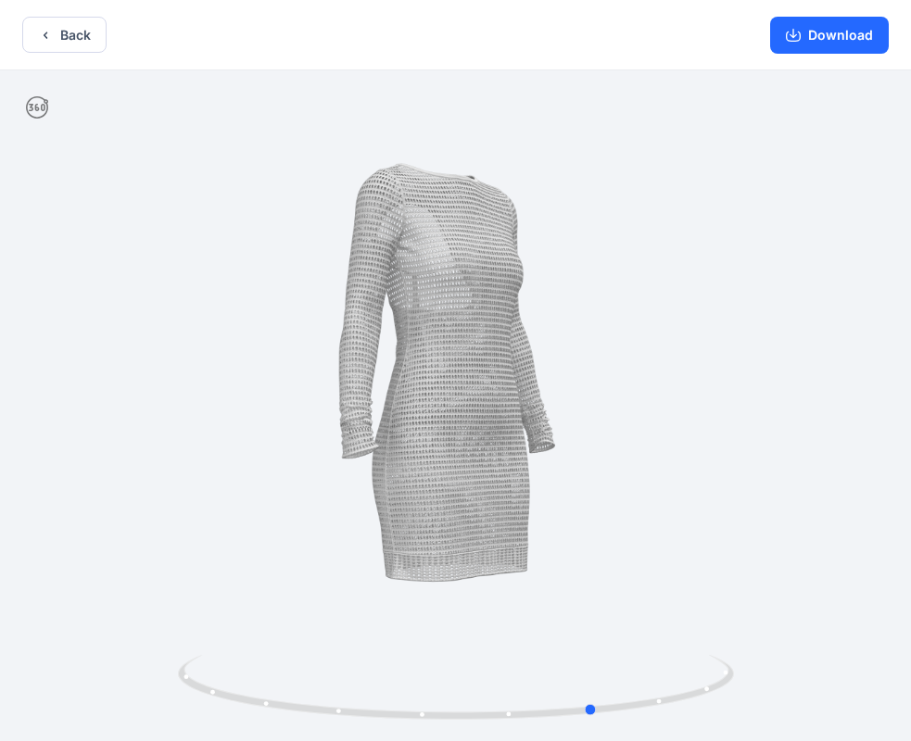
drag, startPoint x: 547, startPoint y: 390, endPoint x: 359, endPoint y: 394, distance: 187.1
click at [359, 394] on div at bounding box center [455, 407] width 911 height 674
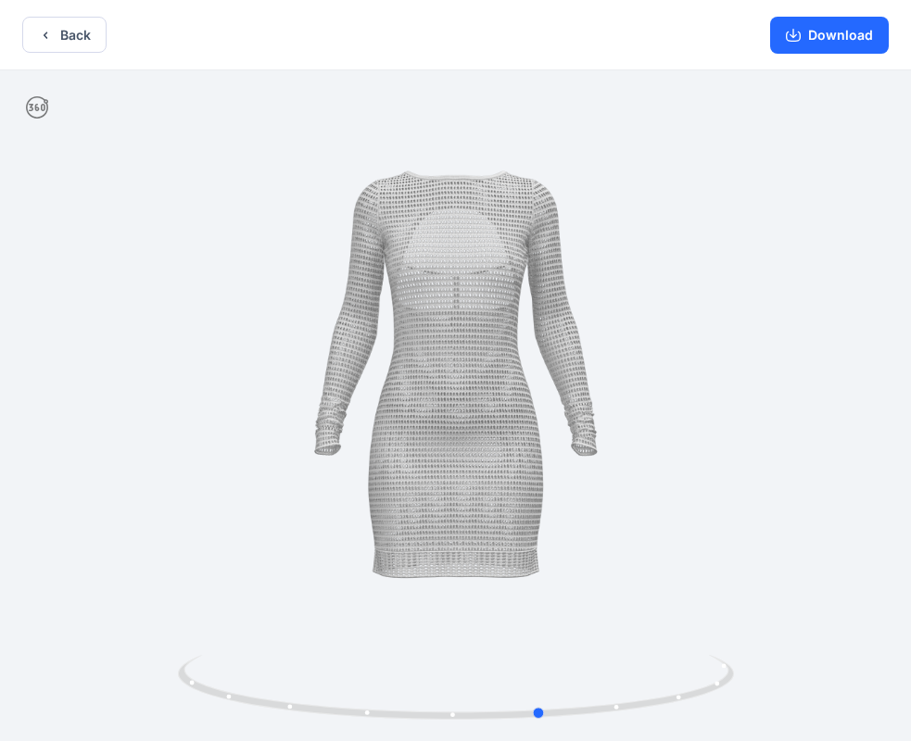
drag, startPoint x: 533, startPoint y: 390, endPoint x: 479, endPoint y: 395, distance: 53.9
click at [479, 395] on div at bounding box center [455, 407] width 911 height 674
click at [65, 40] on button "Back" at bounding box center [64, 35] width 84 height 36
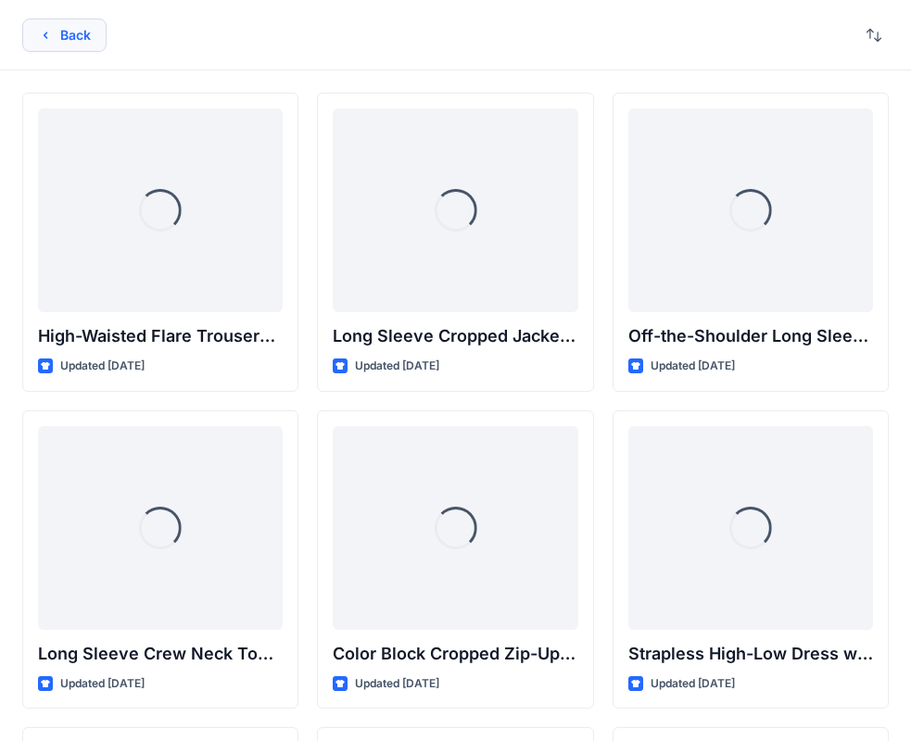
click at [57, 35] on button "Back" at bounding box center [64, 35] width 84 height 33
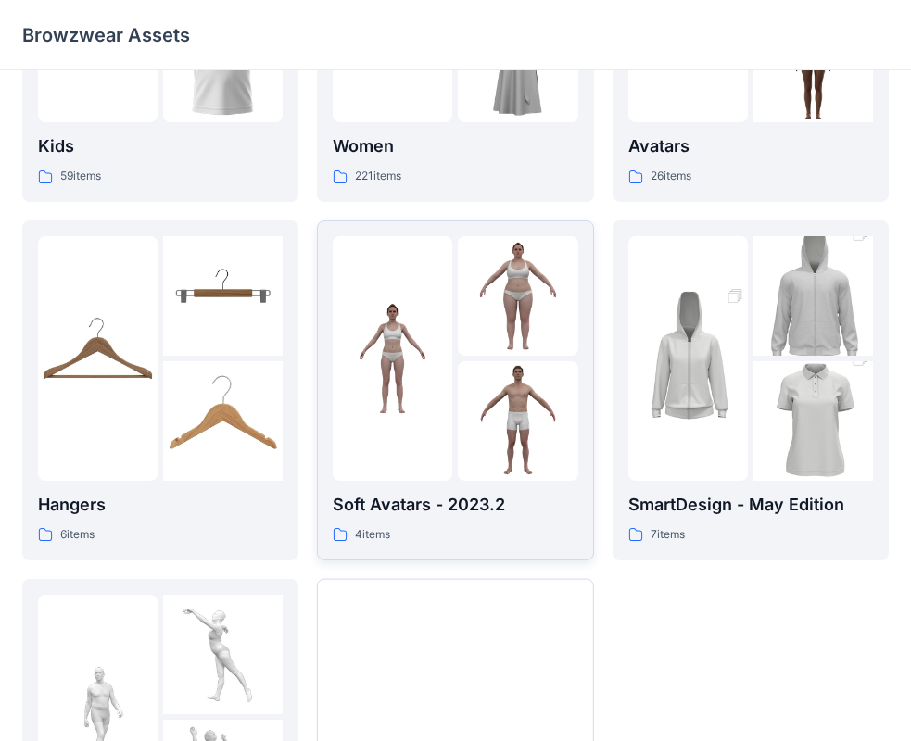
scroll to position [278, 0]
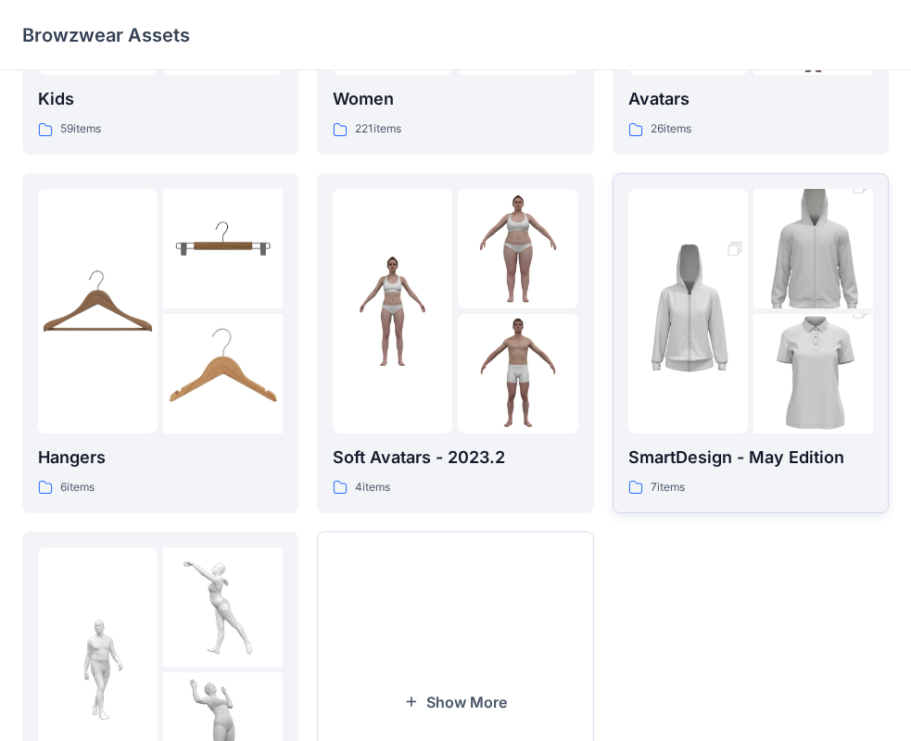
click at [681, 458] on p "SmartDesign - May Edition" at bounding box center [750, 458] width 245 height 26
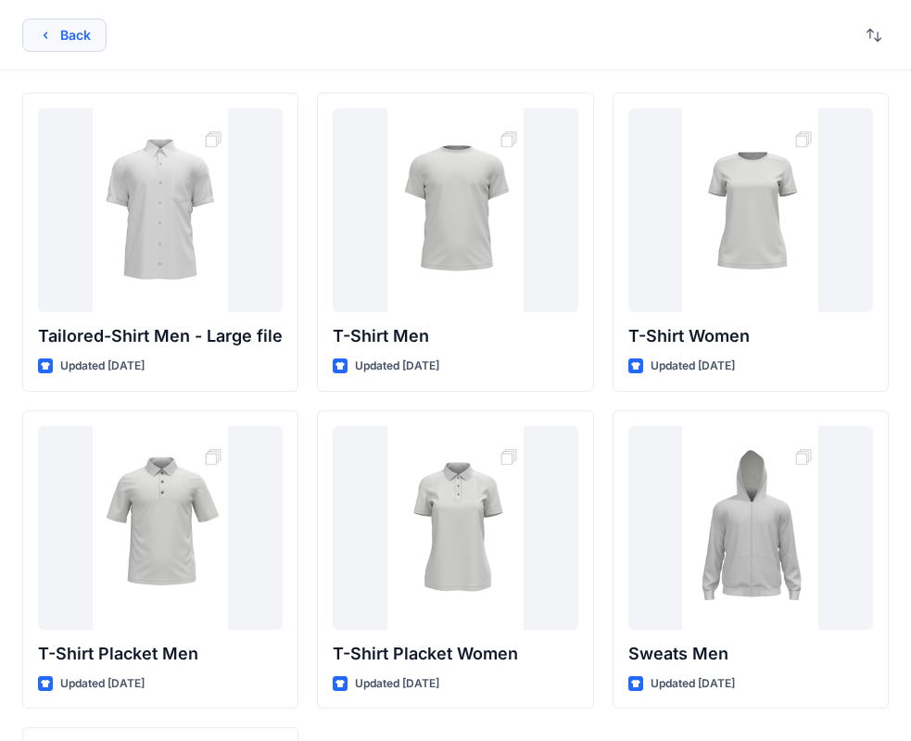
click at [79, 38] on button "Back" at bounding box center [64, 35] width 84 height 33
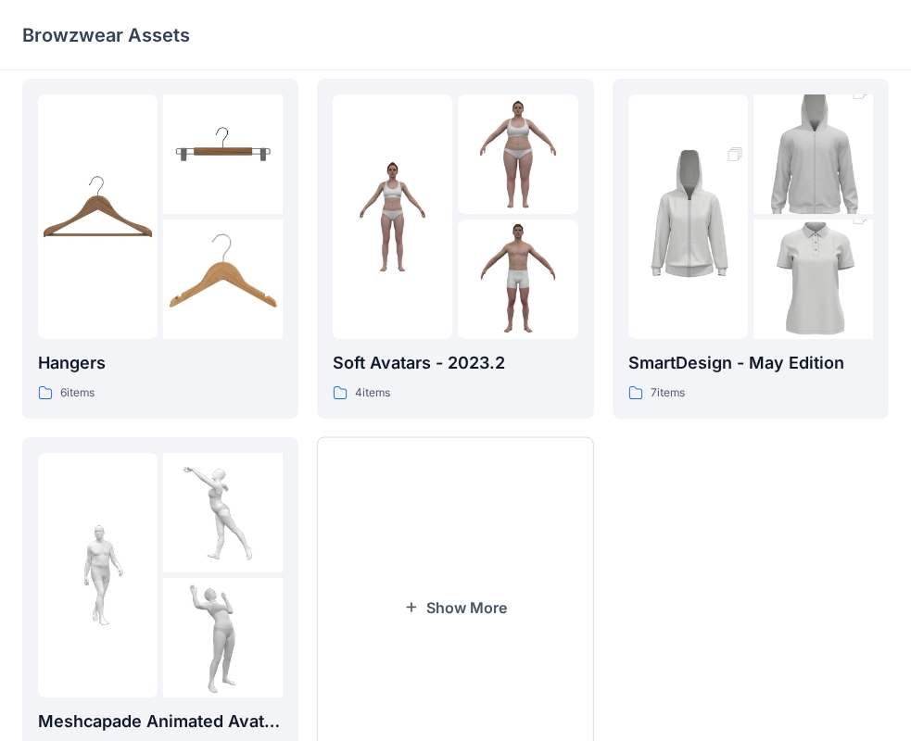
scroll to position [460, 0]
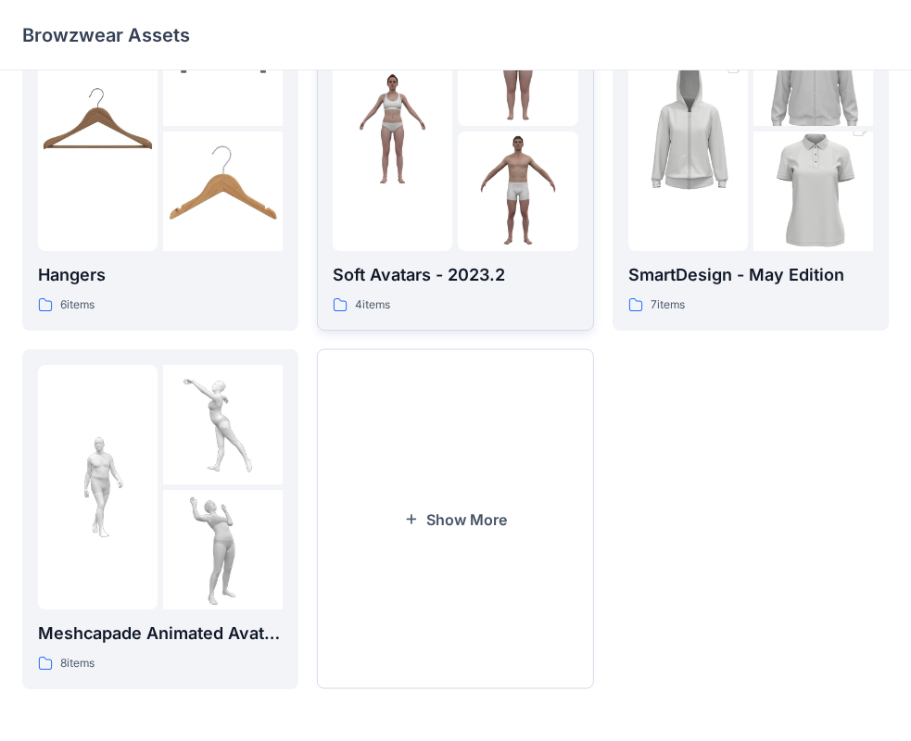
click at [488, 132] on img at bounding box center [517, 191] width 119 height 119
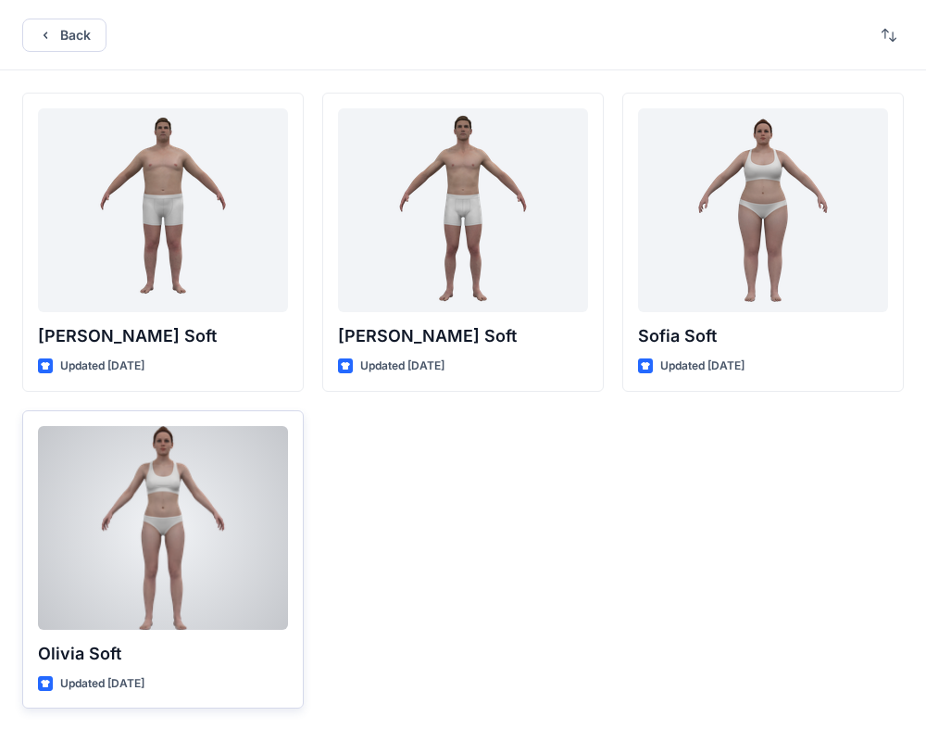
click at [213, 455] on div at bounding box center [163, 528] width 250 height 204
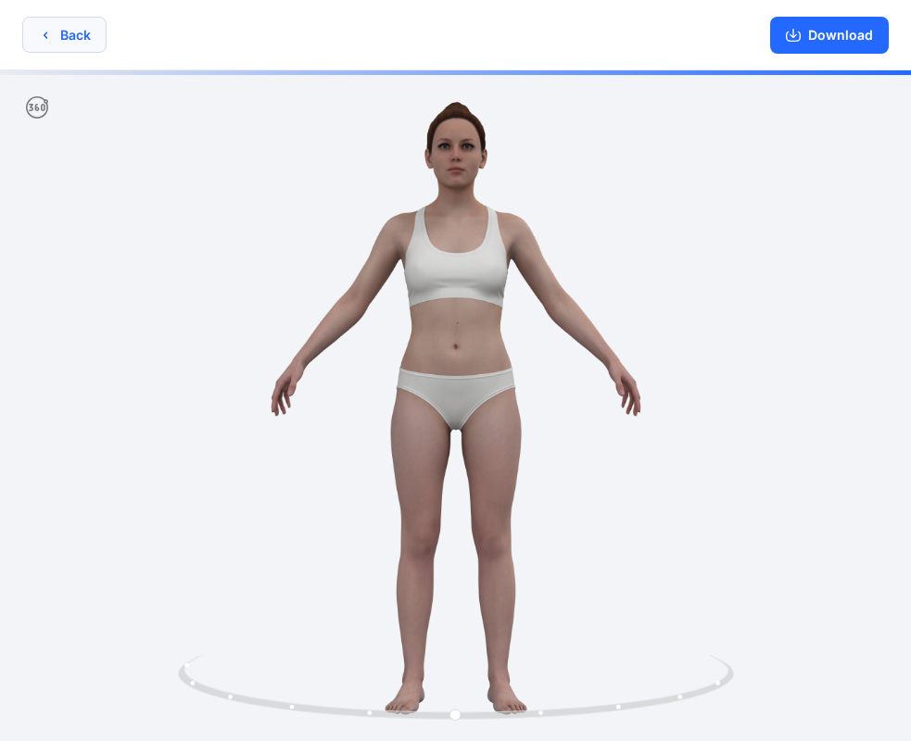
click at [68, 41] on button "Back" at bounding box center [64, 35] width 84 height 36
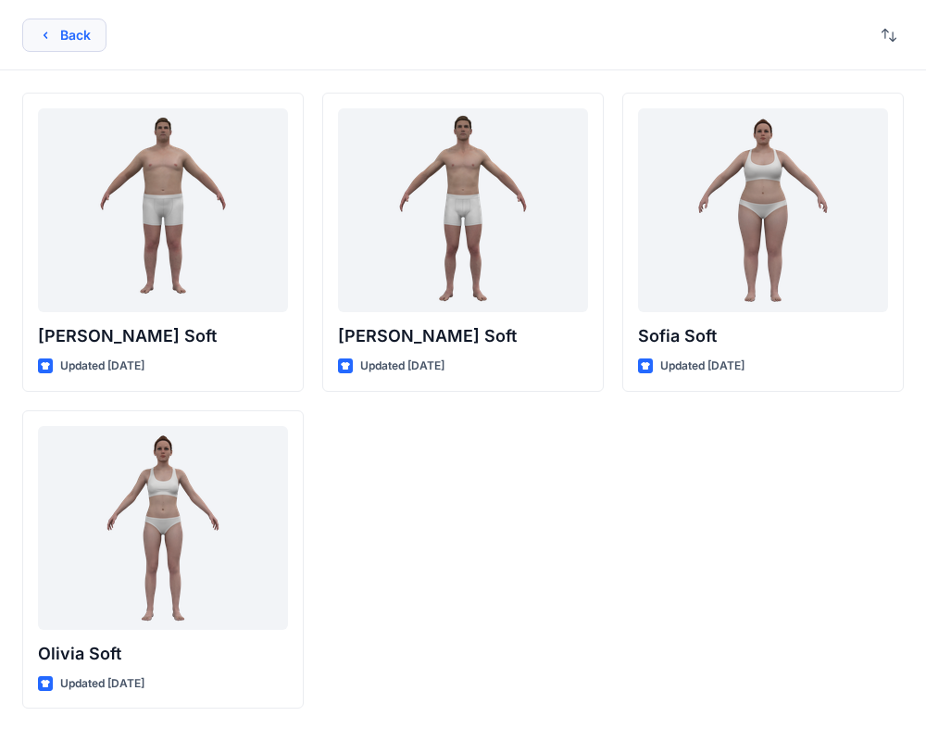
click at [63, 27] on button "Back" at bounding box center [64, 35] width 84 height 33
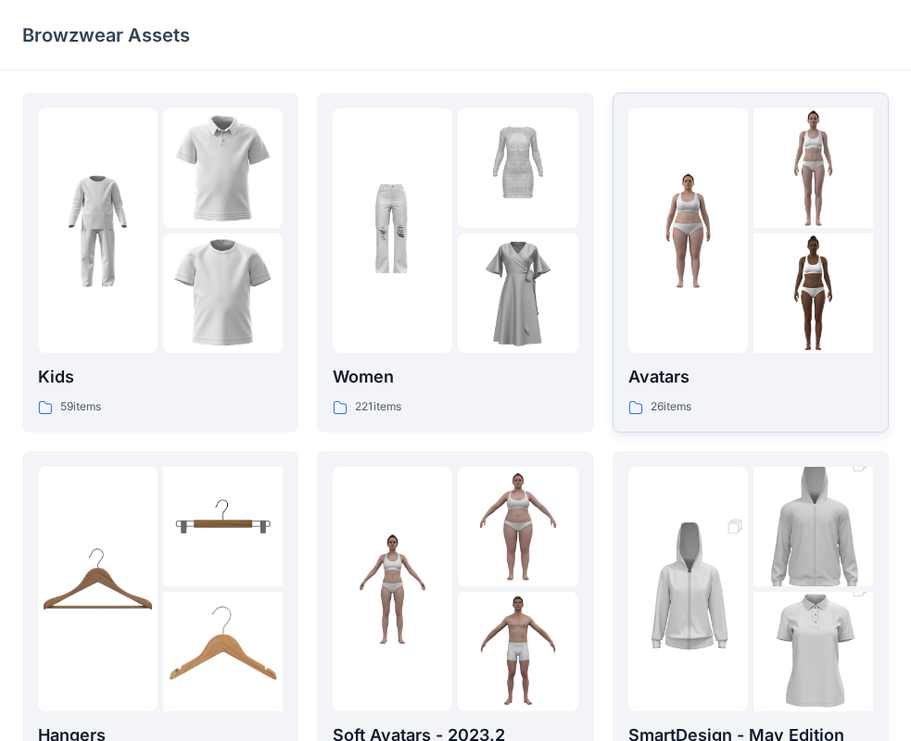
click at [803, 217] on img at bounding box center [812, 167] width 119 height 119
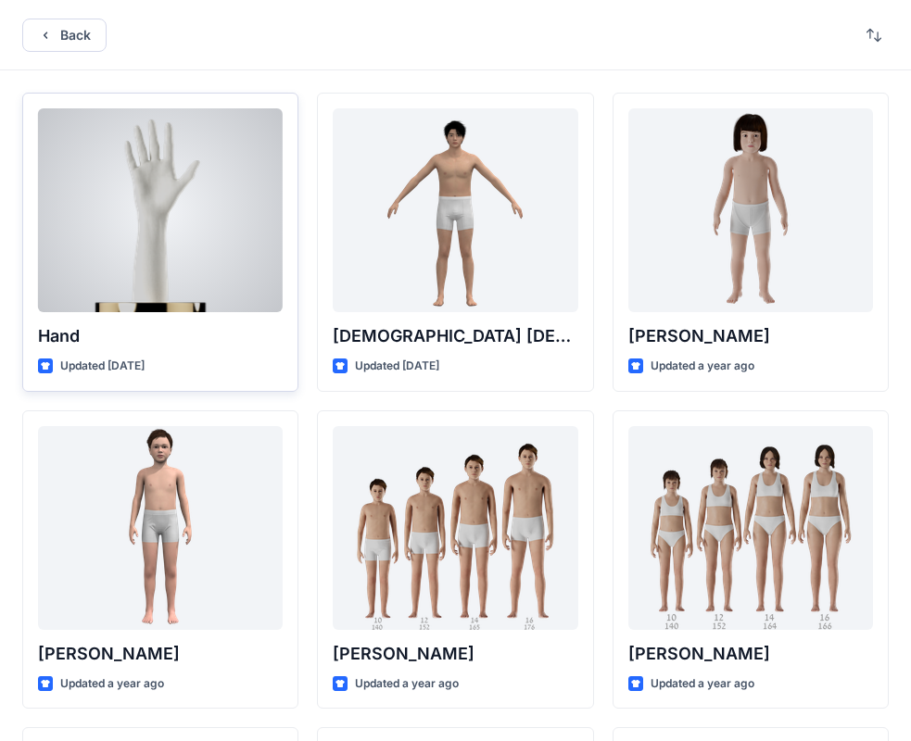
click at [153, 219] on div at bounding box center [160, 210] width 245 height 204
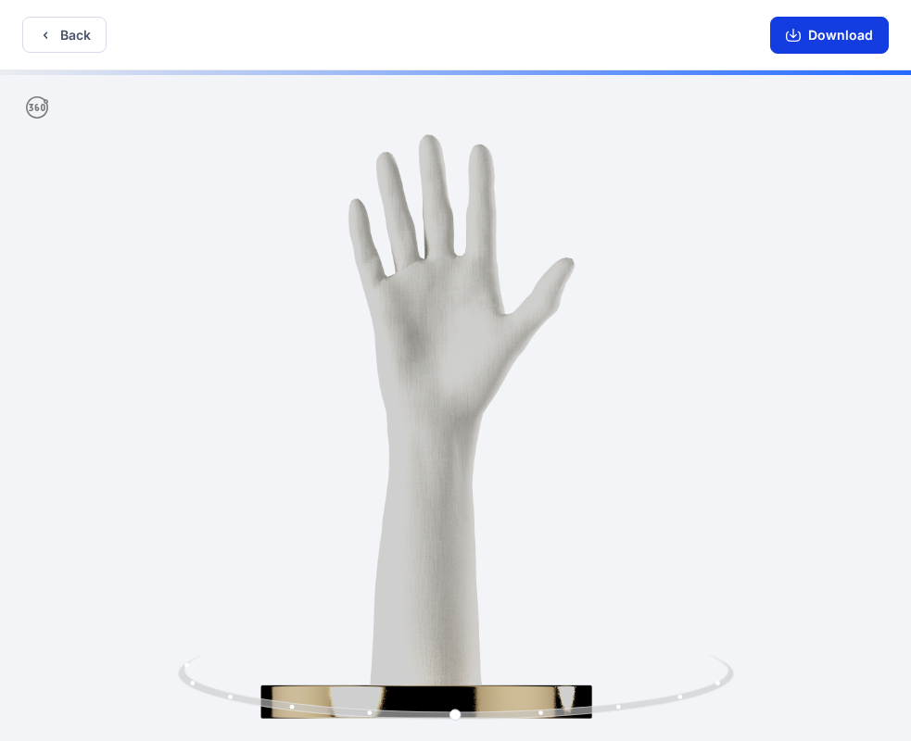
click at [790, 33] on icon "button" at bounding box center [792, 35] width 15 height 15
click at [90, 42] on button "Back" at bounding box center [64, 35] width 84 height 36
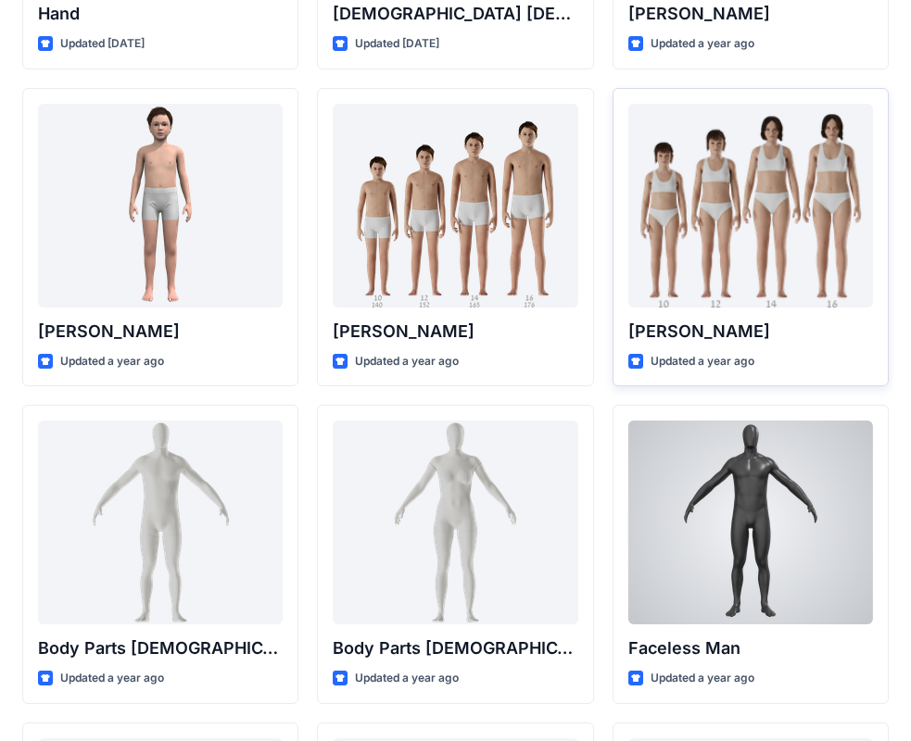
scroll to position [278, 0]
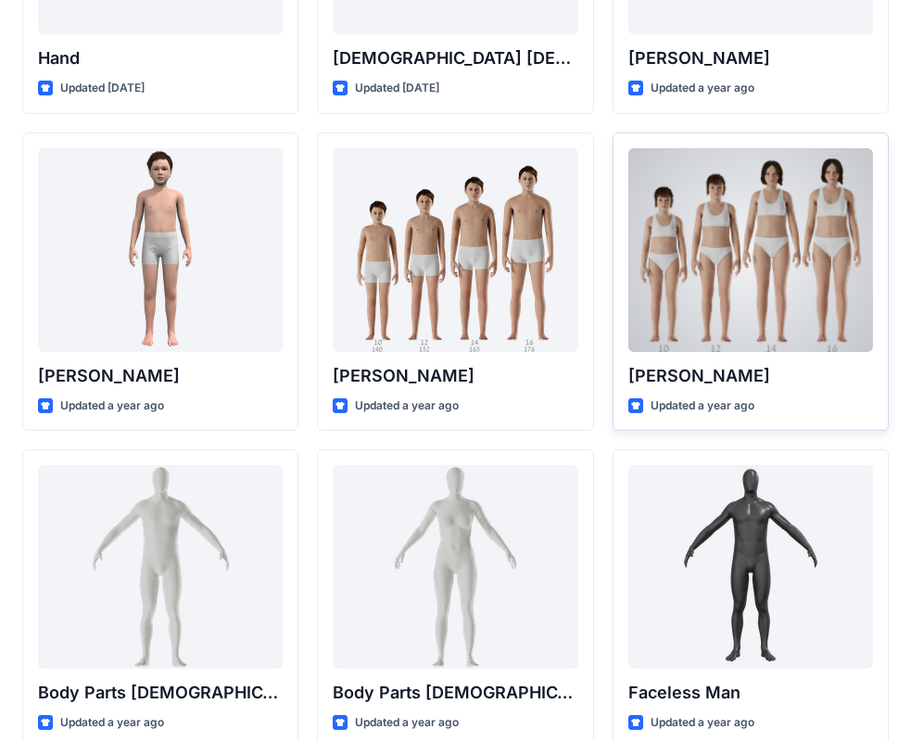
click at [785, 246] on div at bounding box center [750, 250] width 245 height 204
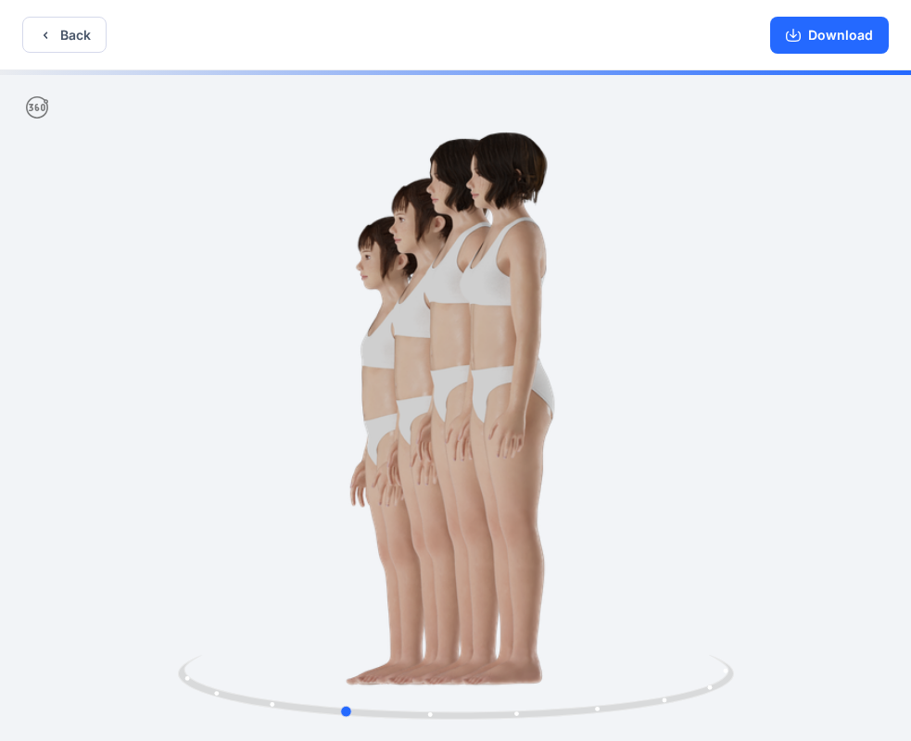
drag, startPoint x: 554, startPoint y: 492, endPoint x: 441, endPoint y: 504, distance: 113.6
click at [441, 504] on div at bounding box center [455, 407] width 911 height 674
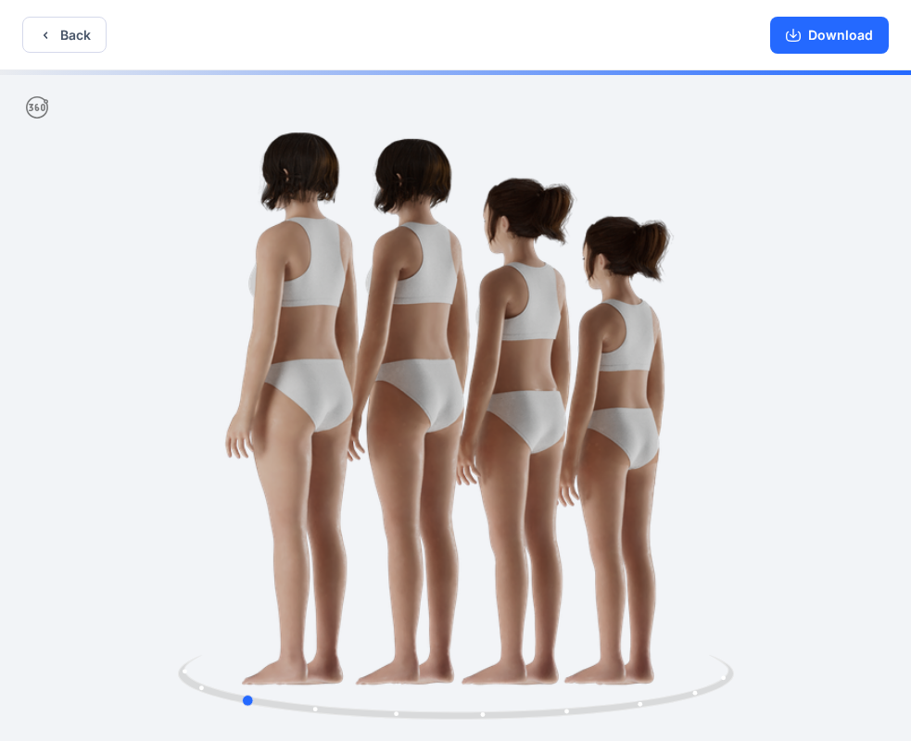
drag, startPoint x: 633, startPoint y: 448, endPoint x: 531, endPoint y: 458, distance: 102.3
click at [531, 458] on div at bounding box center [455, 407] width 911 height 674
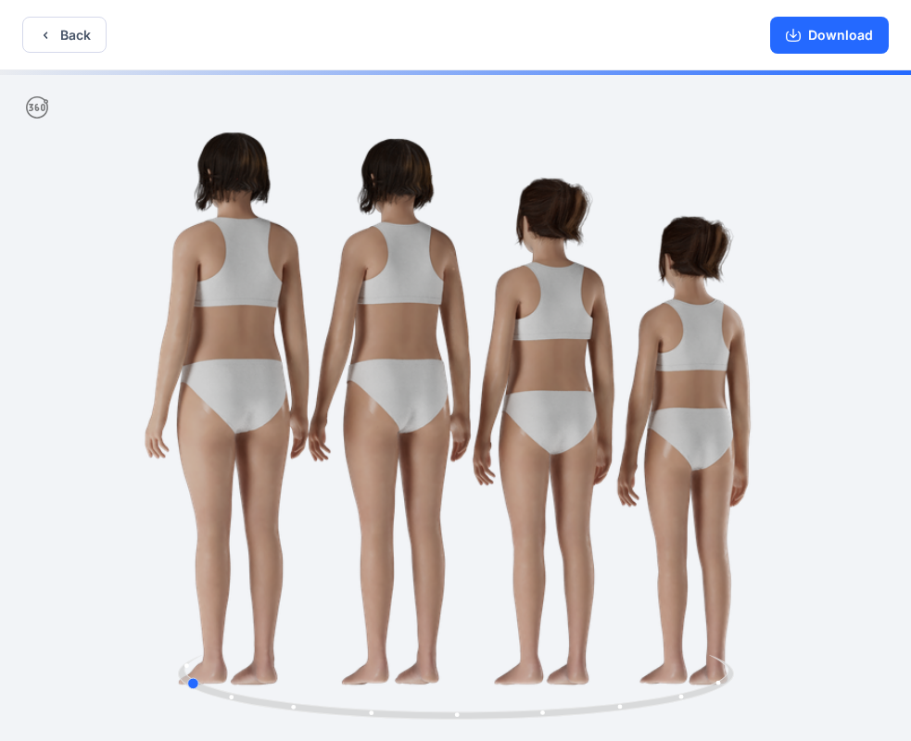
drag, startPoint x: 557, startPoint y: 348, endPoint x: 500, endPoint y: 364, distance: 58.7
click at [500, 364] on div at bounding box center [455, 407] width 911 height 674
click at [79, 29] on button "Back" at bounding box center [64, 35] width 84 height 36
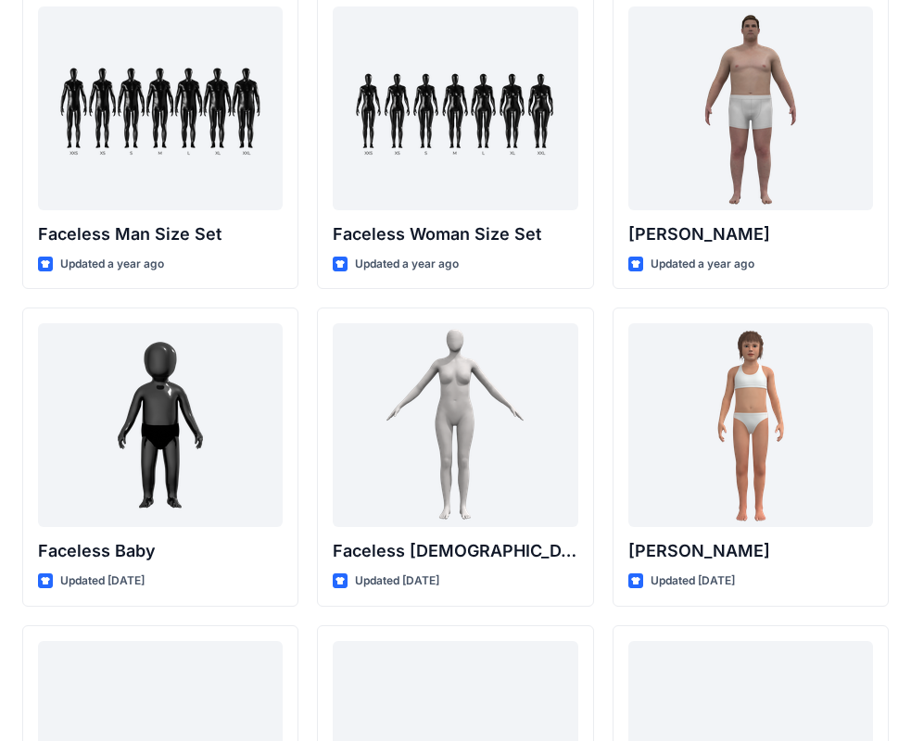
scroll to position [1074, 0]
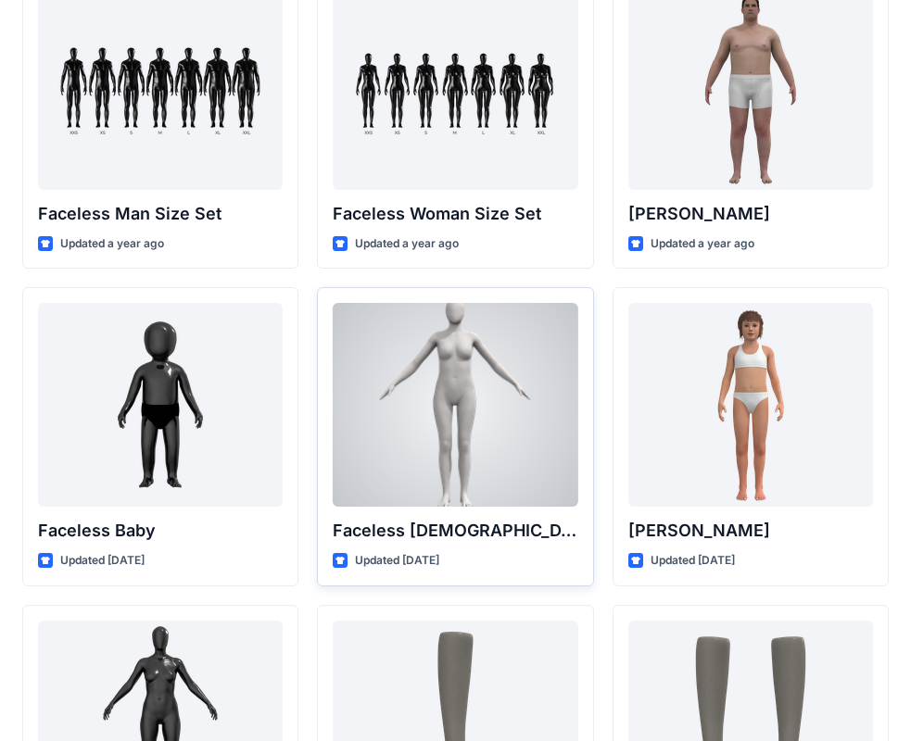
click at [475, 395] on div at bounding box center [455, 405] width 245 height 204
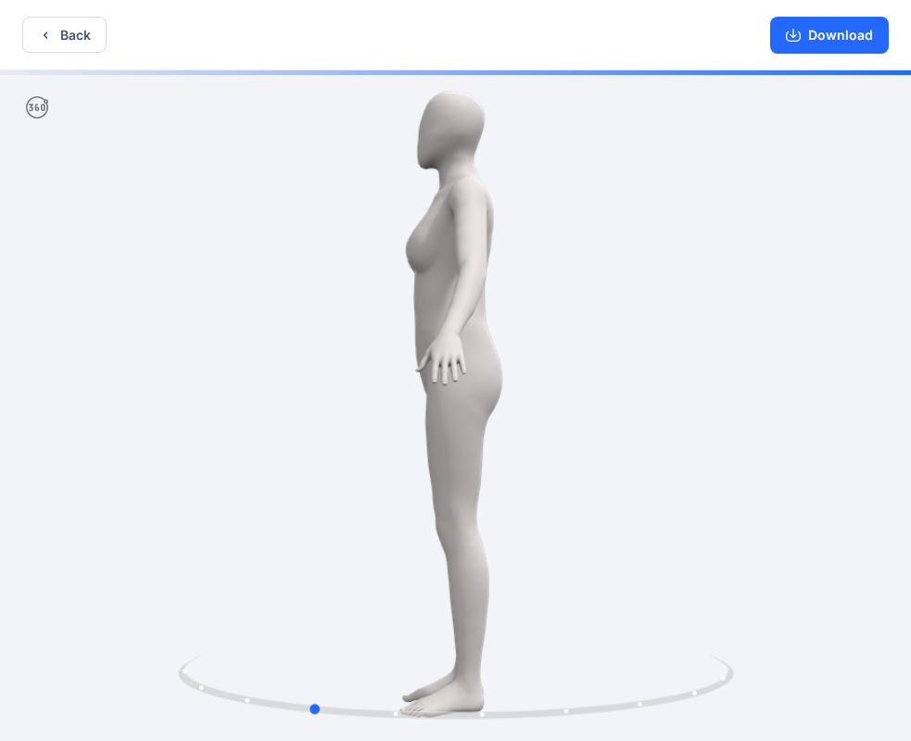
drag, startPoint x: 647, startPoint y: 396, endPoint x: 496, endPoint y: 438, distance: 155.7
click at [496, 438] on div at bounding box center [455, 407] width 911 height 674
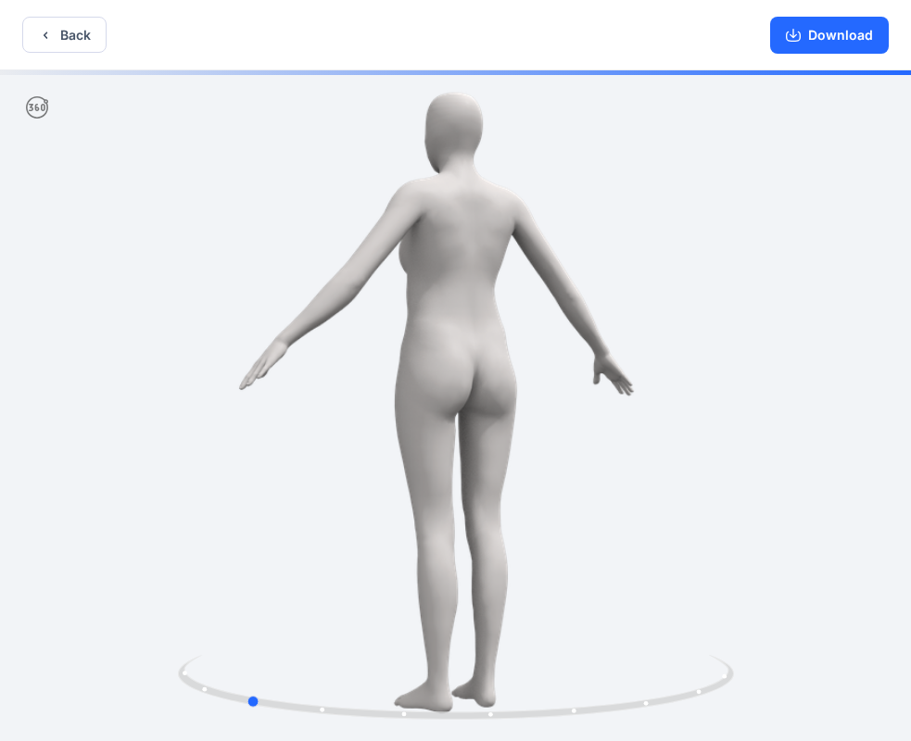
drag, startPoint x: 619, startPoint y: 406, endPoint x: 556, endPoint y: 419, distance: 64.3
click at [556, 419] on div at bounding box center [455, 407] width 911 height 674
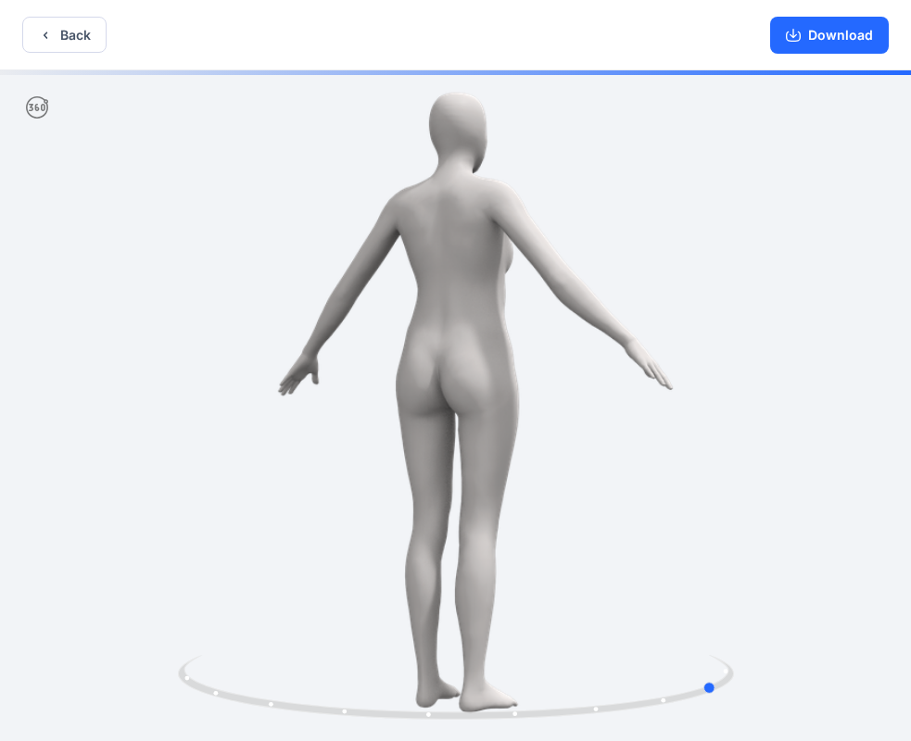
drag, startPoint x: 731, startPoint y: 416, endPoint x: 652, endPoint y: 439, distance: 82.1
click at [652, 439] on div at bounding box center [455, 407] width 911 height 674
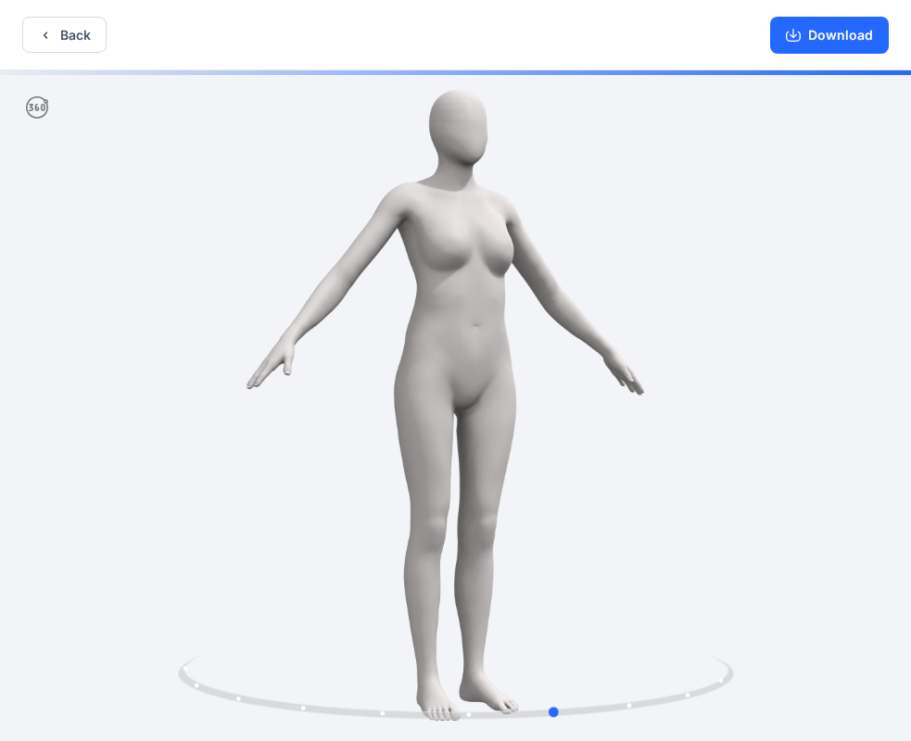
drag, startPoint x: 706, startPoint y: 421, endPoint x: 538, endPoint y: 465, distance: 173.5
click at [538, 465] on div at bounding box center [455, 407] width 911 height 674
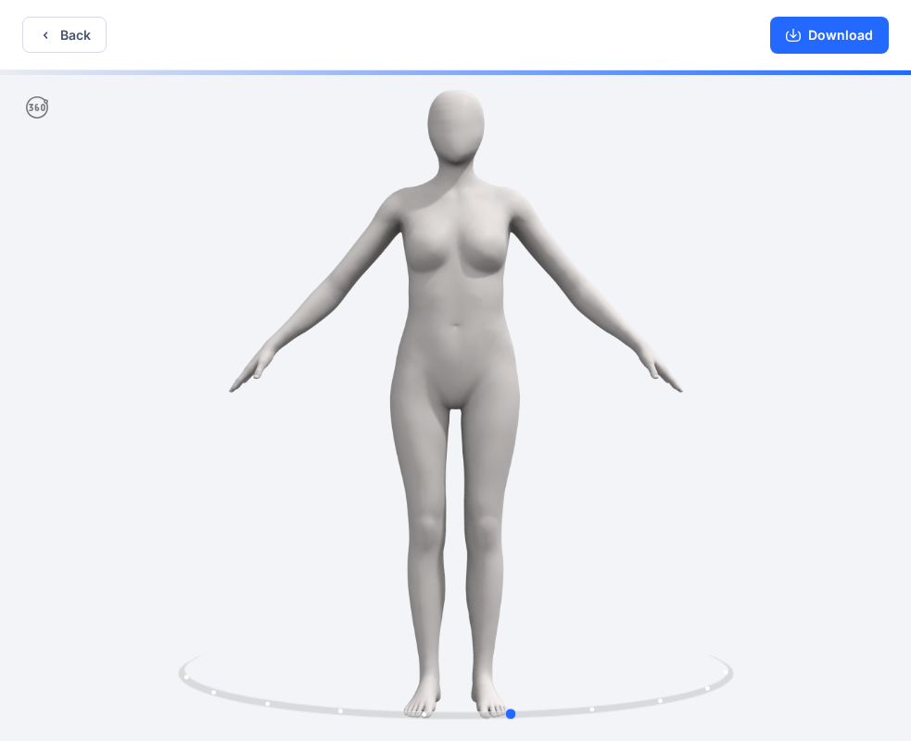
drag, startPoint x: 672, startPoint y: 433, endPoint x: 634, endPoint y: 446, distance: 40.1
click at [634, 446] on div at bounding box center [455, 407] width 911 height 674
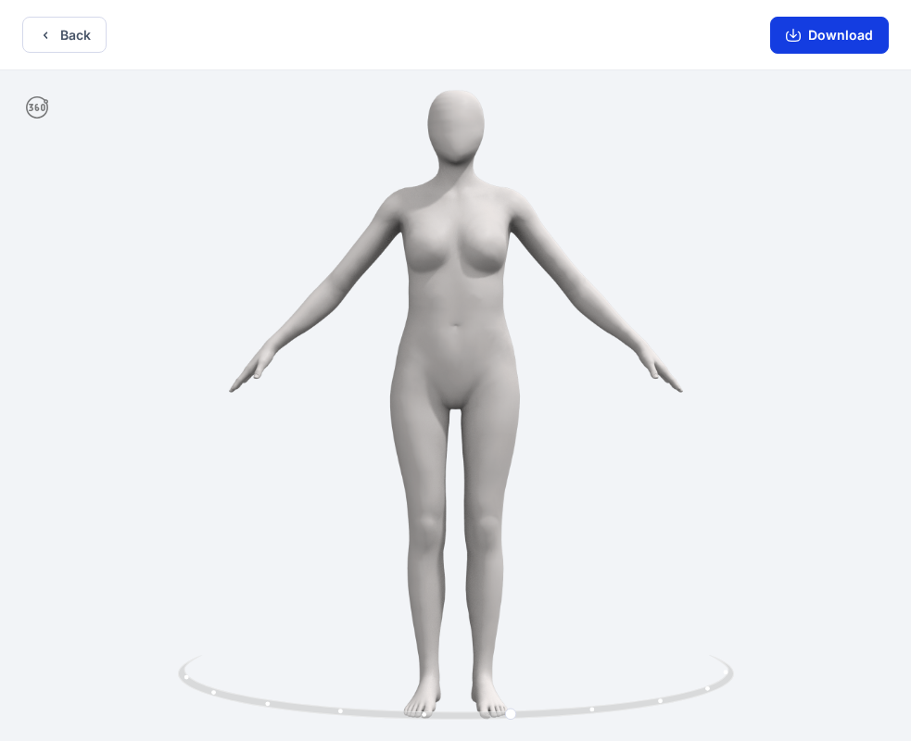
click at [824, 40] on button "Download" at bounding box center [829, 35] width 119 height 37
click at [80, 30] on button "Back" at bounding box center [64, 35] width 84 height 36
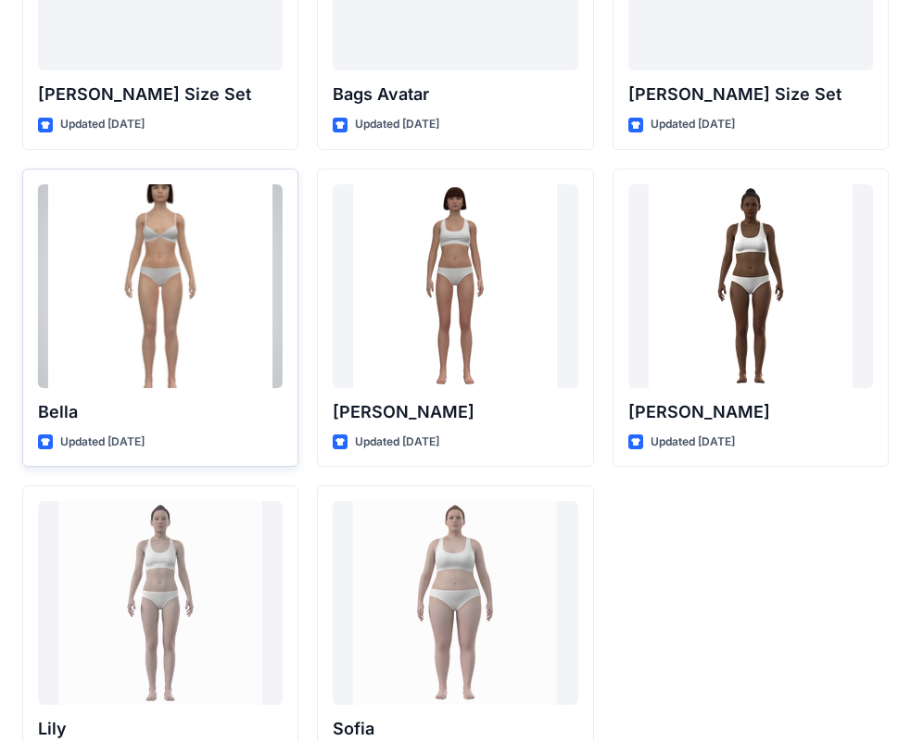
scroll to position [2053, 0]
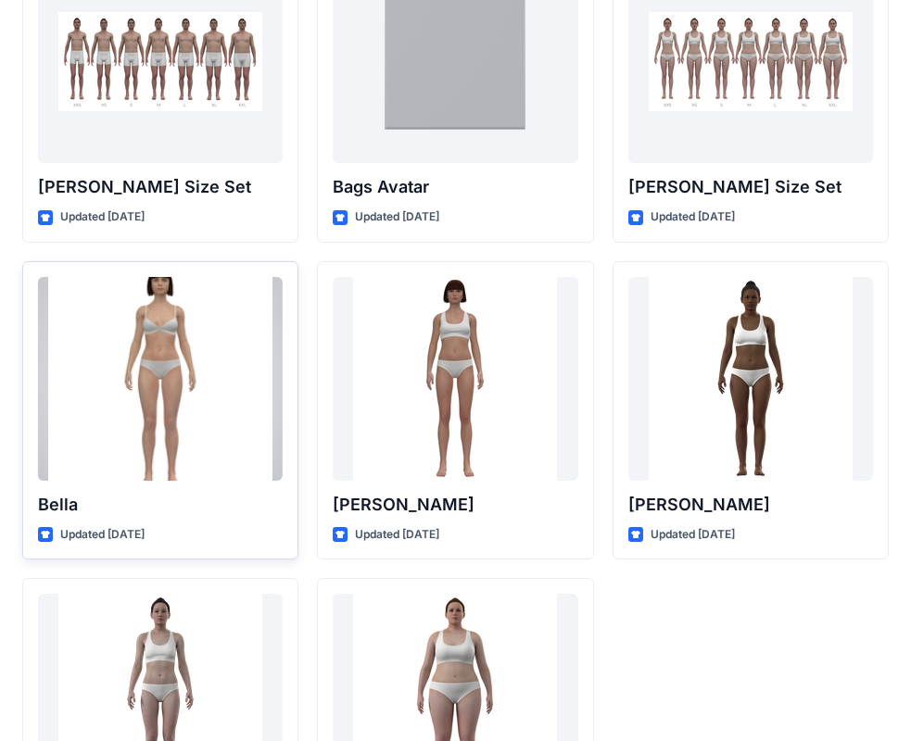
click at [162, 351] on div at bounding box center [160, 379] width 245 height 204
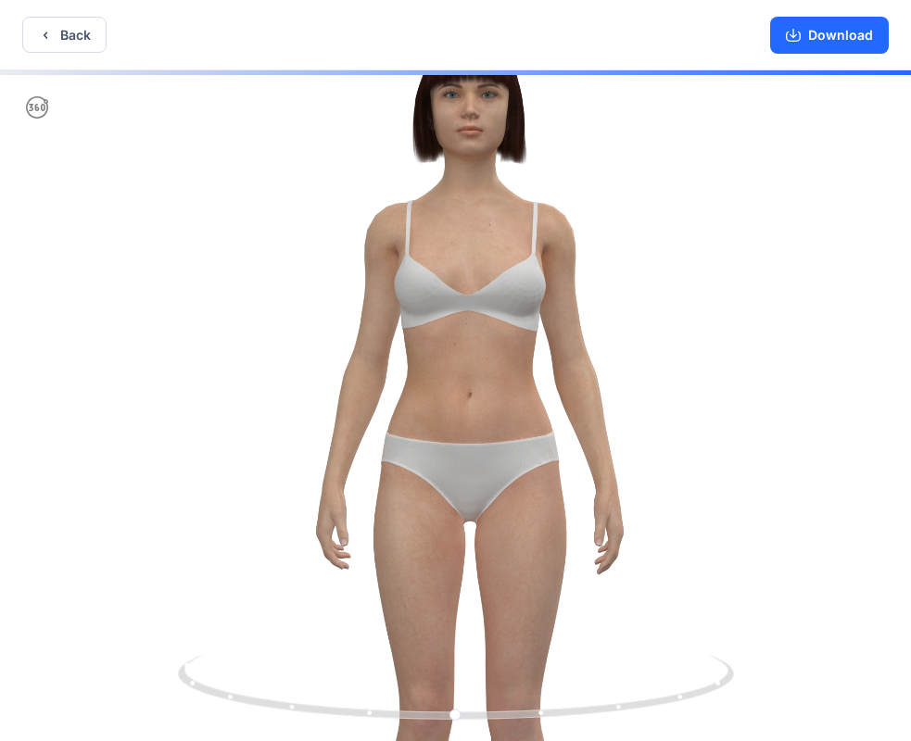
drag, startPoint x: 456, startPoint y: 170, endPoint x: 470, endPoint y: 280, distance: 110.2
click at [472, 293] on img at bounding box center [469, 519] width 969 height 969
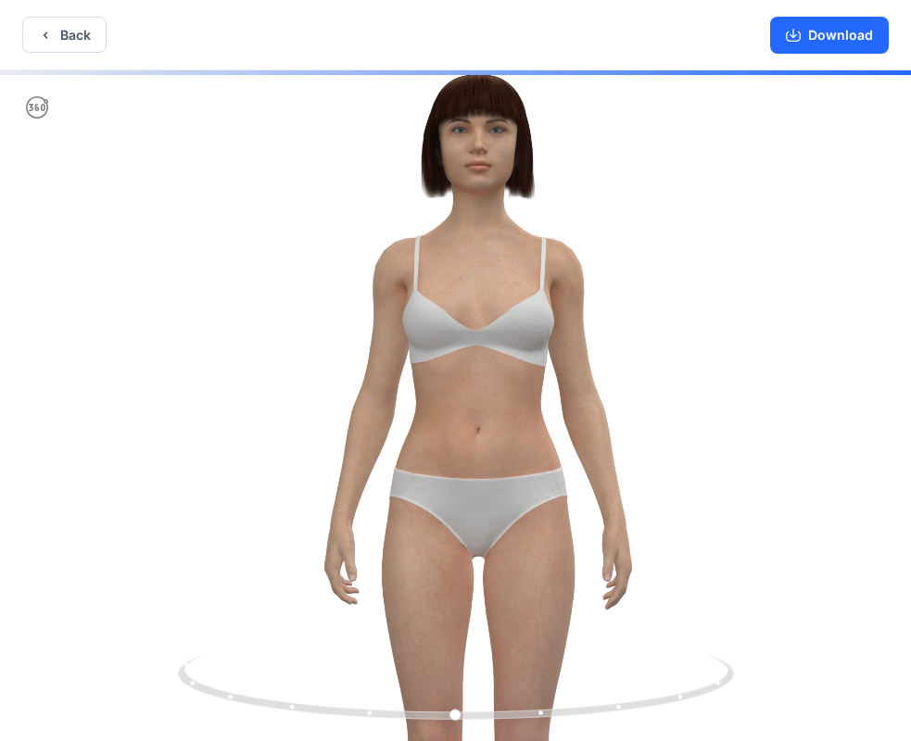
drag, startPoint x: 446, startPoint y: 214, endPoint x: 451, endPoint y: 249, distance: 35.5
click at [451, 249] on img at bounding box center [478, 554] width 969 height 969
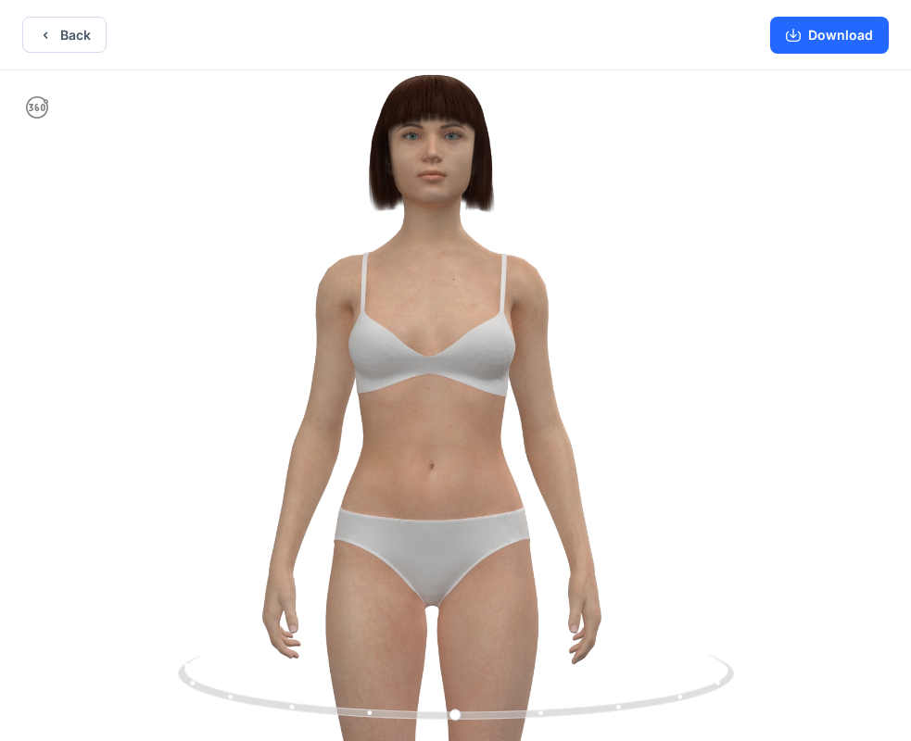
drag, startPoint x: 637, startPoint y: 452, endPoint x: 536, endPoint y: 467, distance: 102.0
click at [555, 475] on img at bounding box center [431, 603] width 1067 height 1067
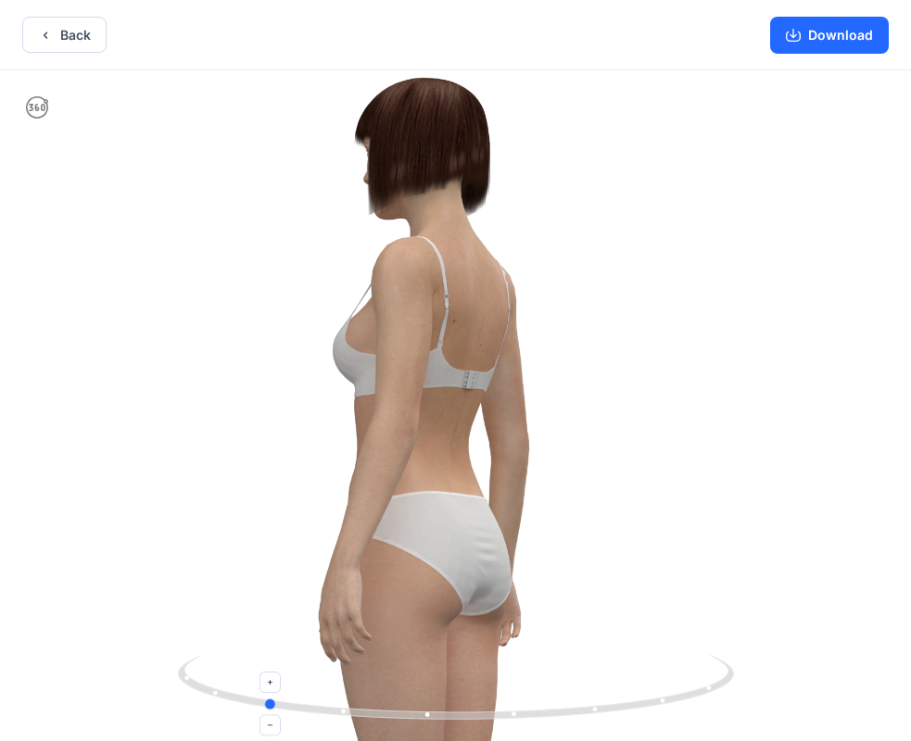
drag, startPoint x: 583, startPoint y: 684, endPoint x: 387, endPoint y: 674, distance: 195.7
click at [387, 674] on icon at bounding box center [458, 689] width 560 height 69
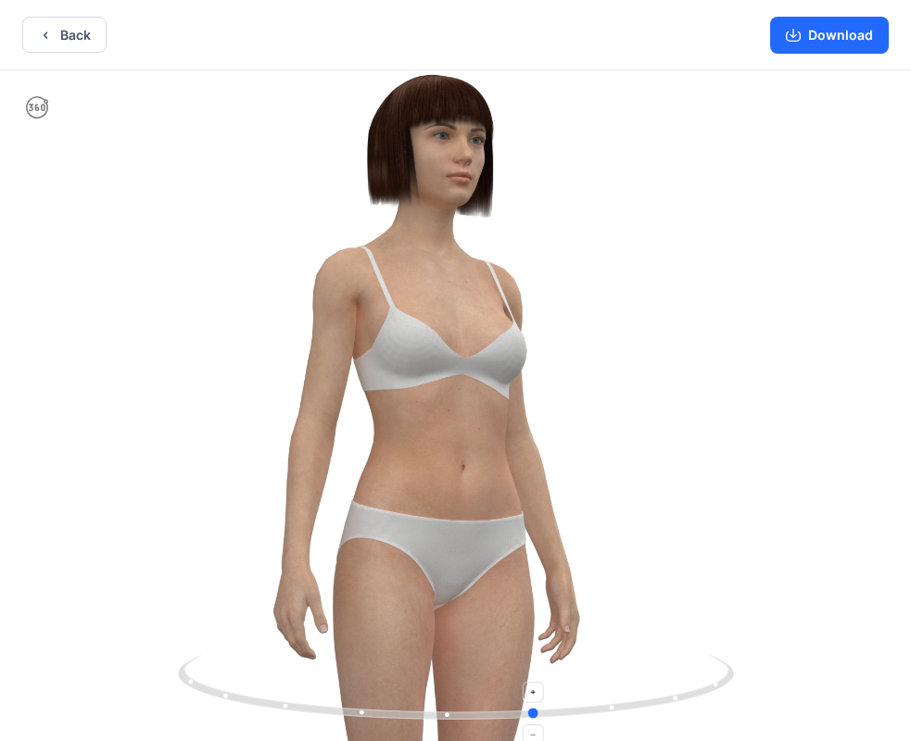
drag, startPoint x: 672, startPoint y: 661, endPoint x: 392, endPoint y: 673, distance: 280.0
click at [392, 673] on icon at bounding box center [458, 689] width 560 height 69
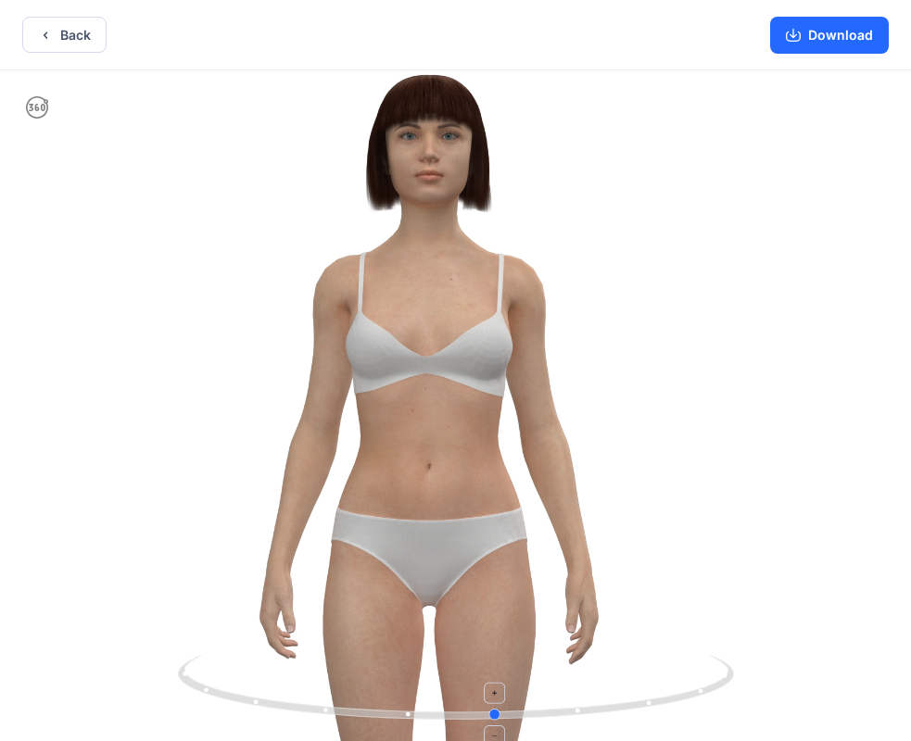
drag, startPoint x: 657, startPoint y: 672, endPoint x: 623, endPoint y: 684, distance: 35.1
click at [623, 684] on icon at bounding box center [458, 689] width 560 height 69
click at [814, 43] on button "Download" at bounding box center [829, 35] width 119 height 37
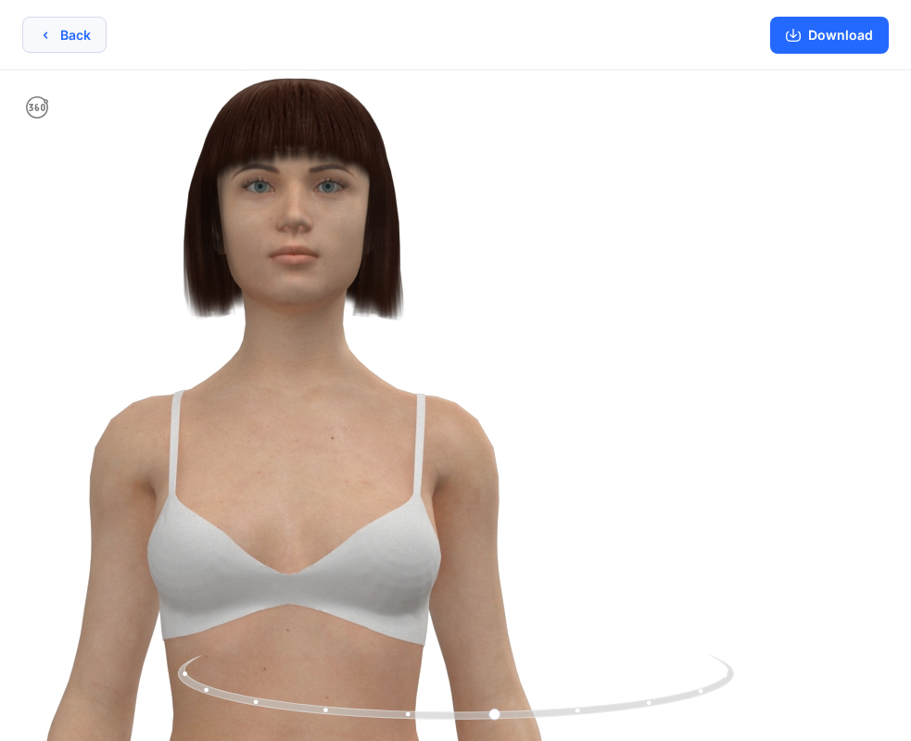
click at [61, 39] on button "Back" at bounding box center [64, 35] width 84 height 36
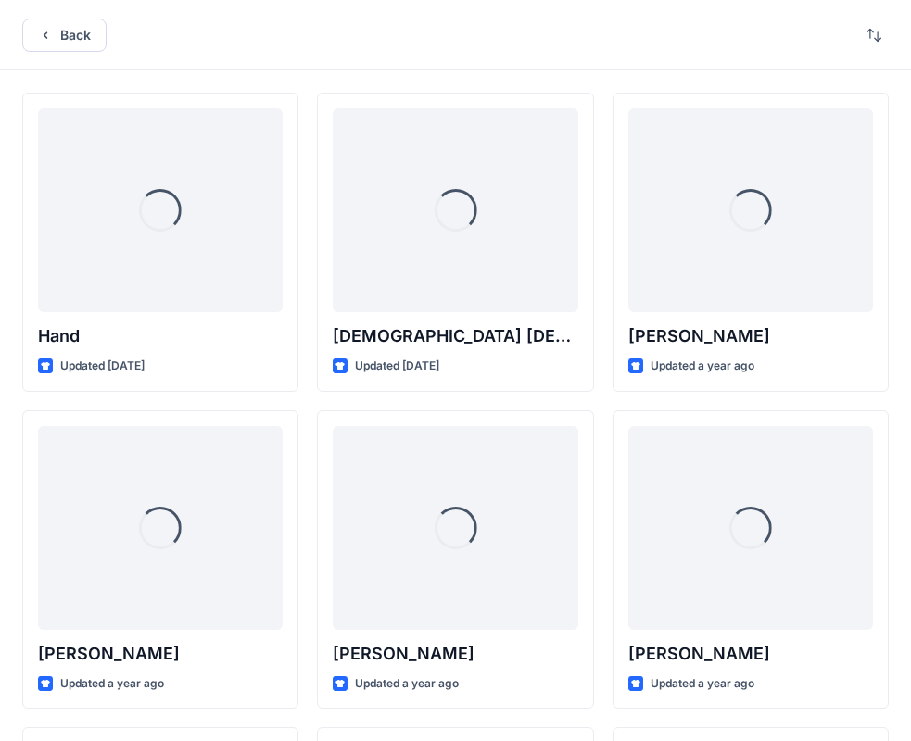
scroll to position [2053, 0]
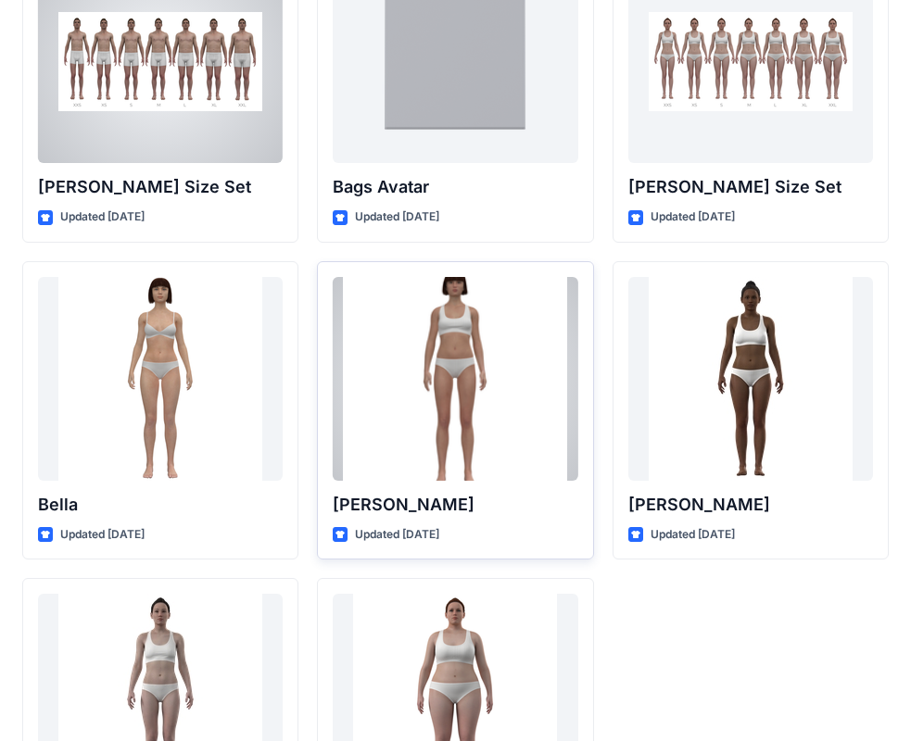
click at [466, 362] on div at bounding box center [455, 379] width 245 height 204
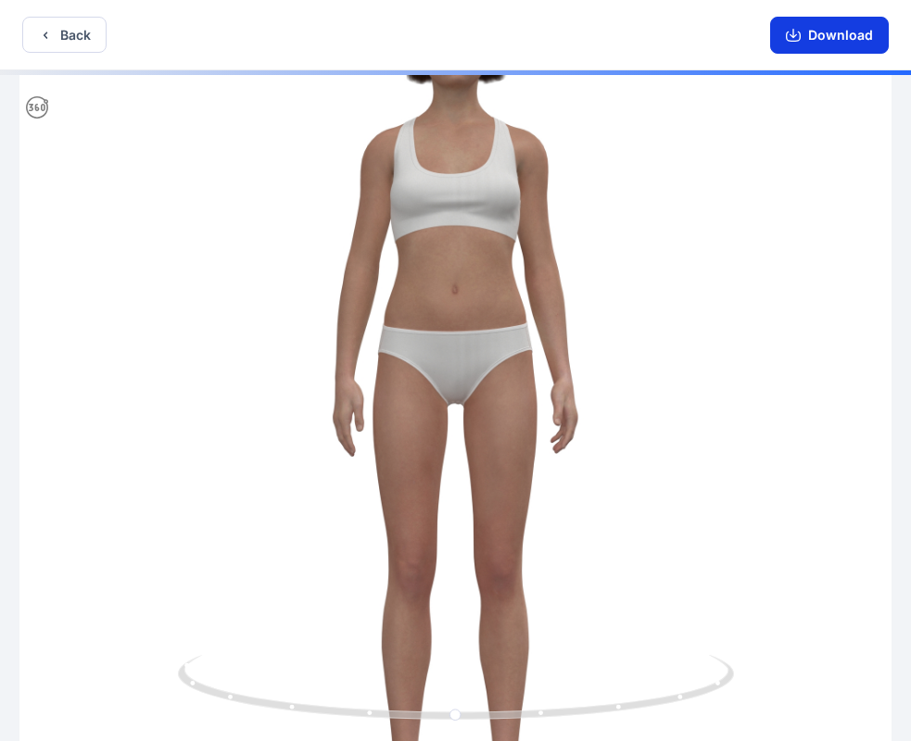
click at [818, 38] on button "Download" at bounding box center [829, 35] width 119 height 37
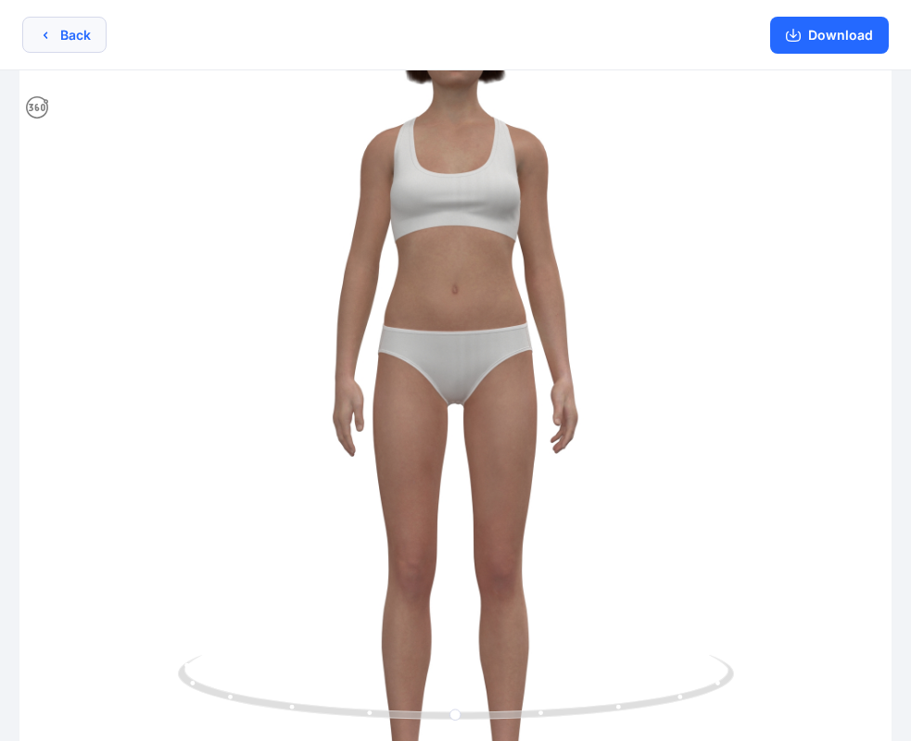
click at [66, 36] on button "Back" at bounding box center [64, 35] width 84 height 36
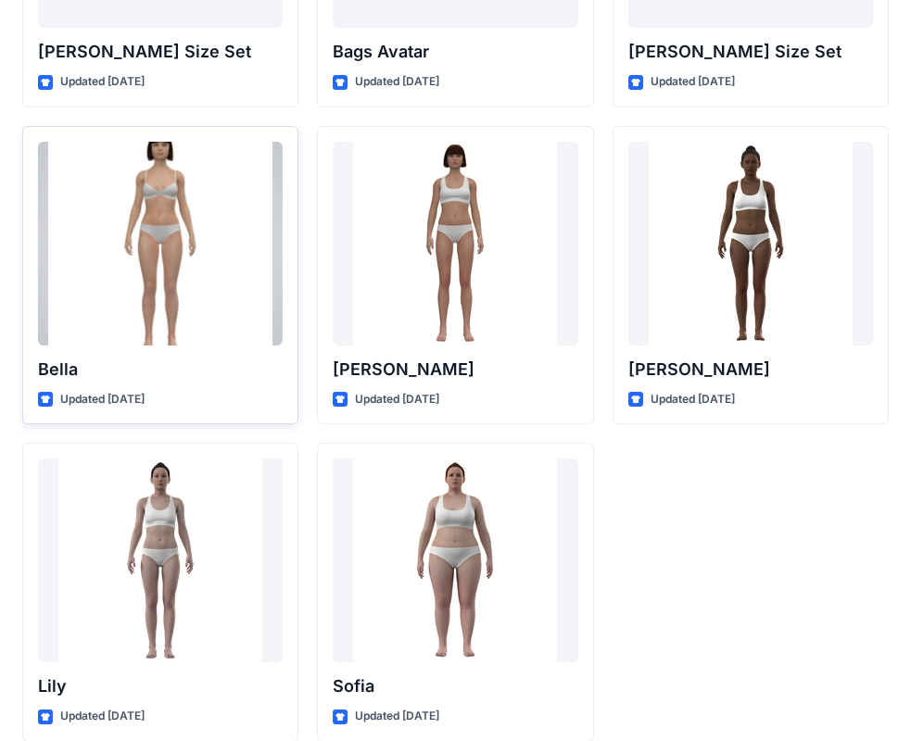
scroll to position [2211, 0]
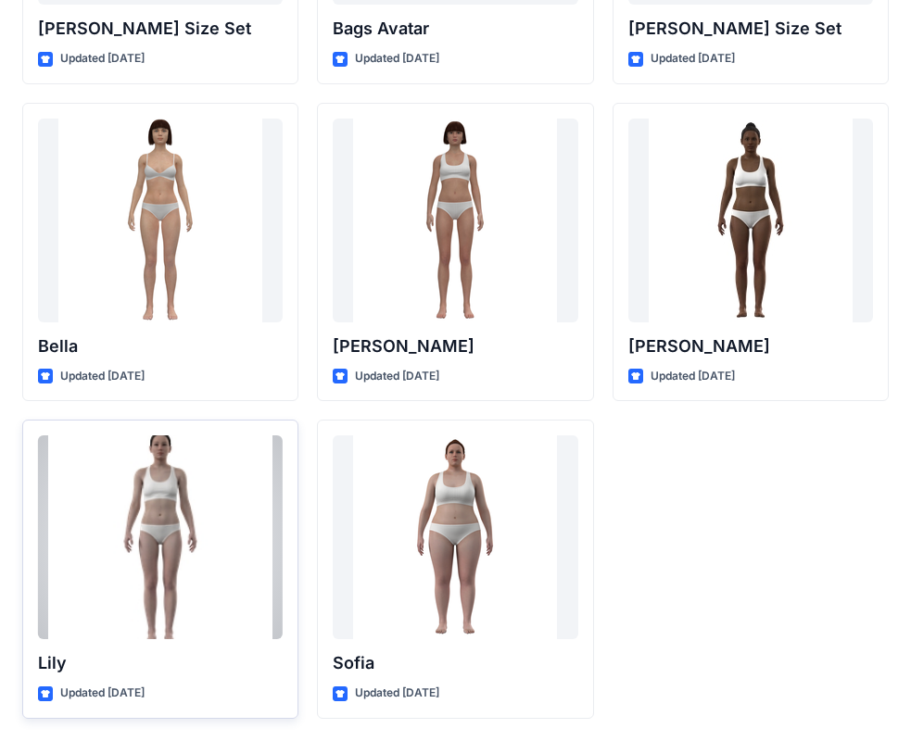
click at [171, 498] on div at bounding box center [160, 537] width 245 height 204
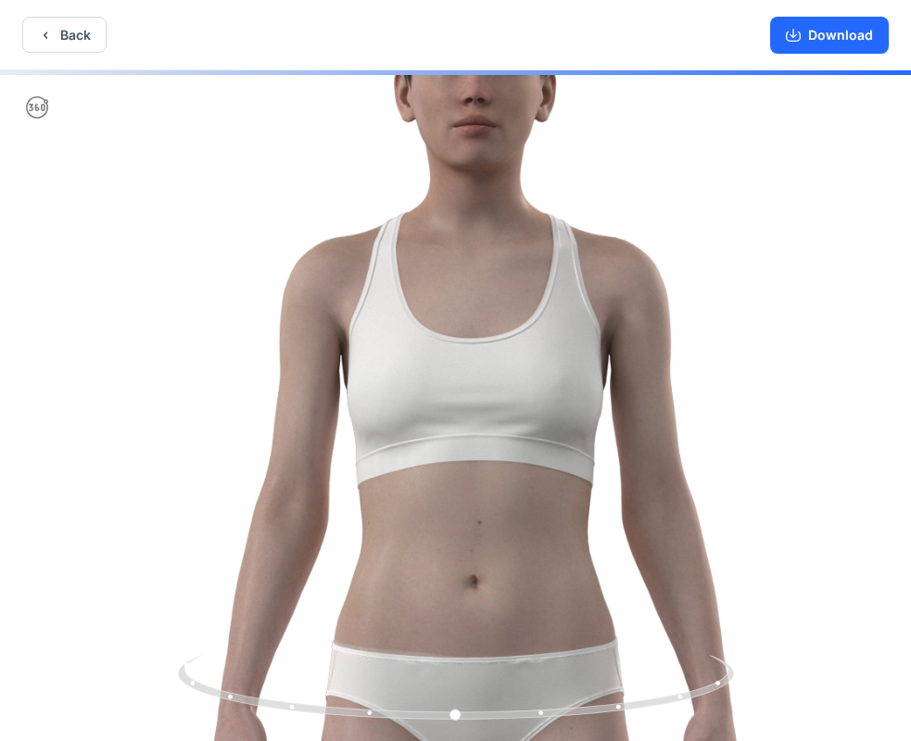
drag, startPoint x: 441, startPoint y: 186, endPoint x: 469, endPoint y: 509, distance: 323.5
click at [466, 544] on img at bounding box center [474, 746] width 1657 height 1657
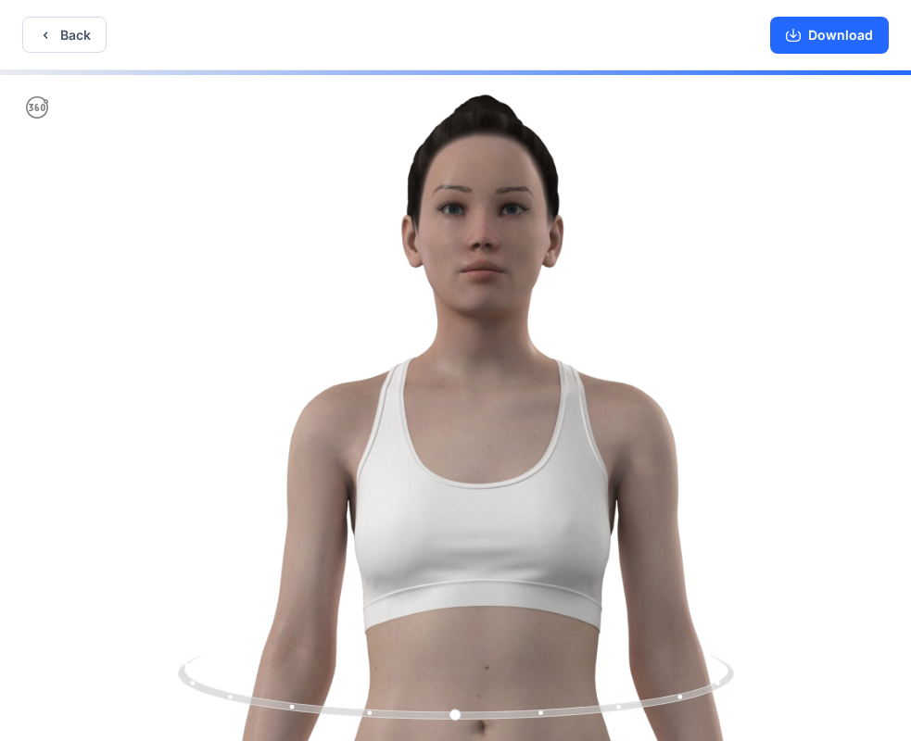
drag, startPoint x: 473, startPoint y: 237, endPoint x: 475, endPoint y: 339, distance: 101.9
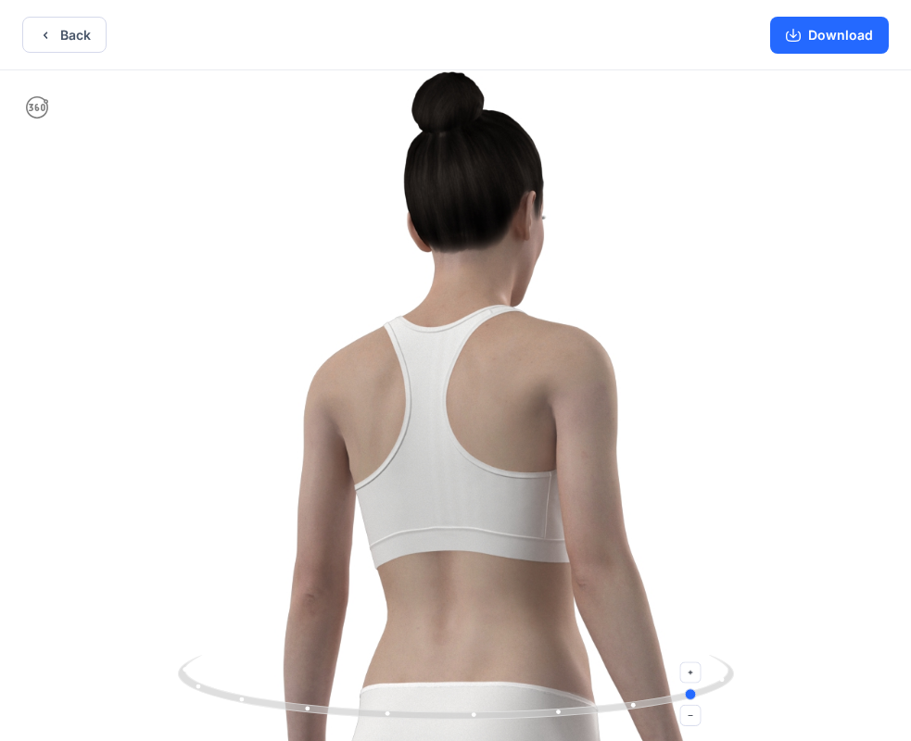
drag, startPoint x: 639, startPoint y: 702, endPoint x: 327, endPoint y: 684, distance: 312.7
click at [327, 684] on icon at bounding box center [458, 689] width 560 height 69
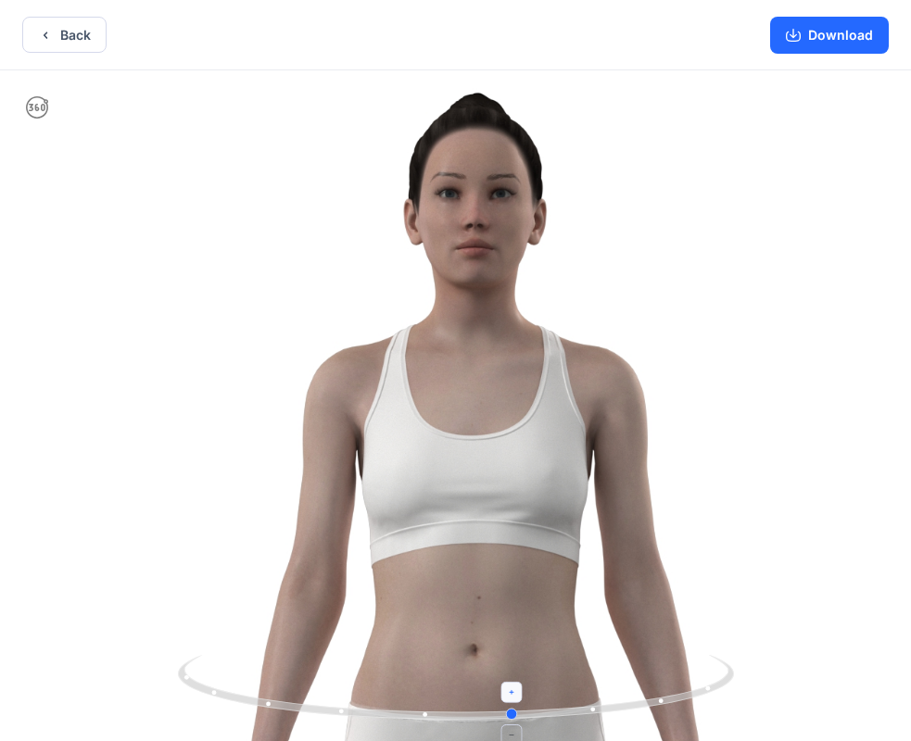
drag, startPoint x: 687, startPoint y: 694, endPoint x: 497, endPoint y: 699, distance: 190.0
click at [497, 699] on icon at bounding box center [458, 689] width 560 height 69
click at [834, 33] on button "Download" at bounding box center [829, 35] width 119 height 37
click at [76, 38] on button "Back" at bounding box center [64, 35] width 84 height 36
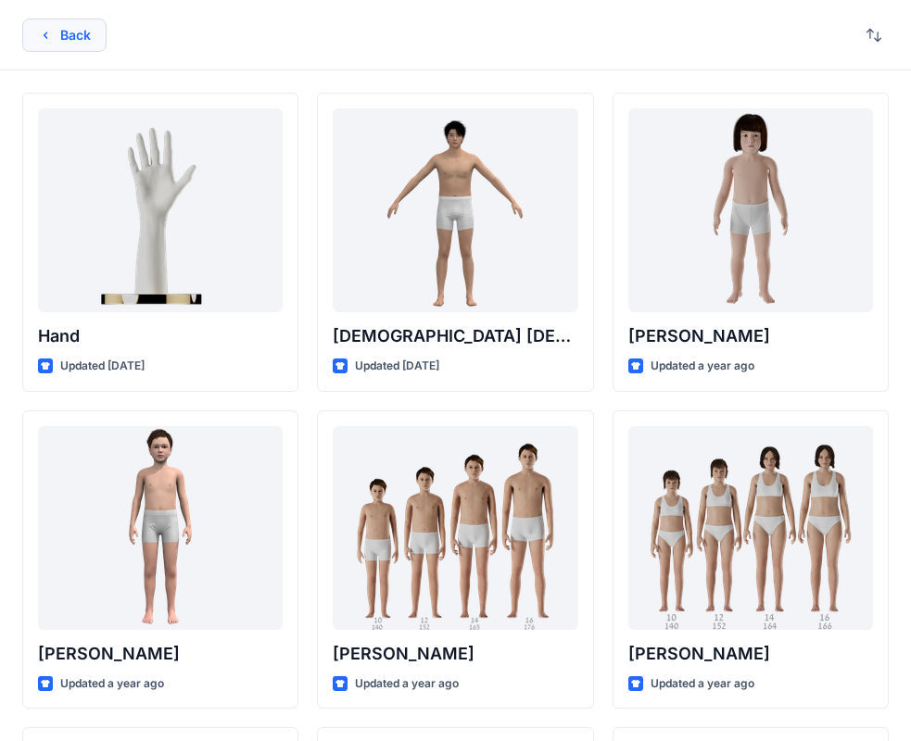
click at [57, 36] on button "Back" at bounding box center [64, 35] width 84 height 33
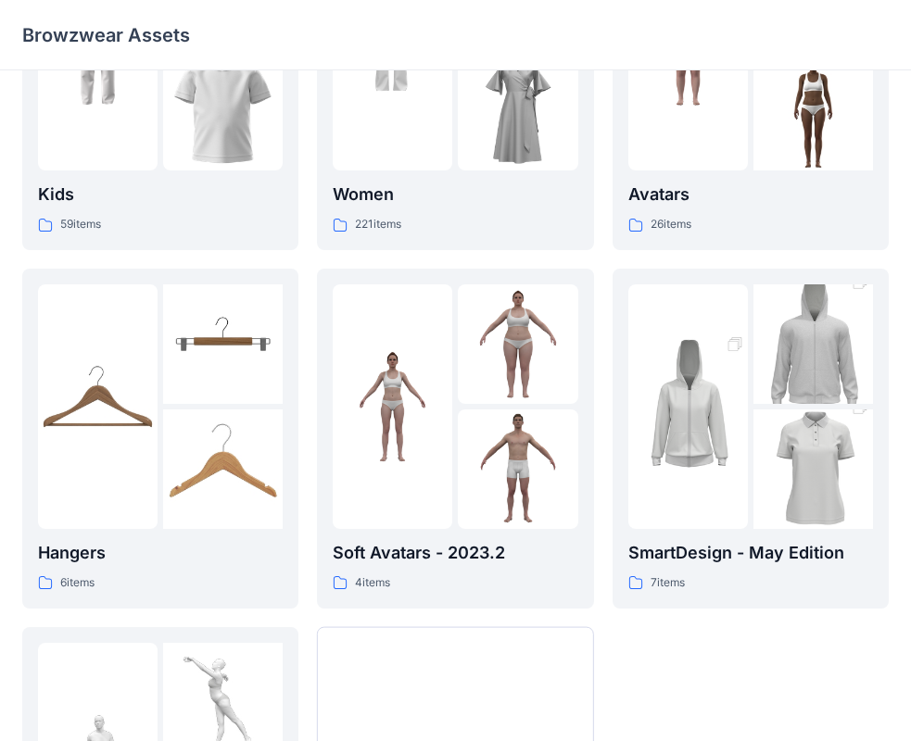
scroll to position [460, 0]
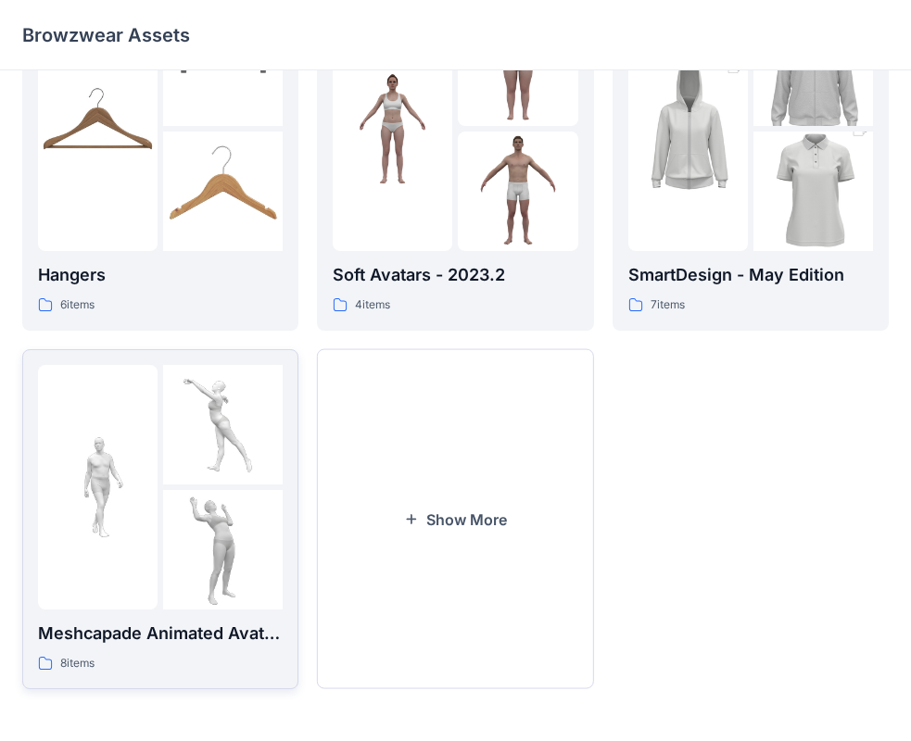
click at [210, 491] on img at bounding box center [222, 549] width 119 height 119
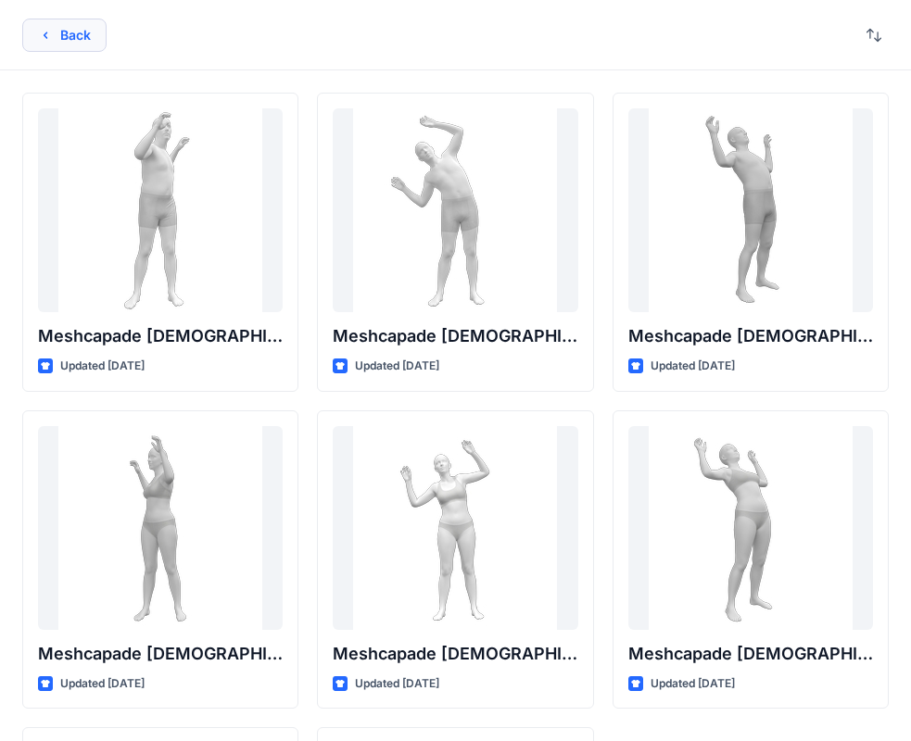
click at [51, 33] on icon "button" at bounding box center [45, 35] width 15 height 15
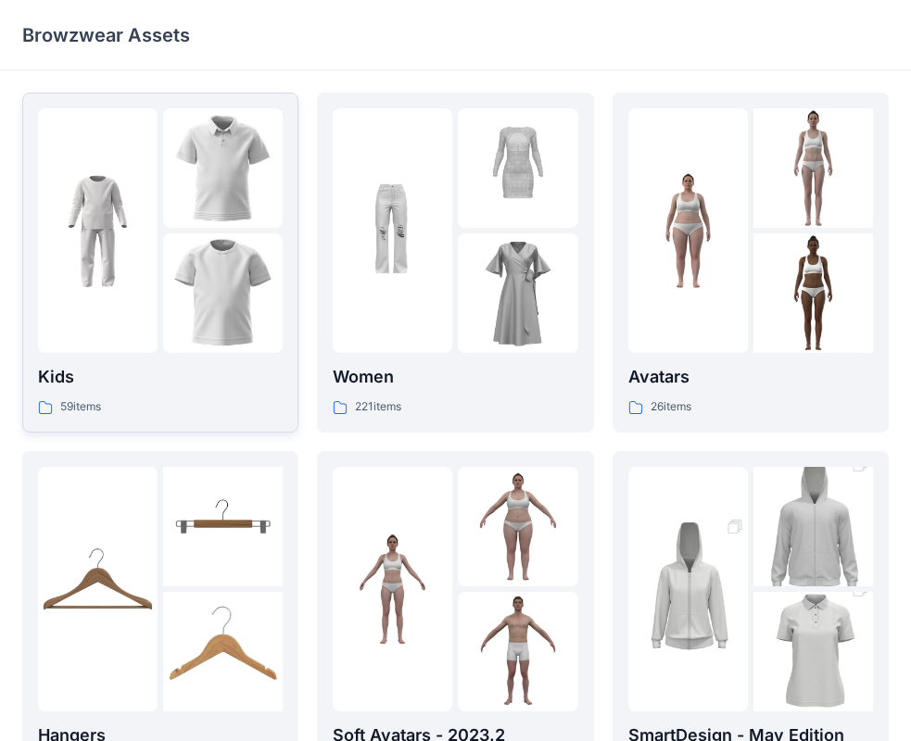
click at [168, 182] on img at bounding box center [222, 167] width 119 height 119
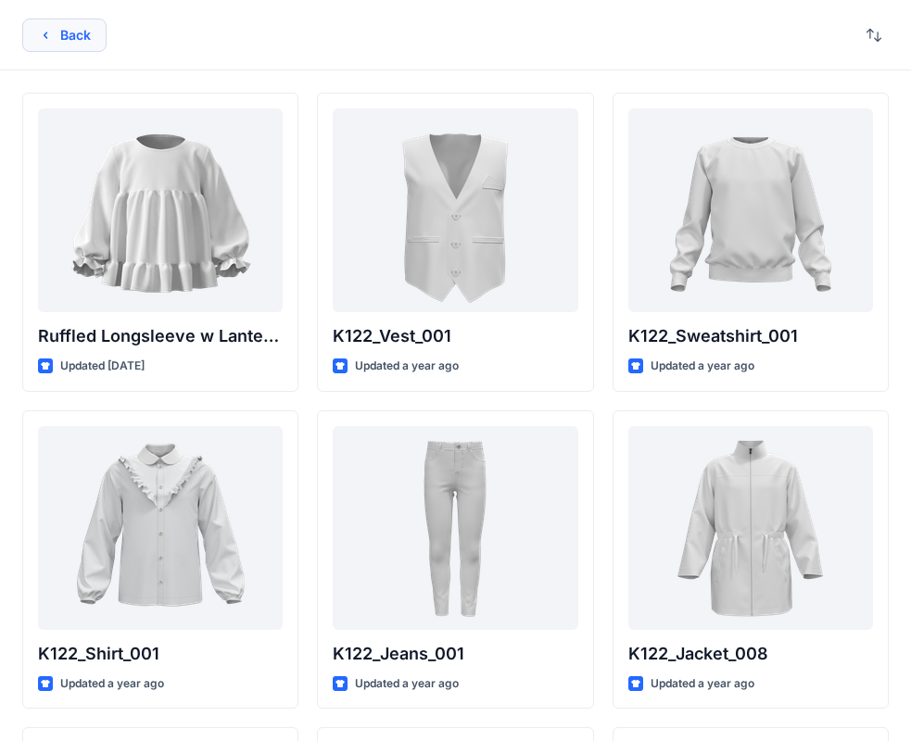
click at [53, 32] on button "Back" at bounding box center [64, 35] width 84 height 33
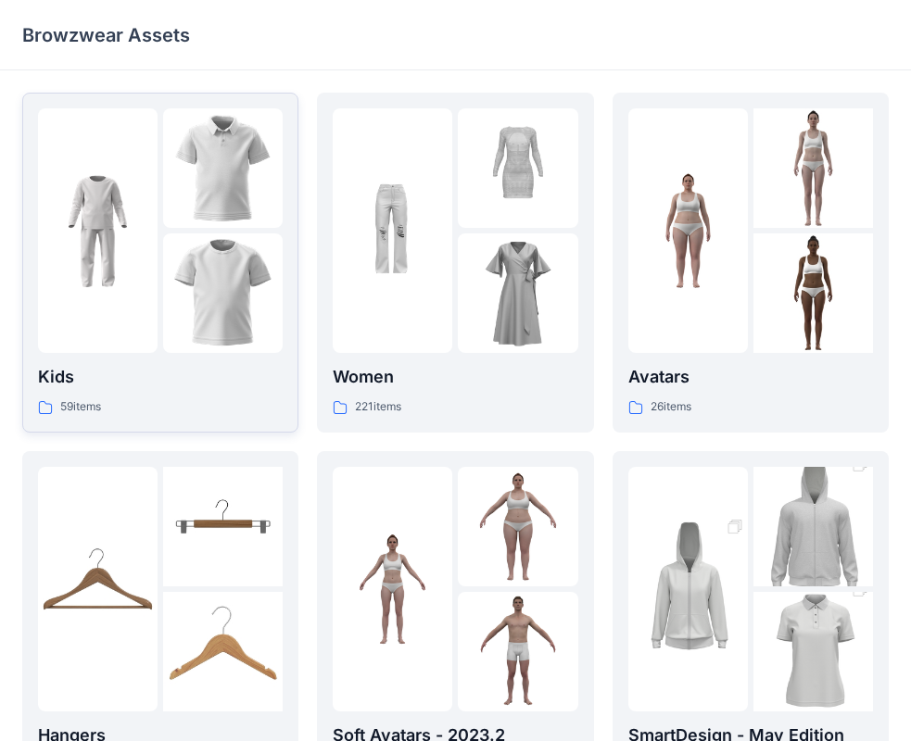
click at [145, 269] on img at bounding box center [97, 230] width 119 height 119
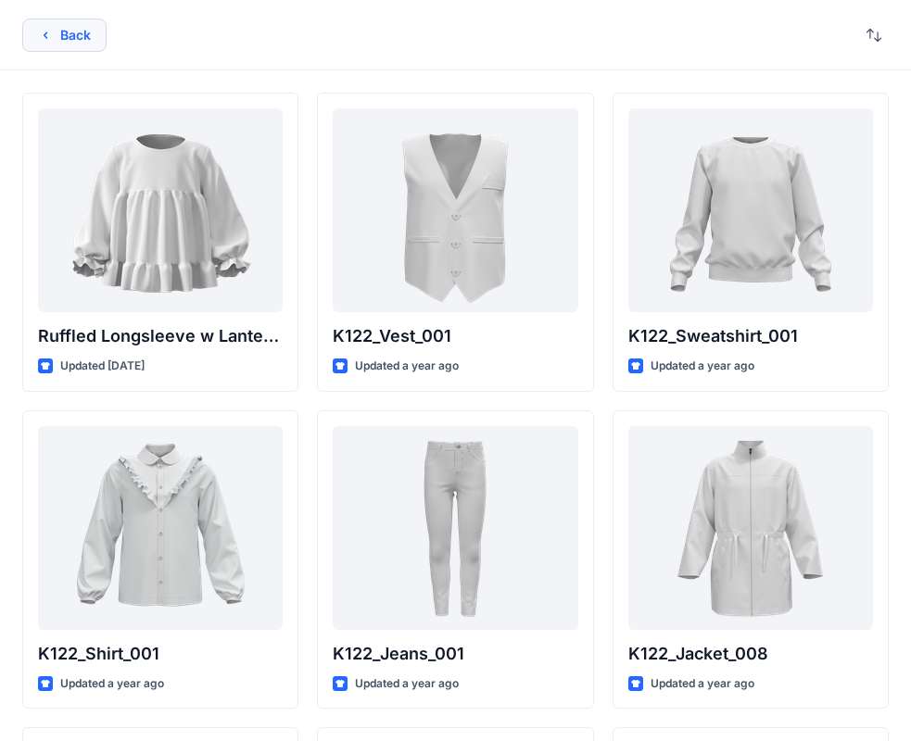
click at [79, 27] on button "Back" at bounding box center [64, 35] width 84 height 33
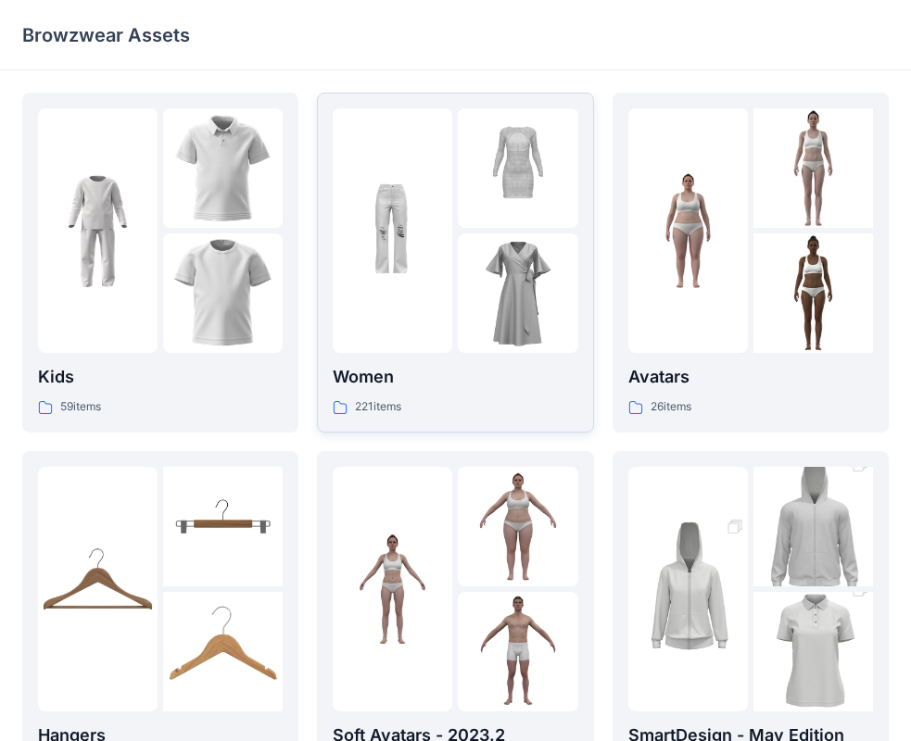
click at [410, 206] on img at bounding box center [392, 230] width 119 height 119
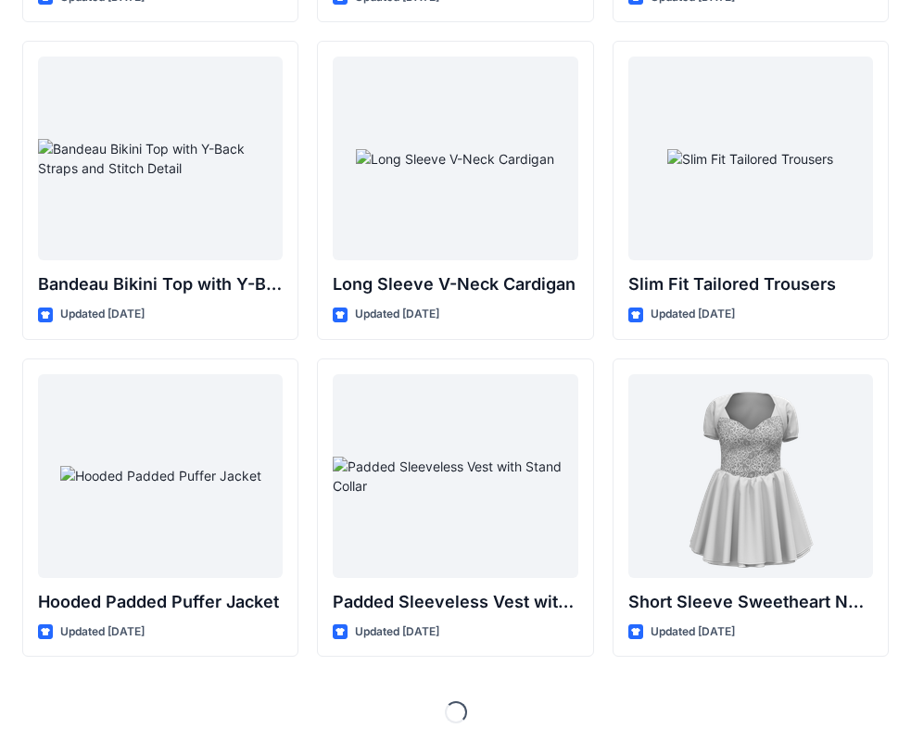
scroll to position [1960, 0]
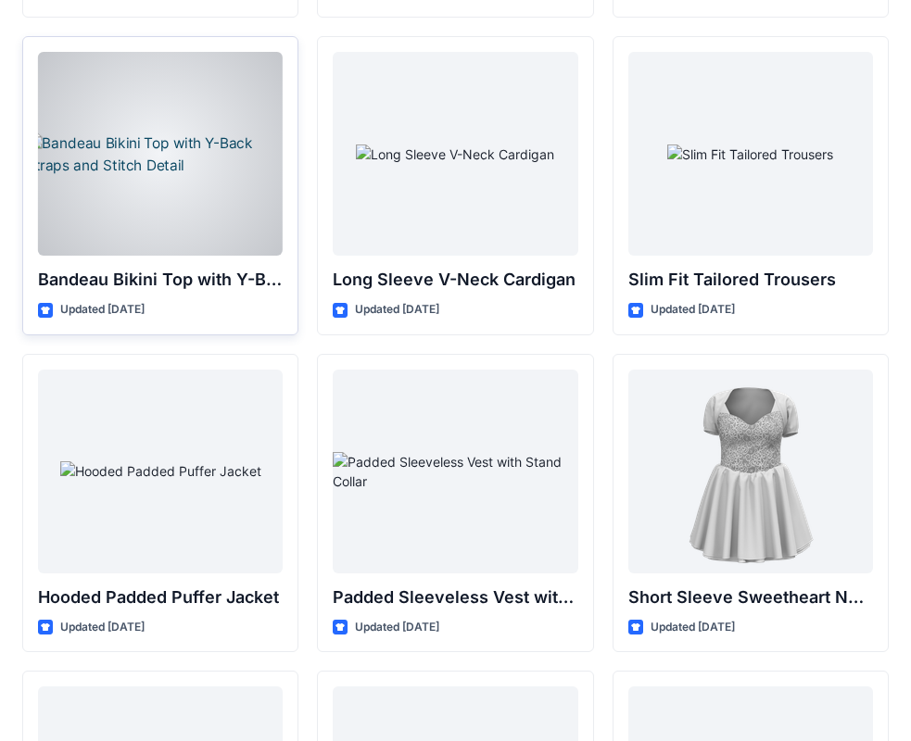
click at [168, 127] on div at bounding box center [160, 154] width 245 height 204
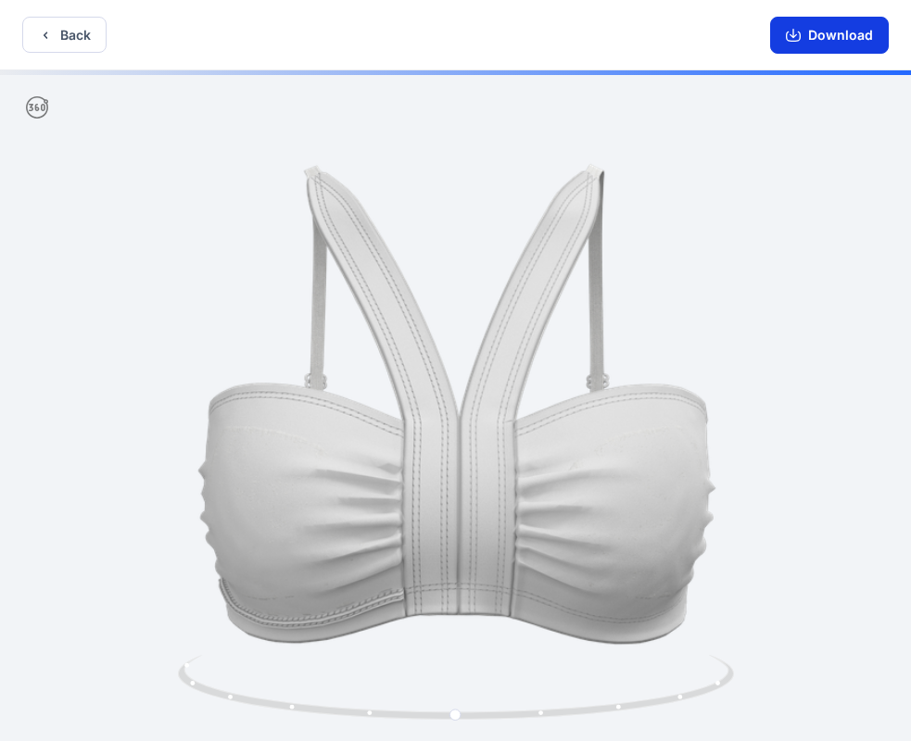
click at [822, 36] on button "Download" at bounding box center [829, 35] width 119 height 37
click at [35, 34] on button "Back" at bounding box center [64, 35] width 84 height 36
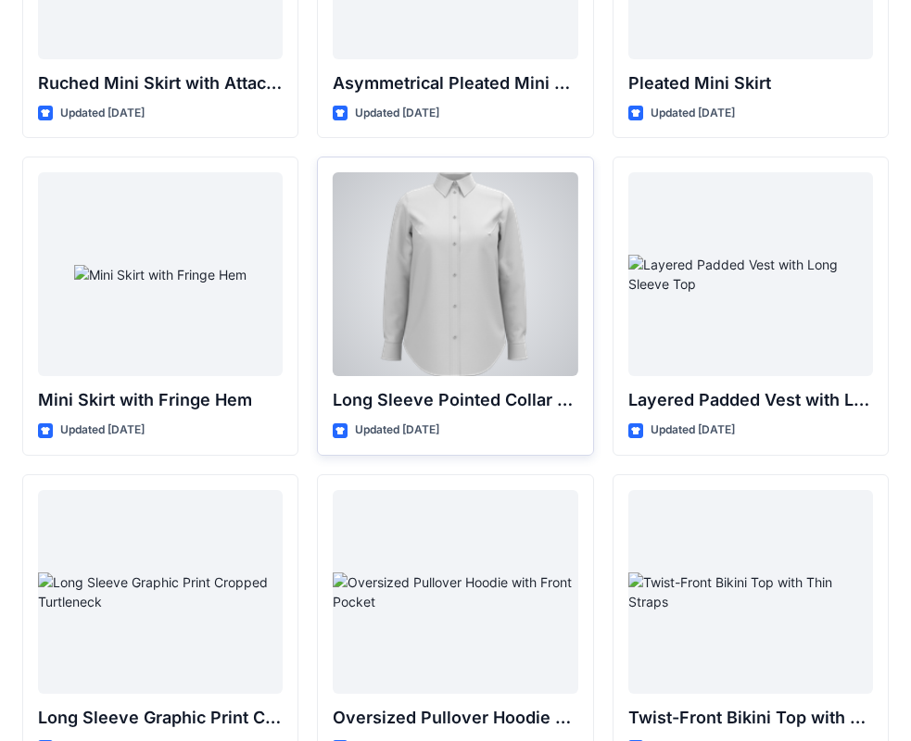
scroll to position [5305, 0]
